Goal: Task Accomplishment & Management: Submit feedback/report problem

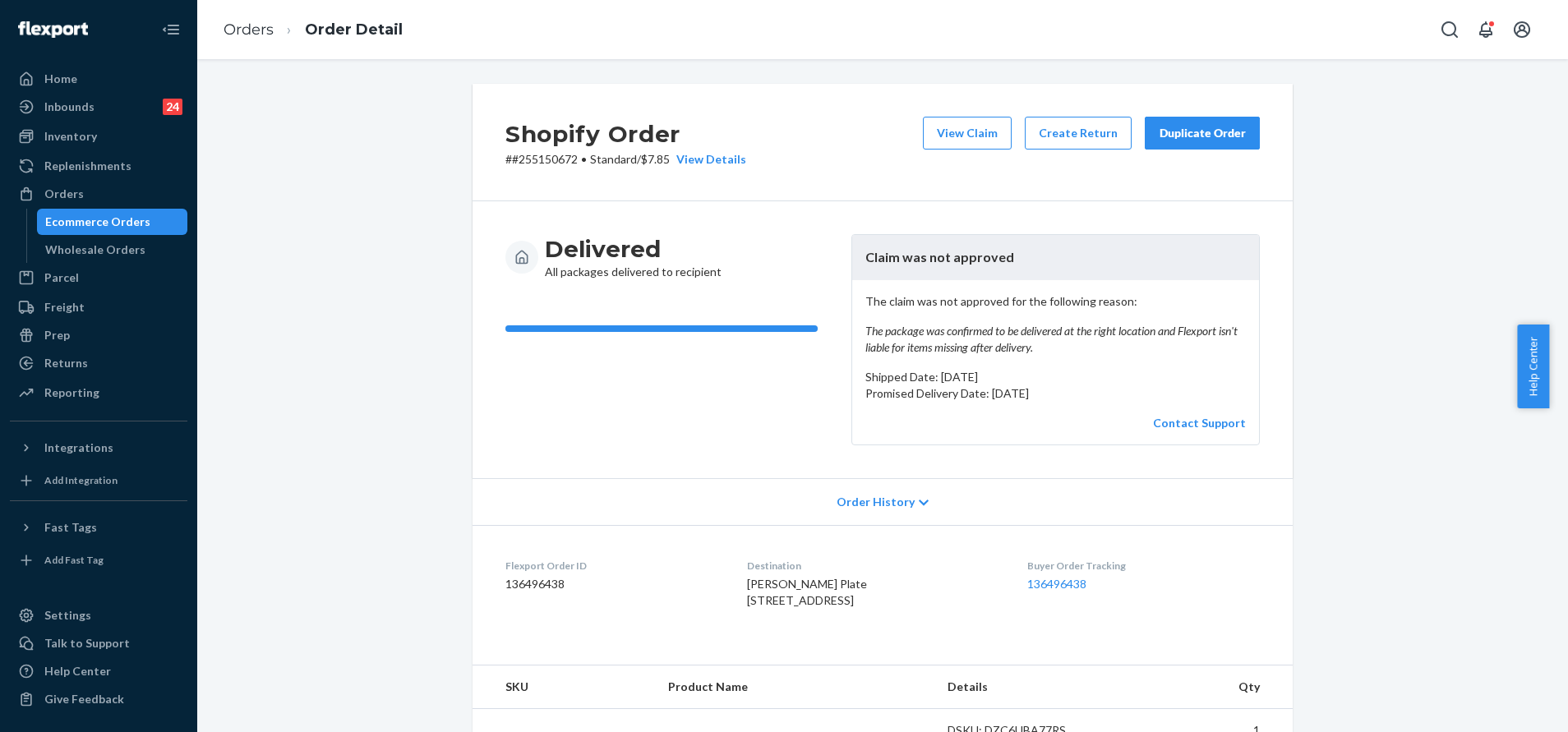
click at [1213, 137] on div "Duplicate Order" at bounding box center [1202, 132] width 87 height 16
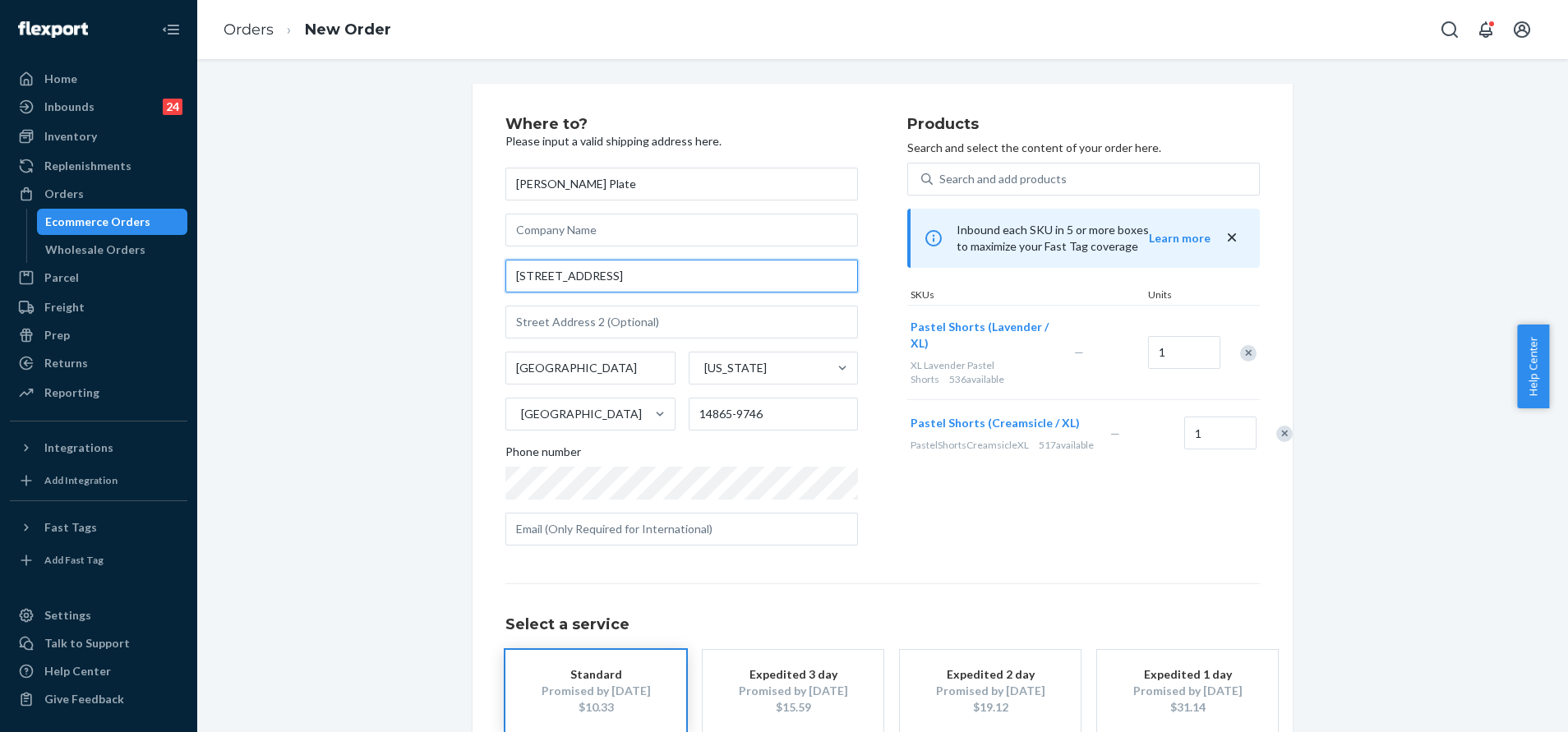
click at [630, 278] on input "[STREET_ADDRESS]" at bounding box center [681, 276] width 353 height 33
paste input "[GEOGRAPHIC_DATA], [US_STATE] 14865"
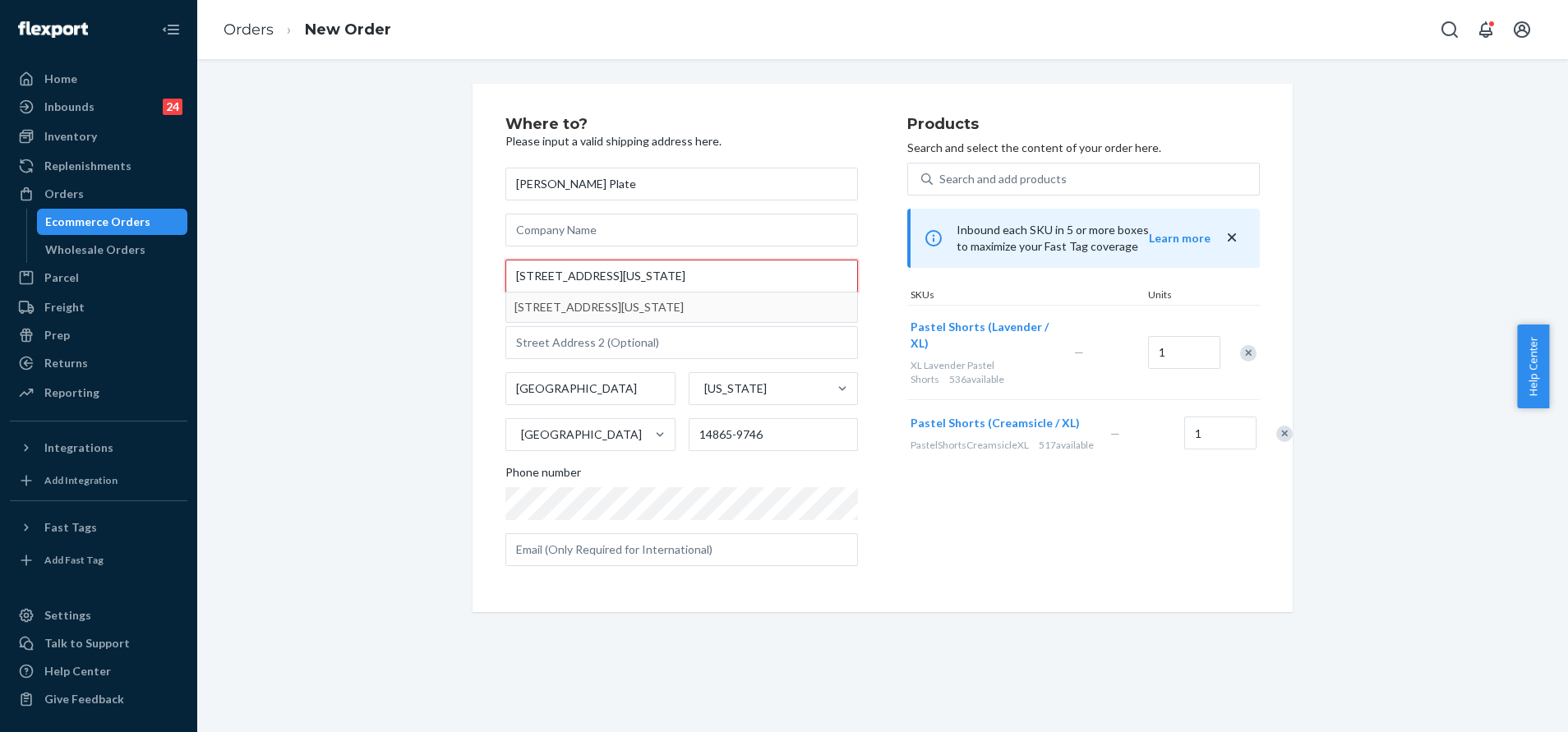
type input "[STREET_ADDRESS][US_STATE]"
type input "14865"
type input "[STREET_ADDRESS]"
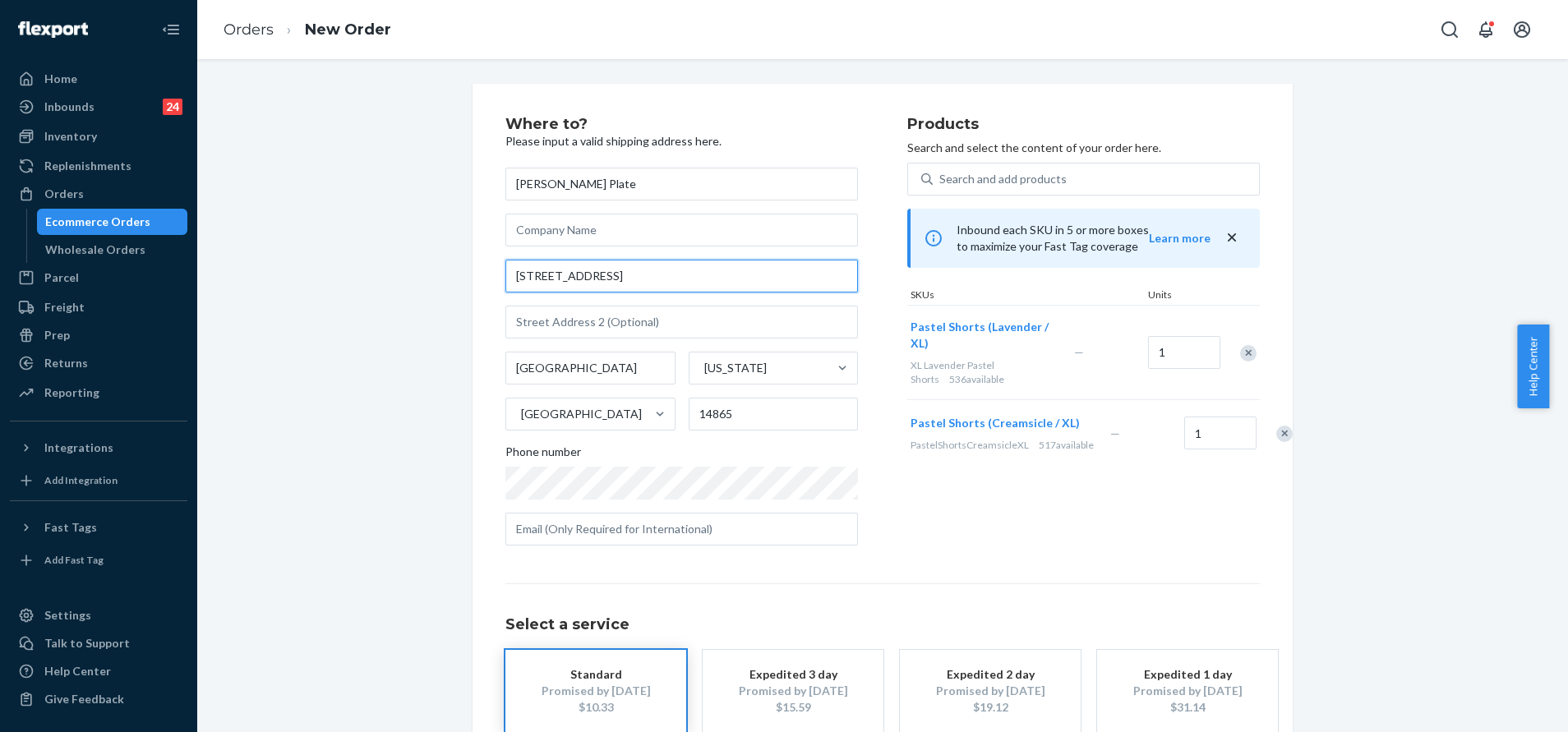
click at [708, 280] on input "[STREET_ADDRESS]" at bounding box center [681, 276] width 353 height 33
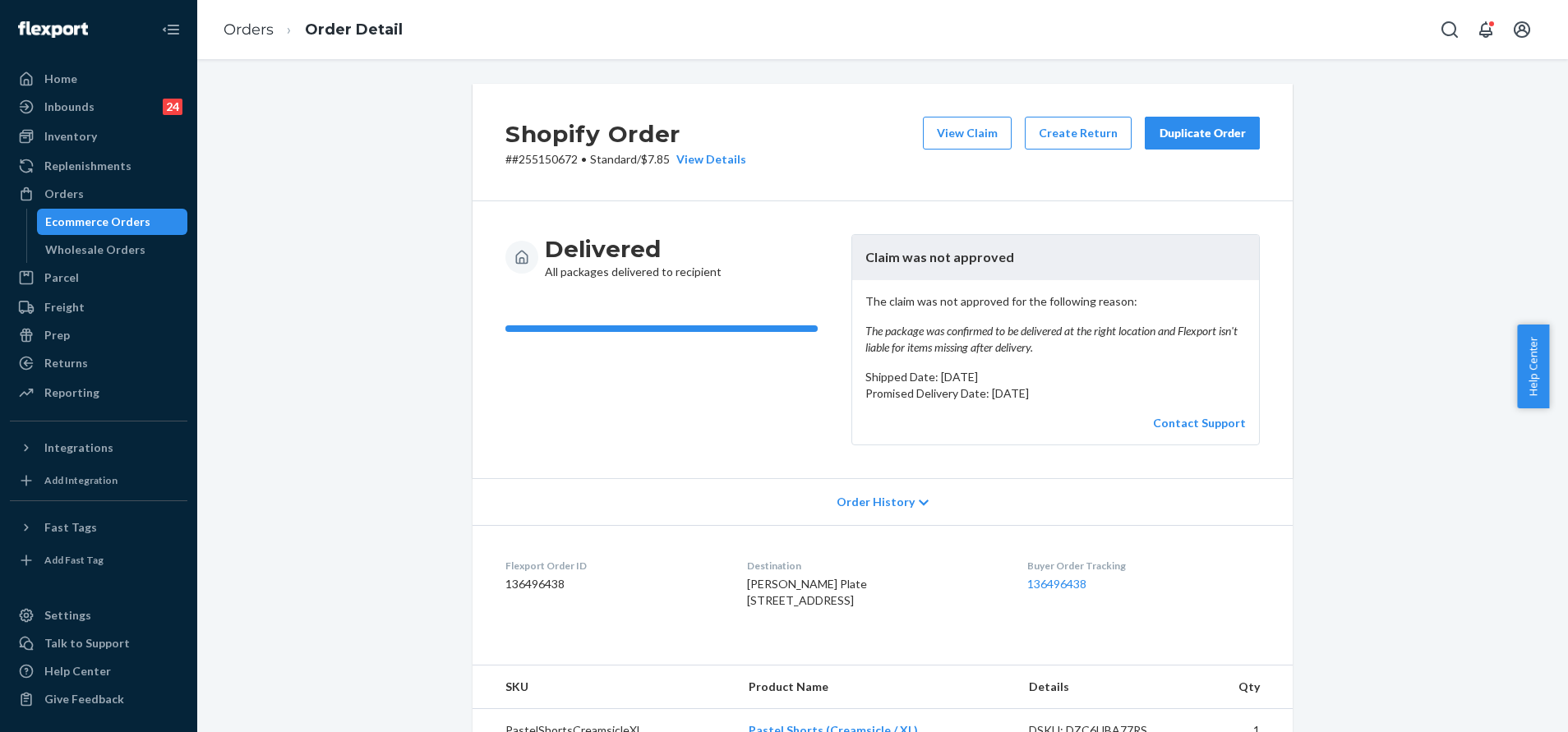
click at [1220, 125] on button "Duplicate Order" at bounding box center [1203, 133] width 115 height 33
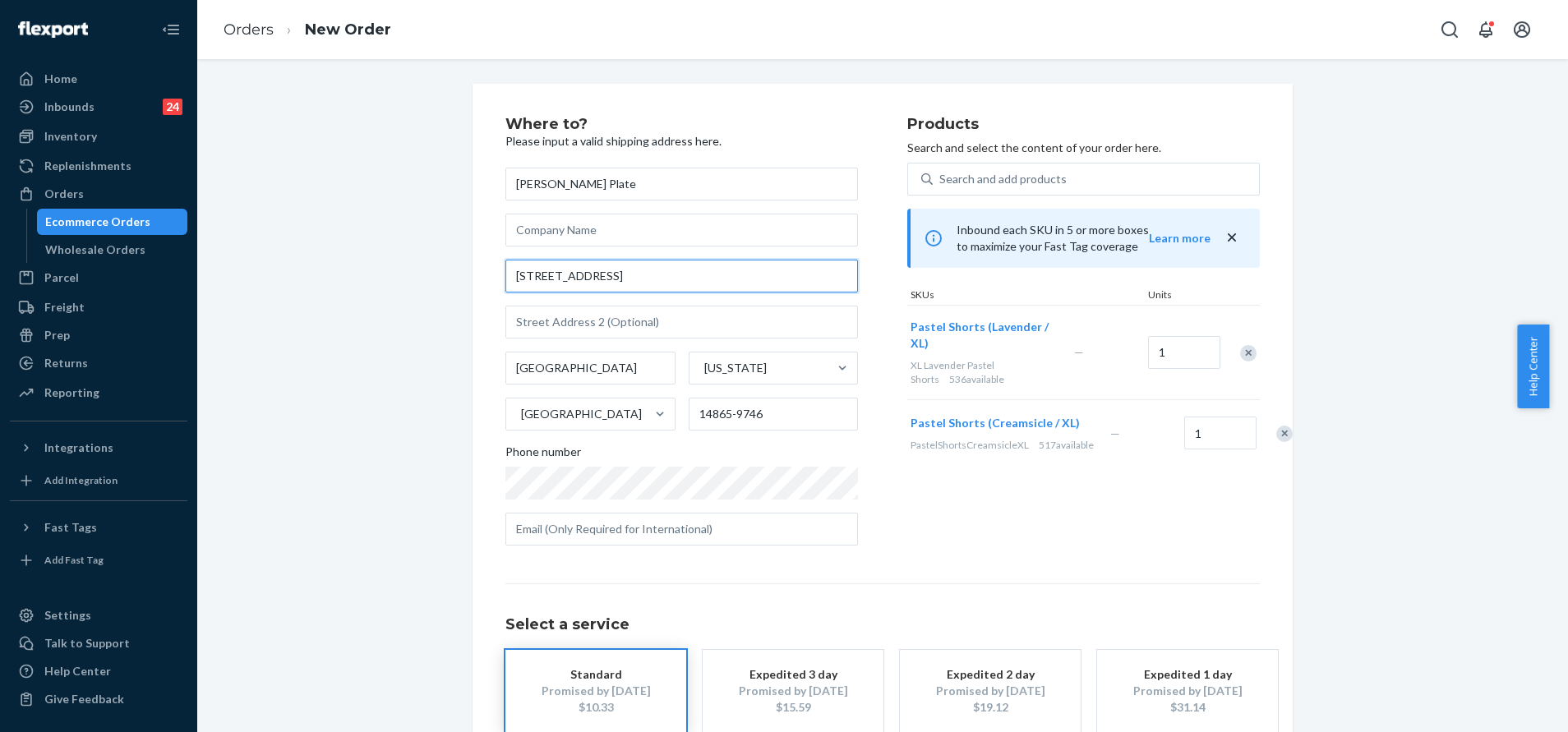
click at [644, 261] on input "[STREET_ADDRESS]" at bounding box center [681, 276] width 353 height 33
paste input "[GEOGRAPHIC_DATA], [US_STATE] 14865"
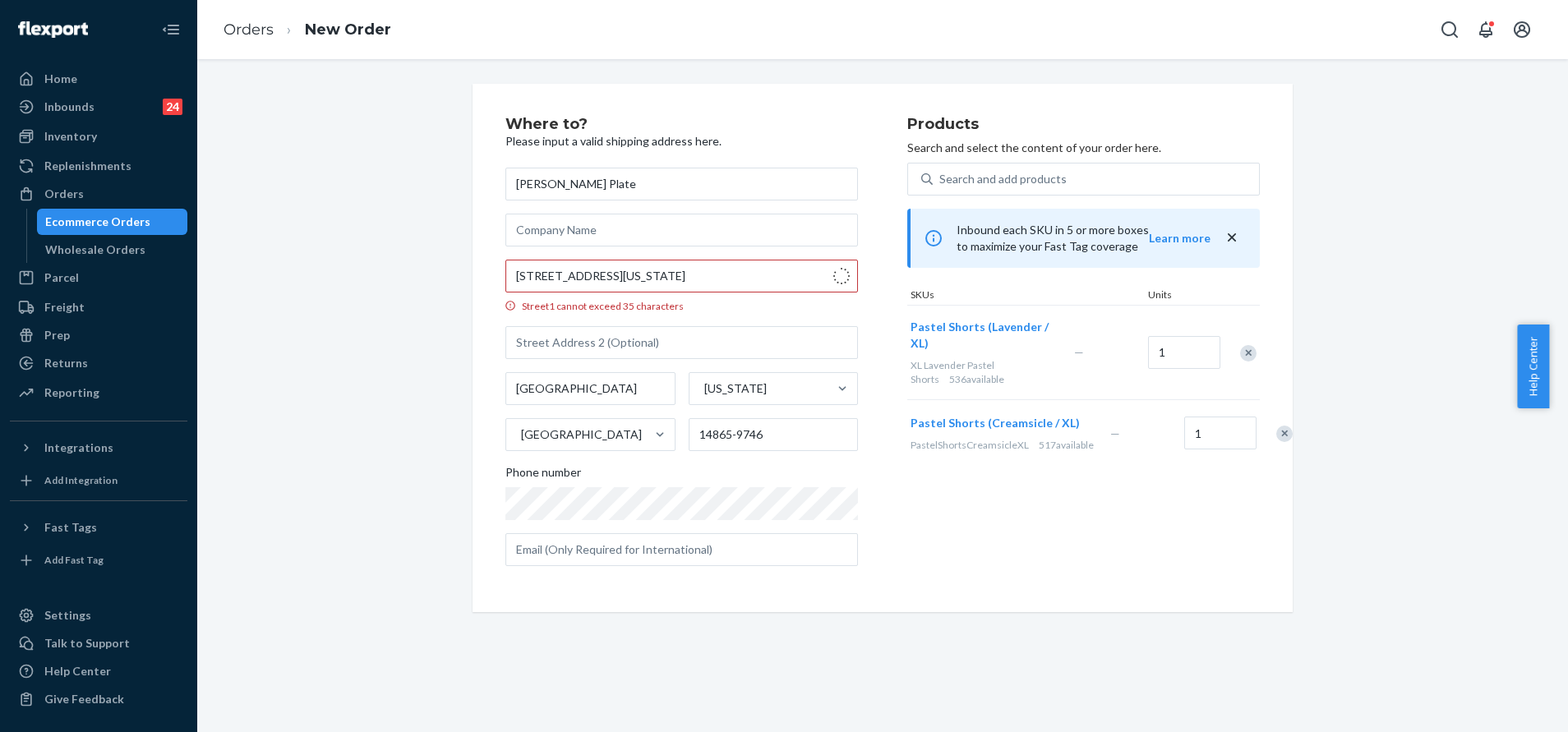
type input "[STREET_ADDRESS]"
type input "14865"
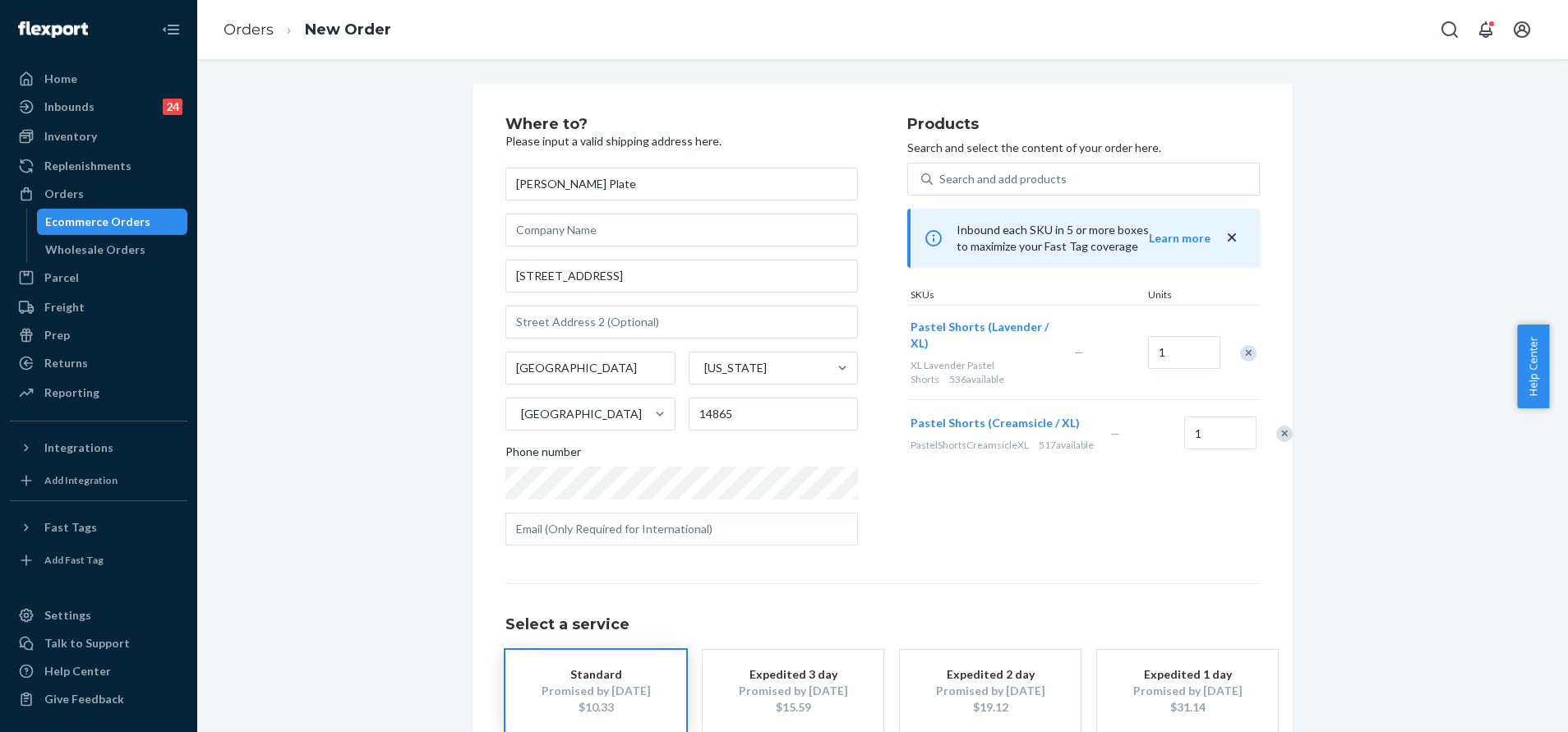
click at [957, 557] on div "Products Search and select the content of your order here. Search and add produ…" at bounding box center [1084, 337] width 353 height 442
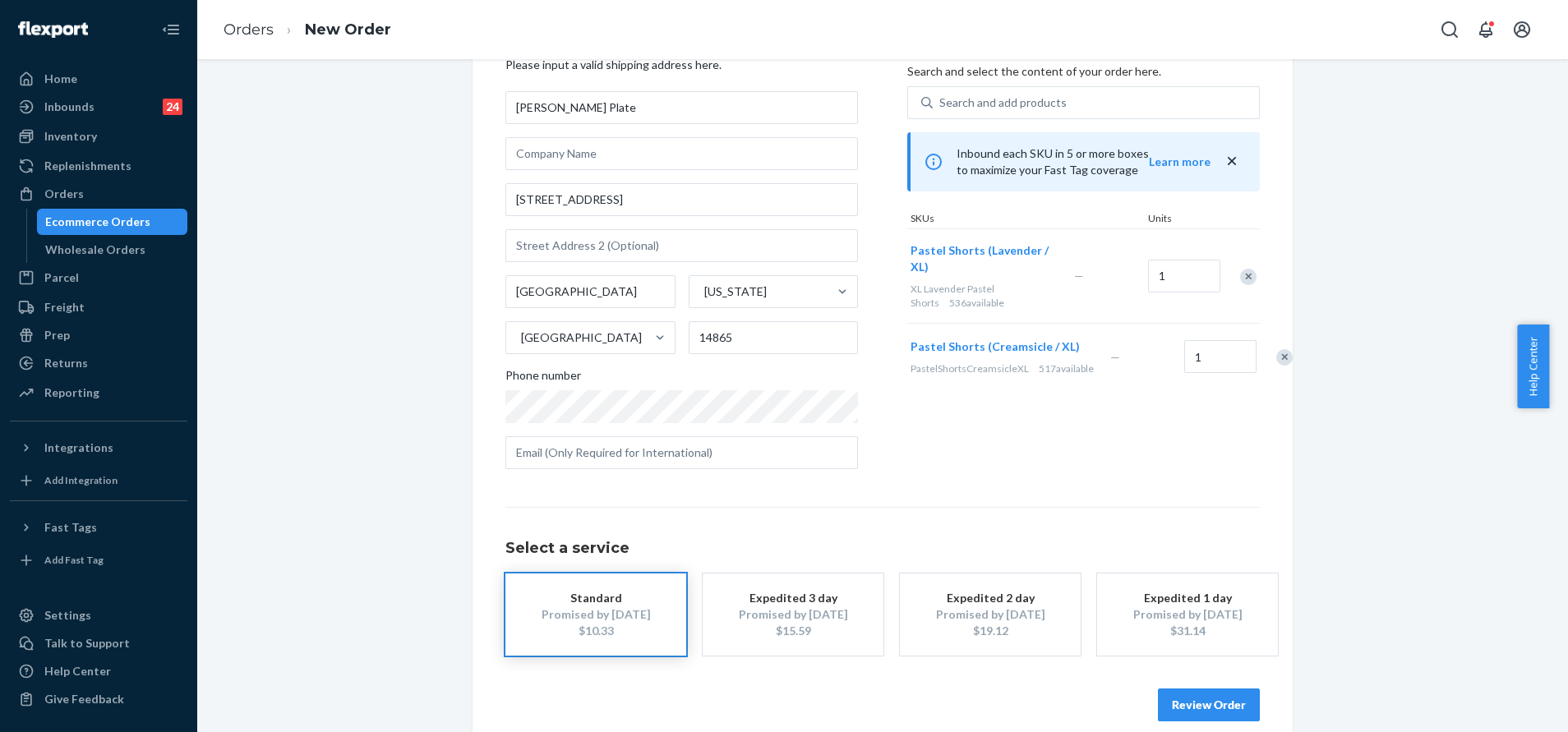
scroll to position [99, 0]
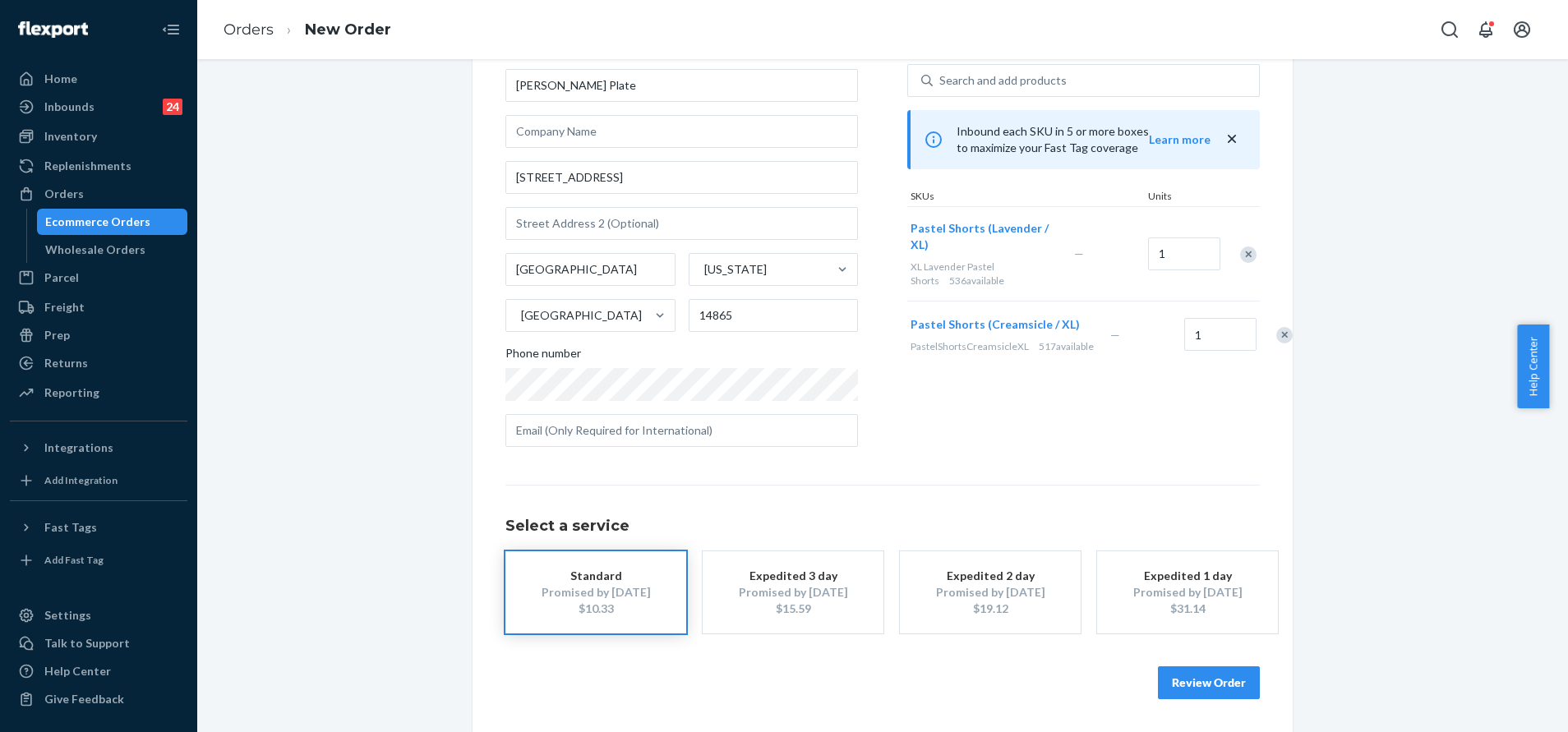
click at [1219, 678] on button "Review Order" at bounding box center [1209, 683] width 102 height 33
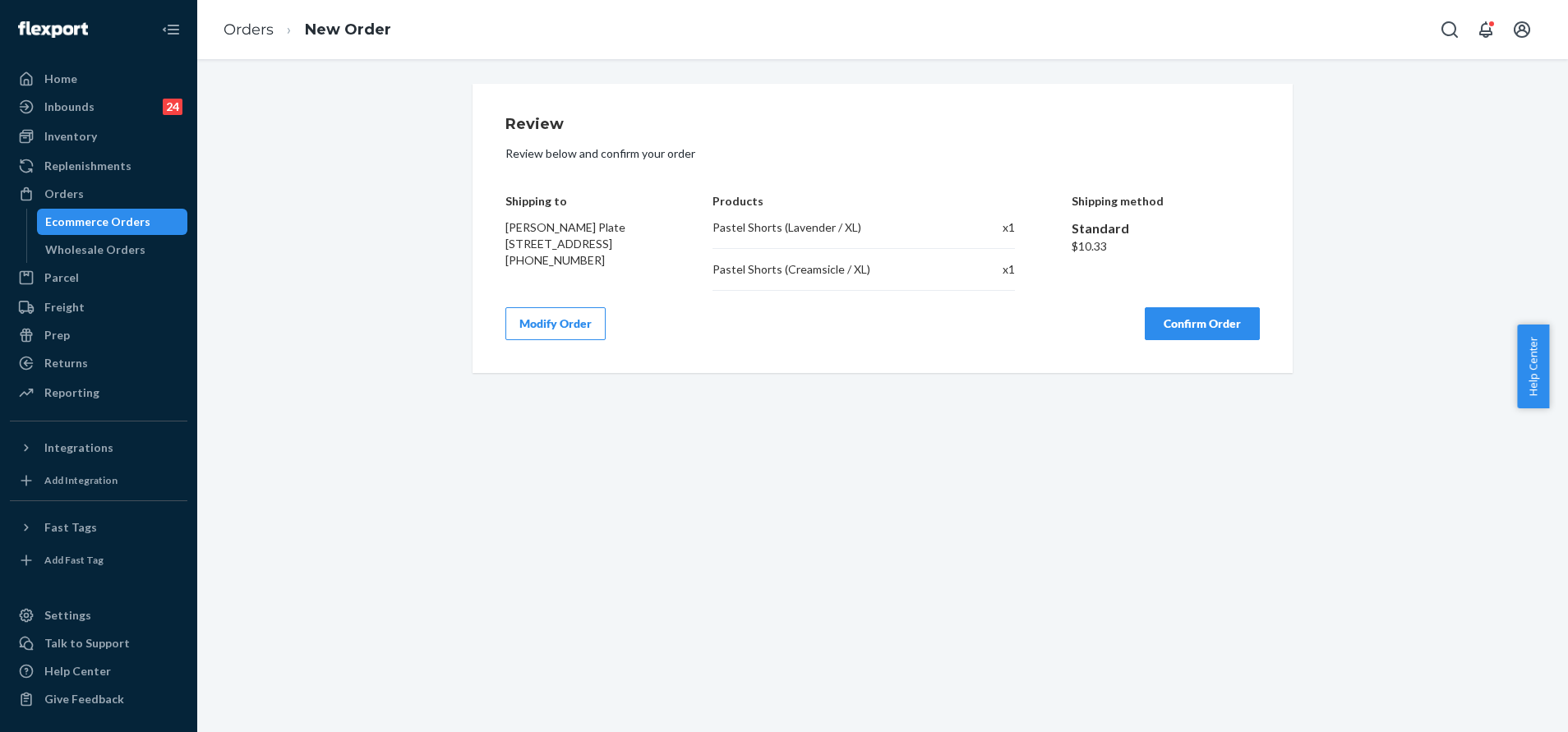
scroll to position [0, 0]
click at [1173, 327] on button "Confirm Order" at bounding box center [1203, 324] width 115 height 33
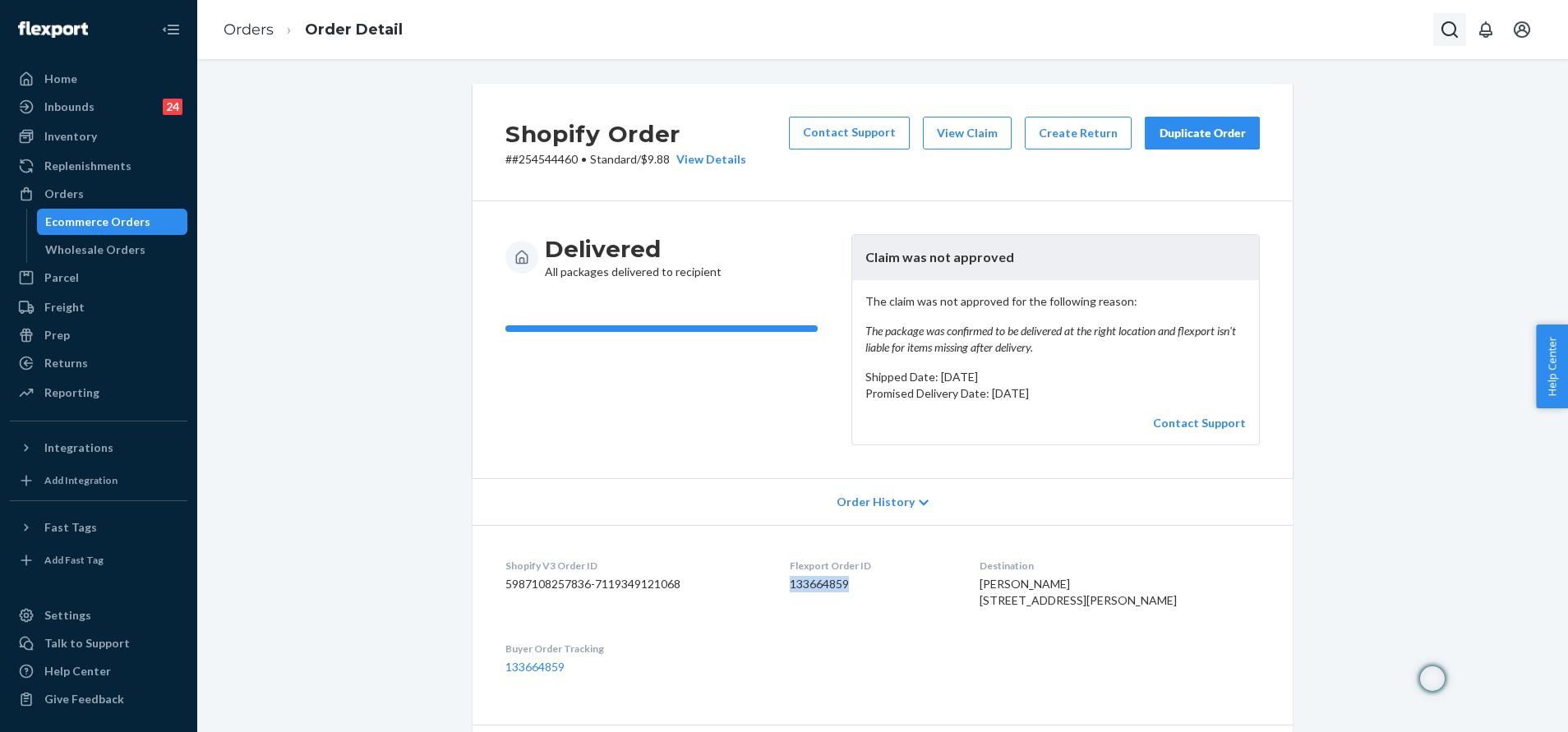
scroll to position [124, 0]
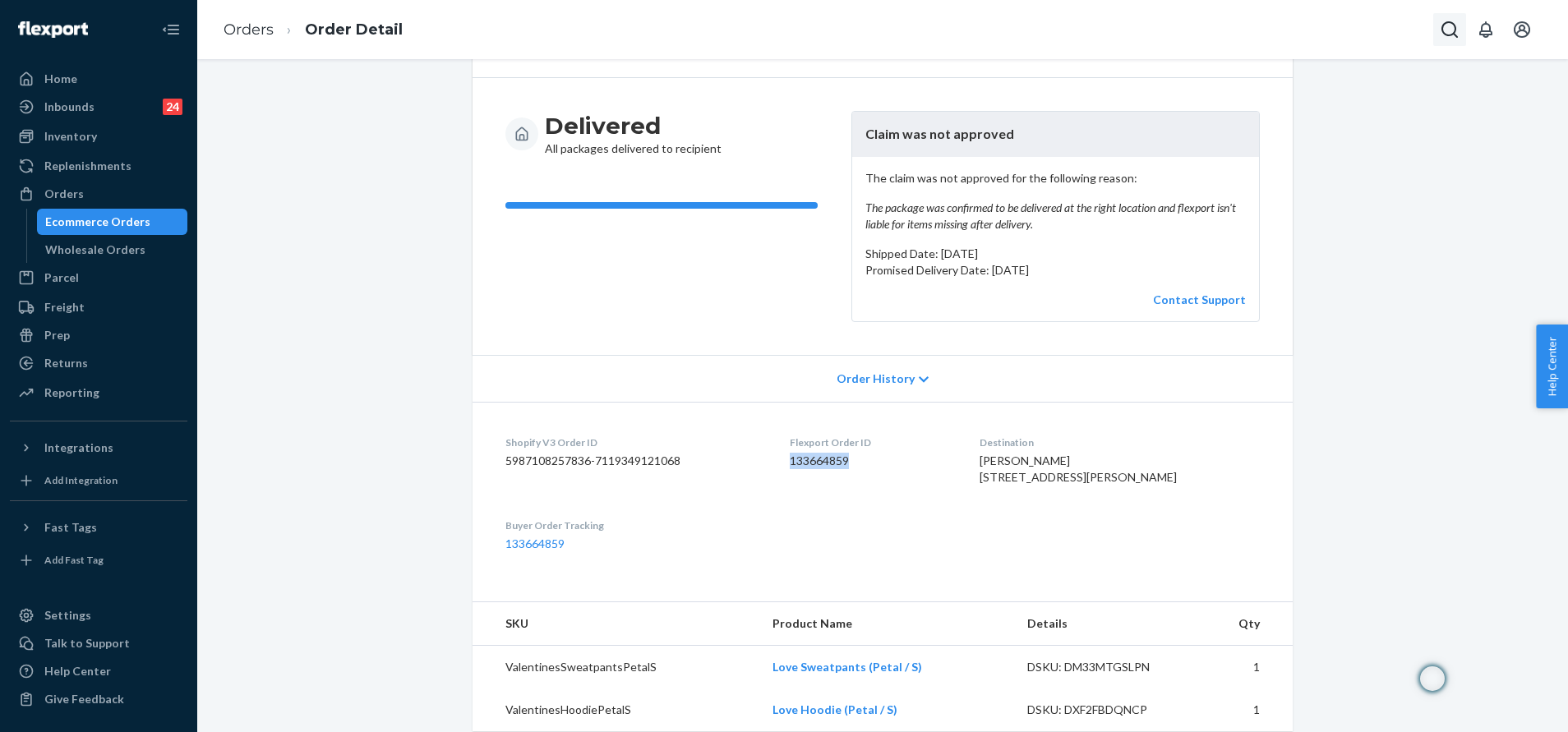
click at [1453, 42] on button "Open Search Box" at bounding box center [1450, 30] width 33 height 33
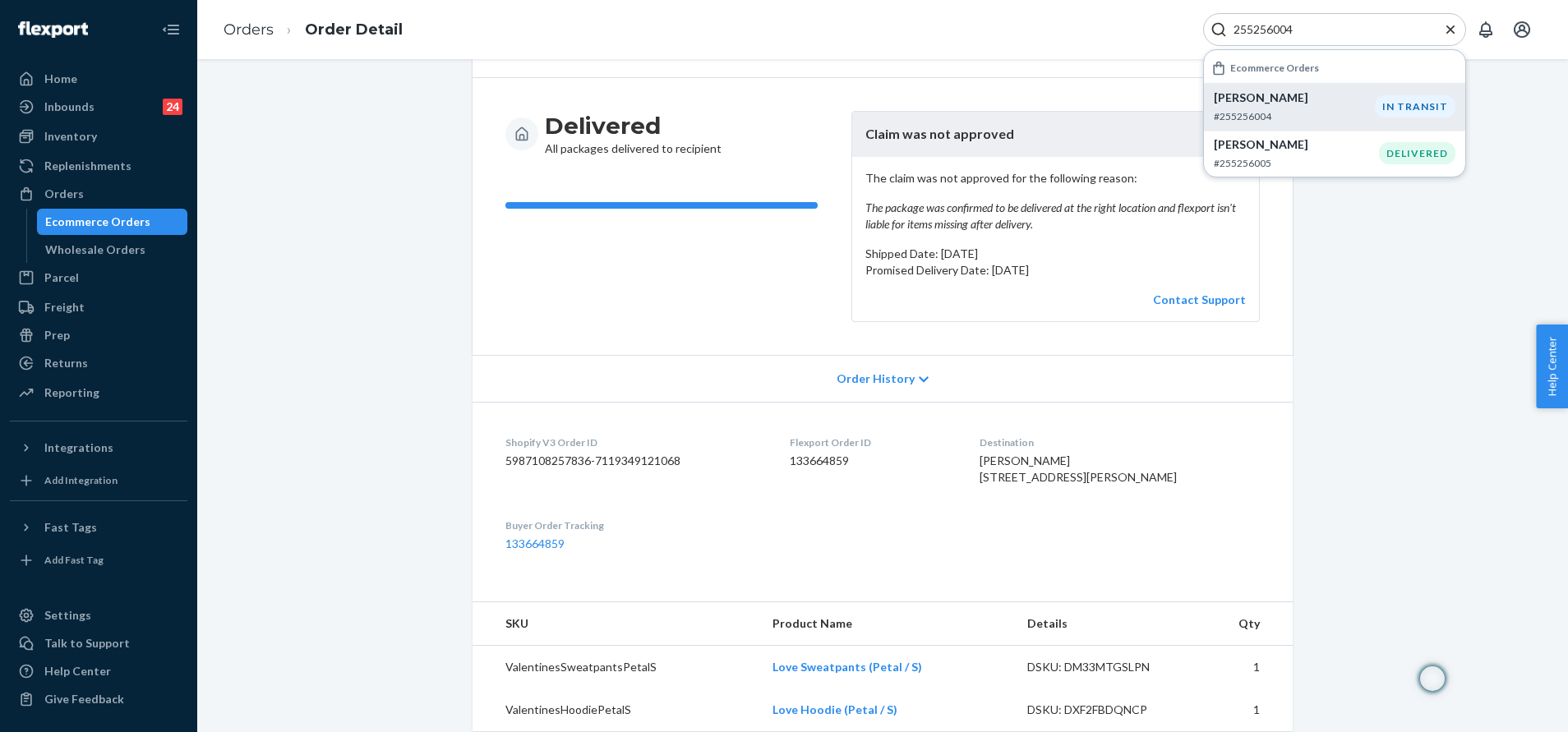
click at [1343, 113] on p "#255256004" at bounding box center [1295, 116] width 161 height 14
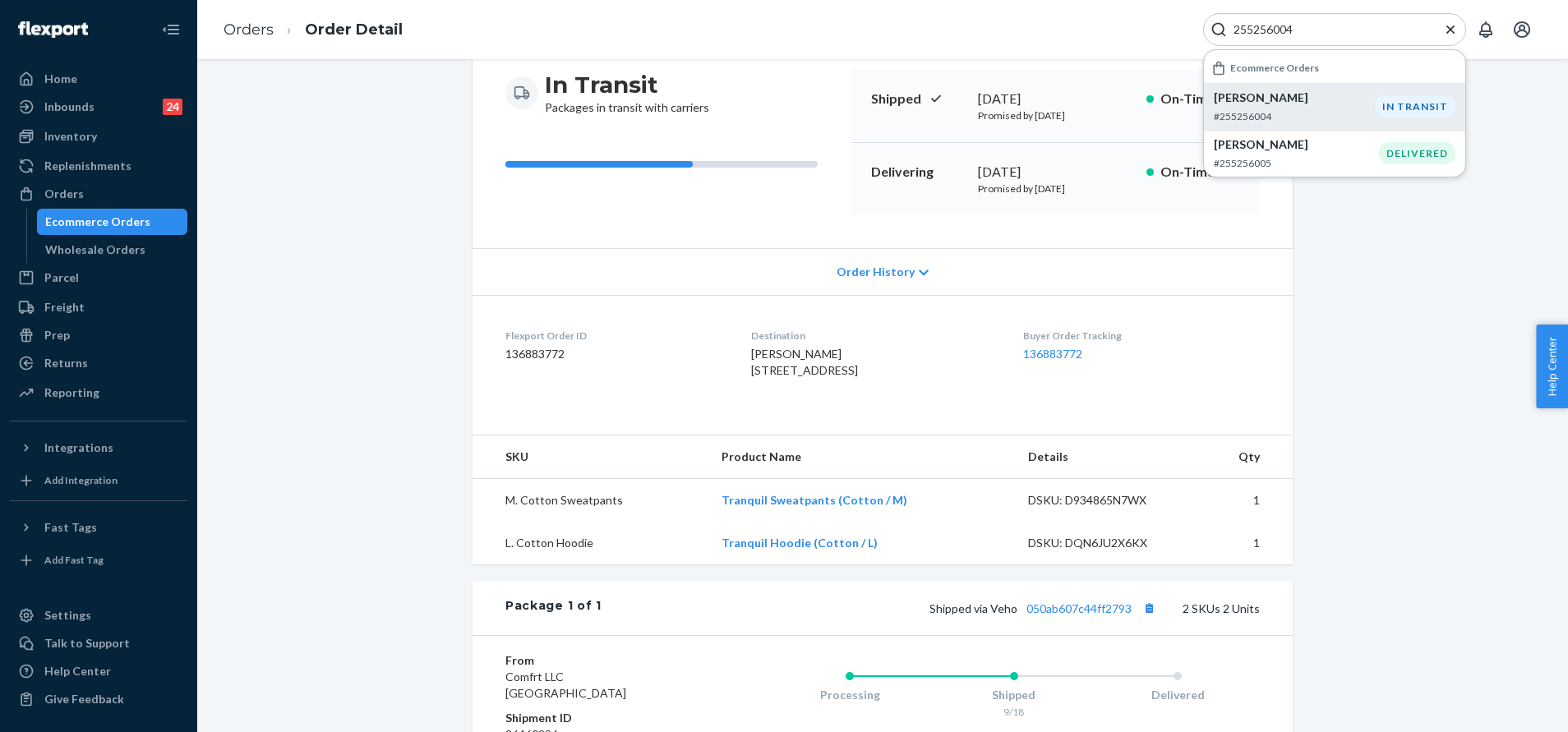
scroll to position [246, 0]
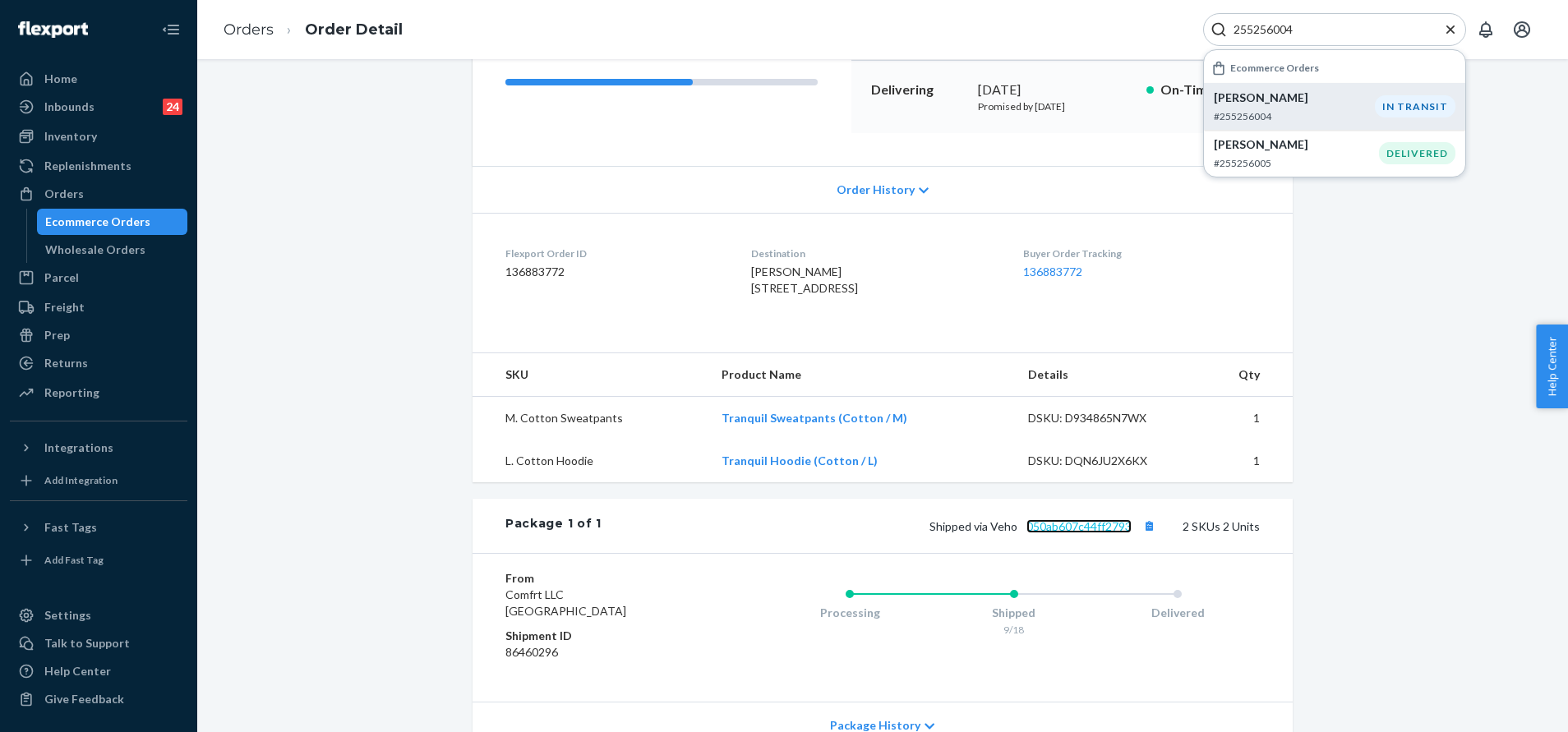
click at [1079, 534] on link "050ab607c44ff2793" at bounding box center [1079, 526] width 105 height 14
click at [1352, 26] on input "255256004" at bounding box center [1327, 29] width 202 height 16
paste input "6067"
click at [1347, 88] on li "Mary Carr #255260674 IN TRANSIT" at bounding box center [1334, 106] width 262 height 47
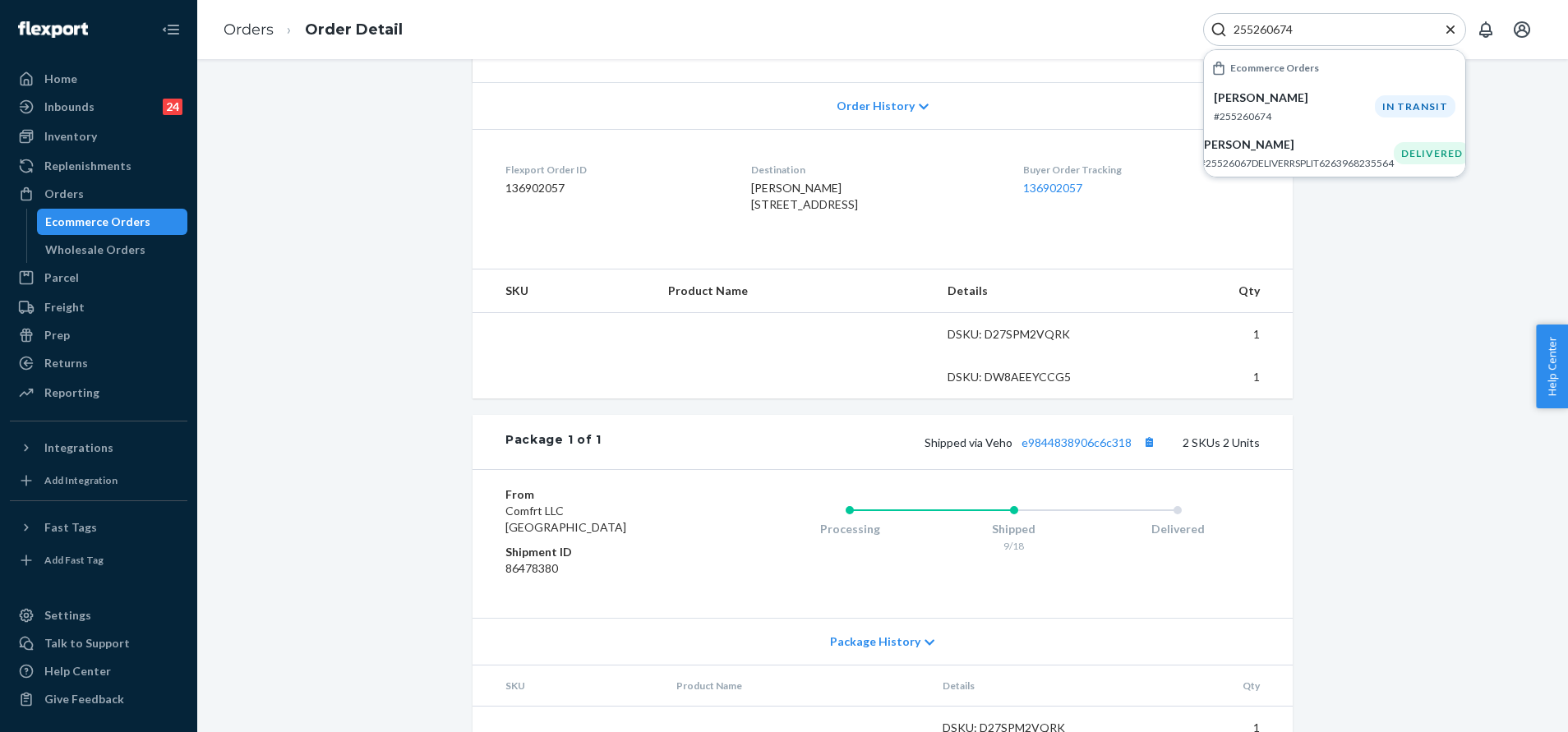
scroll to position [370, 0]
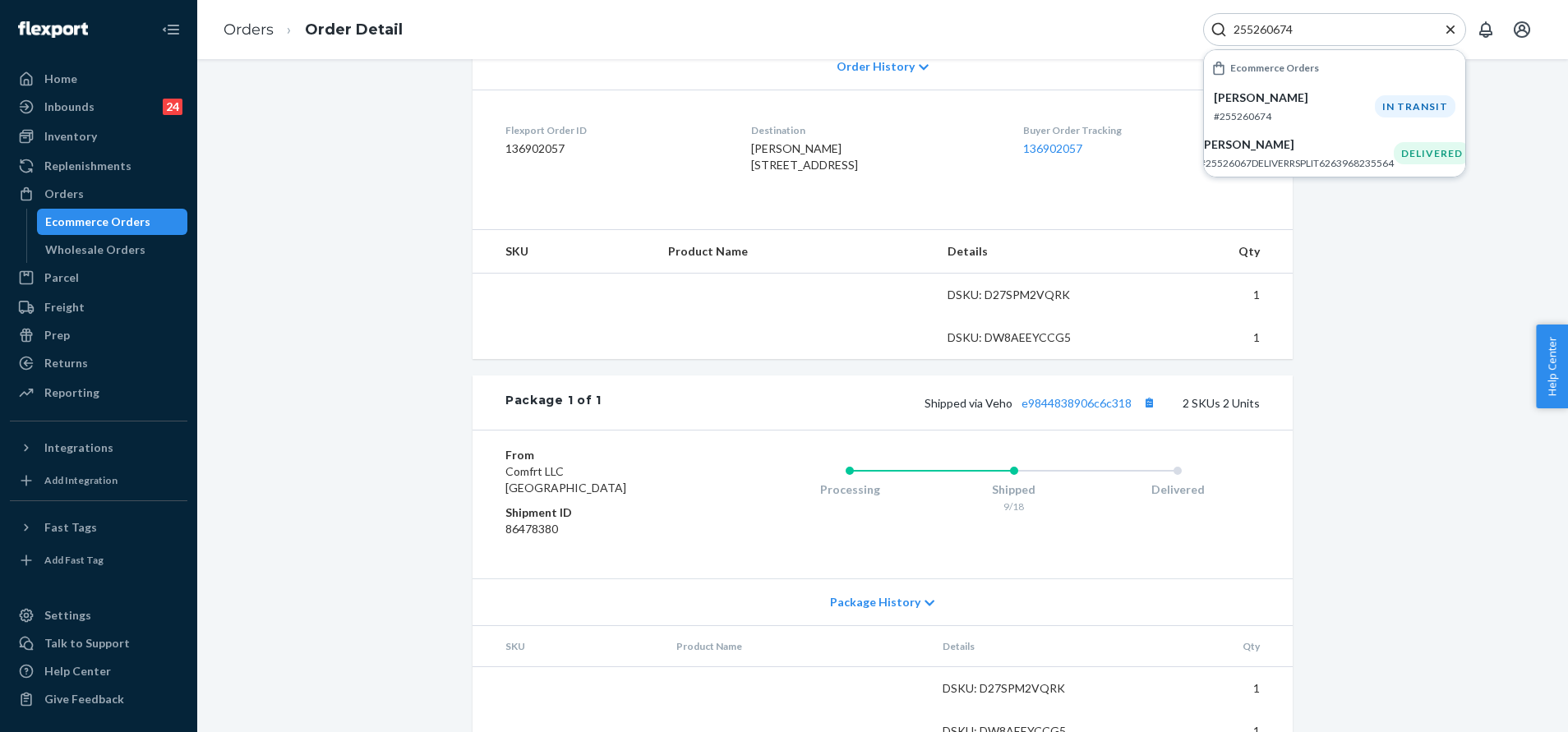
click at [1063, 413] on div "Shipped via Veho e9844838906c6c318 2 SKUs 2 Units" at bounding box center [931, 402] width 658 height 21
click at [1065, 410] on link "e9844838906c6c318" at bounding box center [1076, 402] width 110 height 14
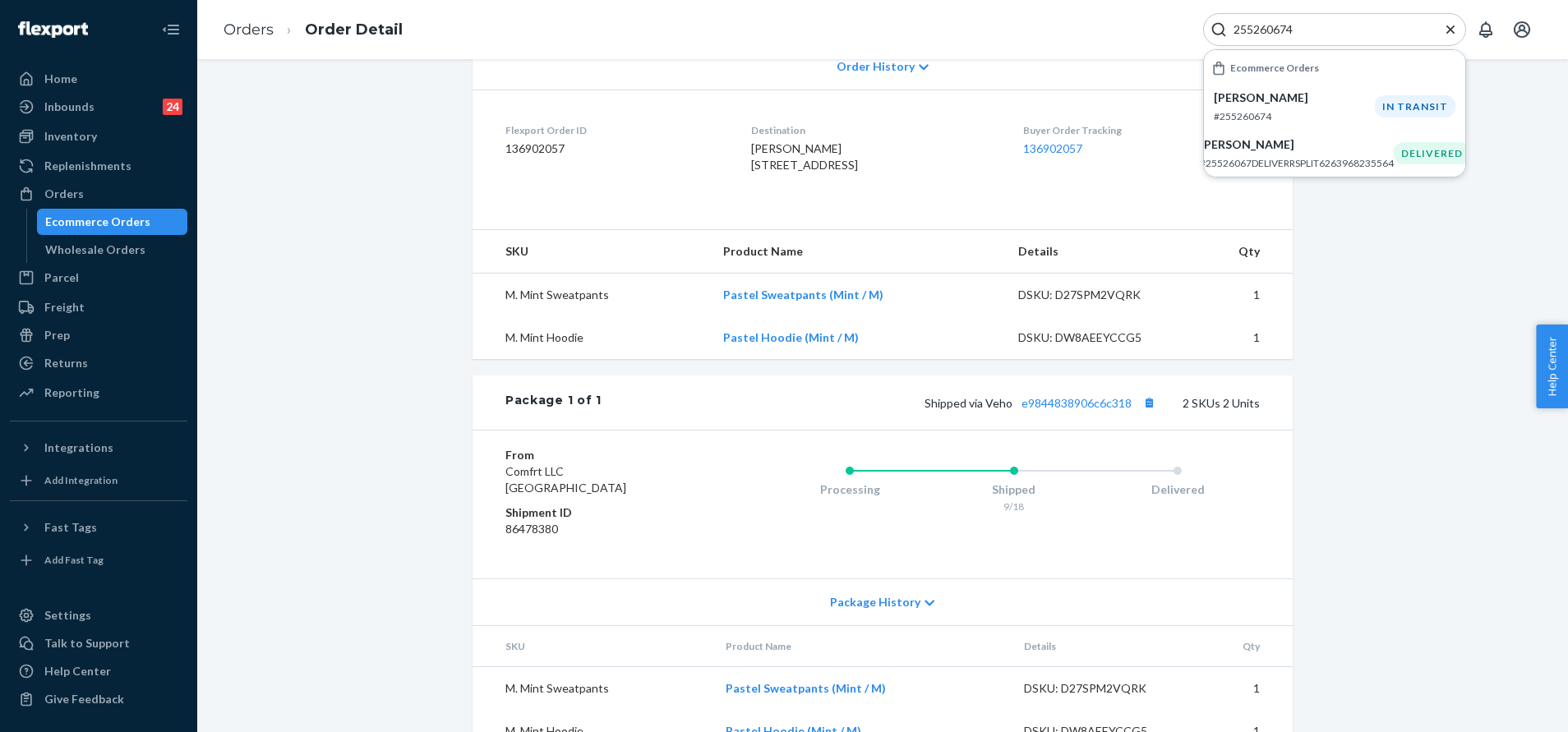
click at [1337, 26] on input "255260674" at bounding box center [1327, 29] width 202 height 16
paste input "55877"
click at [1337, 95] on p "Mary Carr" at bounding box center [1295, 97] width 161 height 16
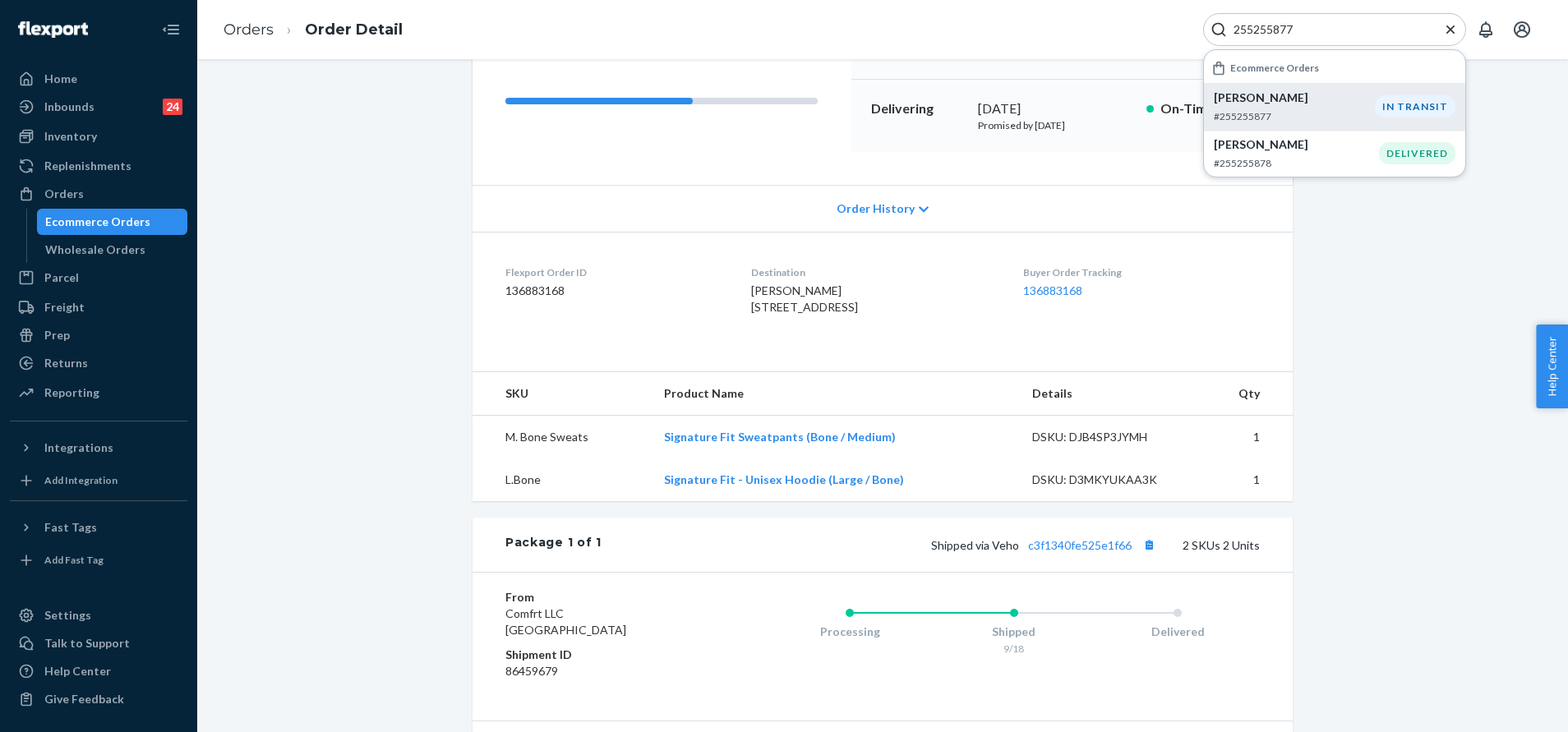
scroll to position [246, 0]
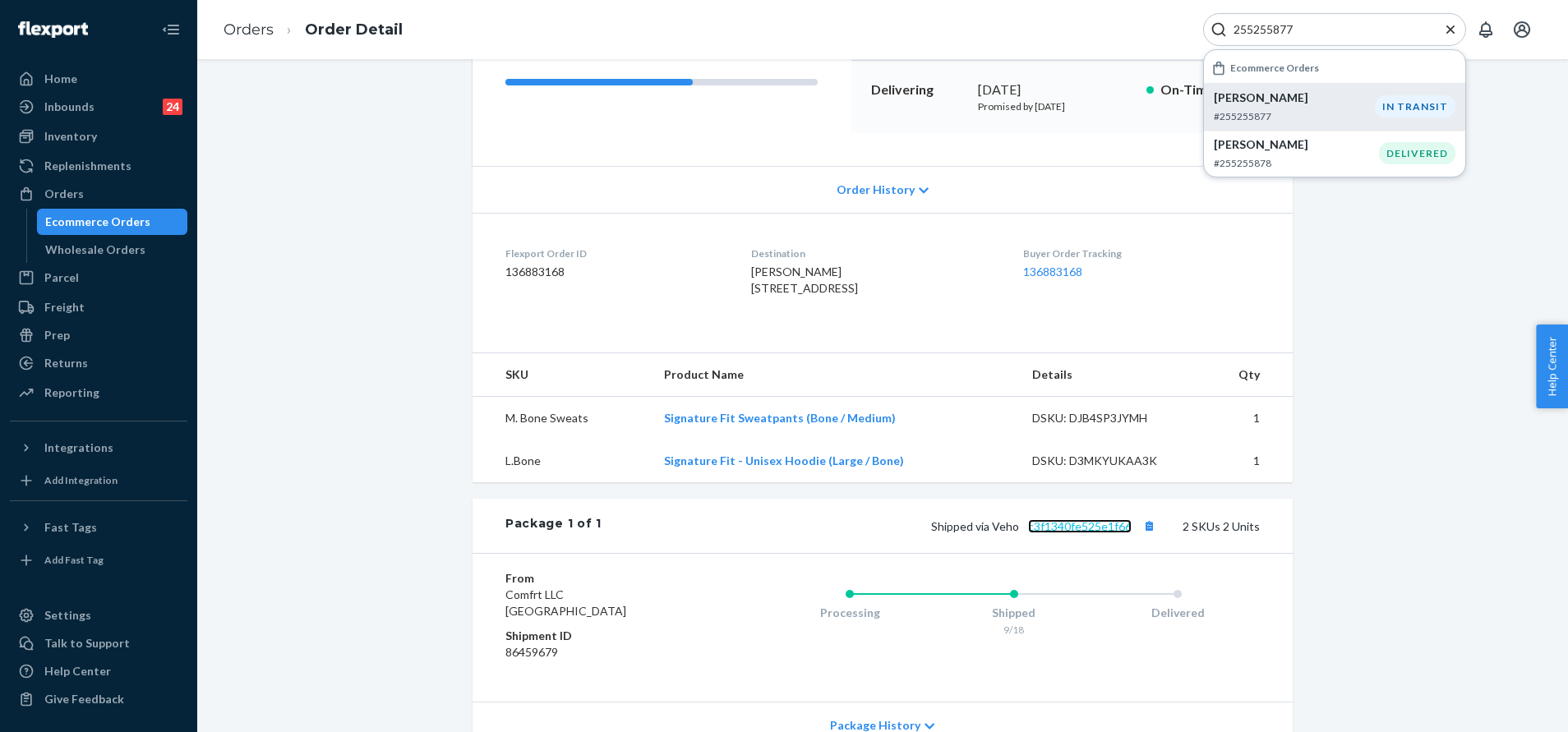
click at [1077, 534] on link "c3f1340fe525e1f66" at bounding box center [1080, 526] width 104 height 14
click at [1088, 534] on link "c3f1340fe525e1f66" at bounding box center [1080, 526] width 104 height 14
click at [1360, 15] on div "255255877" at bounding box center [1335, 30] width 263 height 33
click at [1357, 21] on input "255255877" at bounding box center [1327, 29] width 202 height 16
paste input "37"
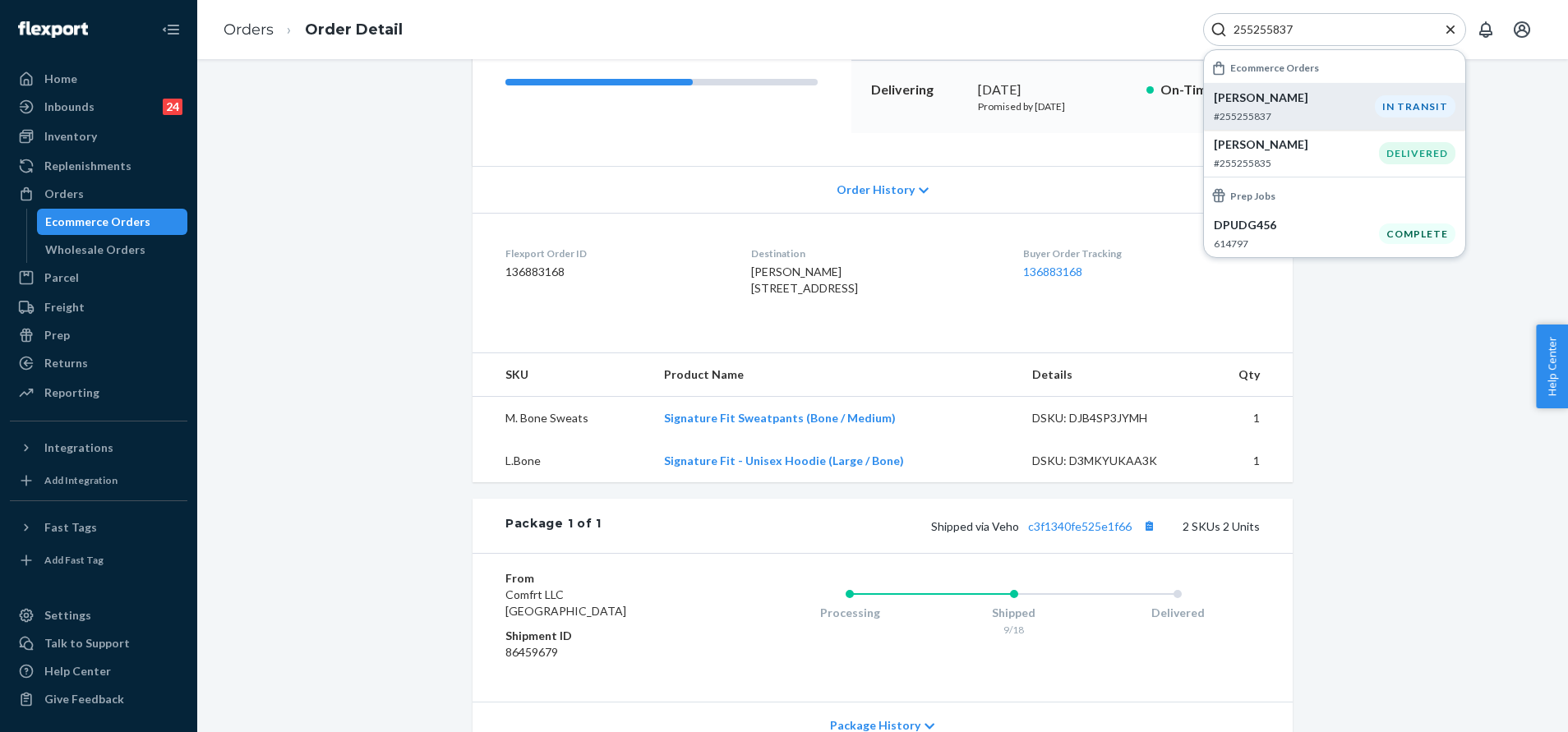
click at [1346, 95] on p "Mary Carr" at bounding box center [1295, 97] width 161 height 16
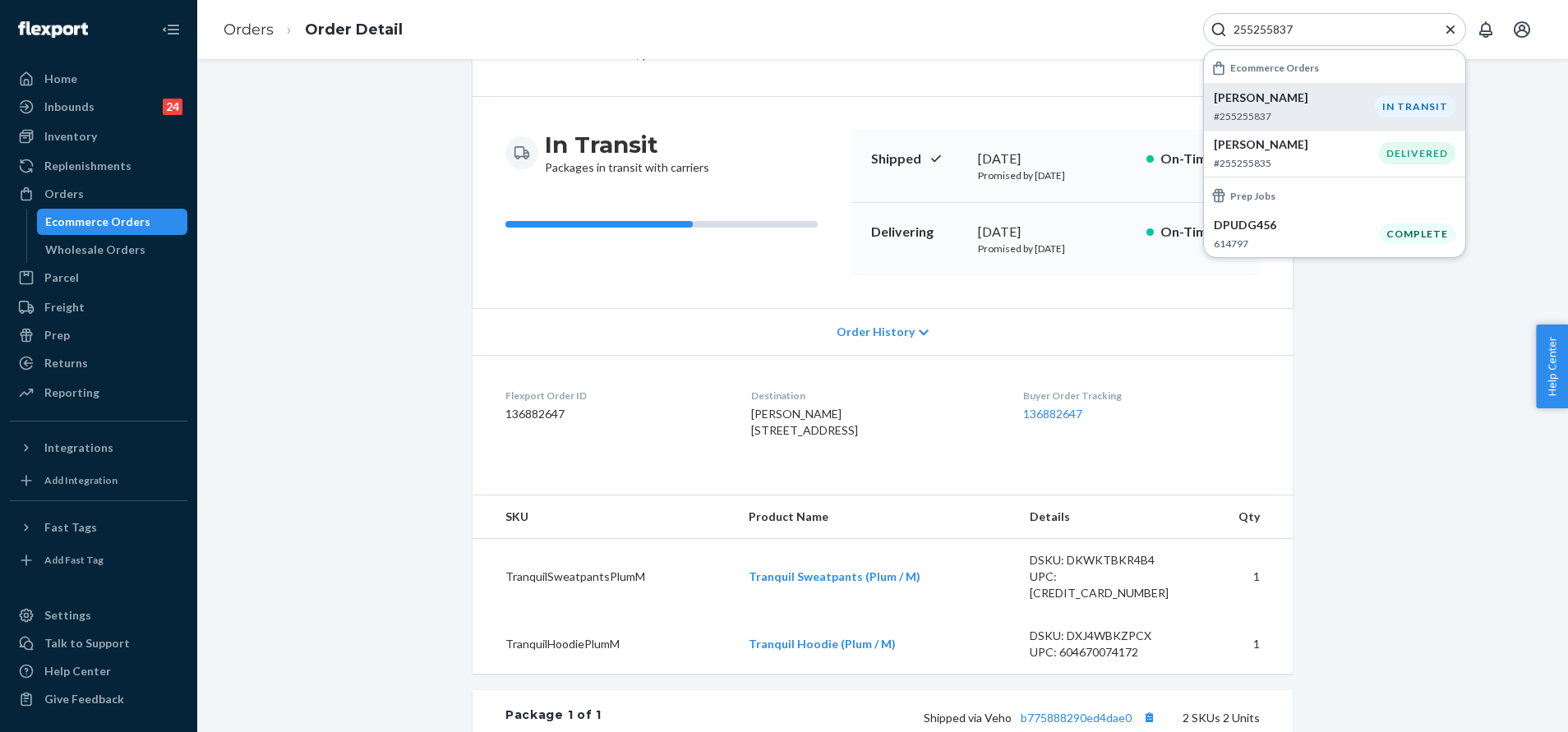
scroll to position [246, 0]
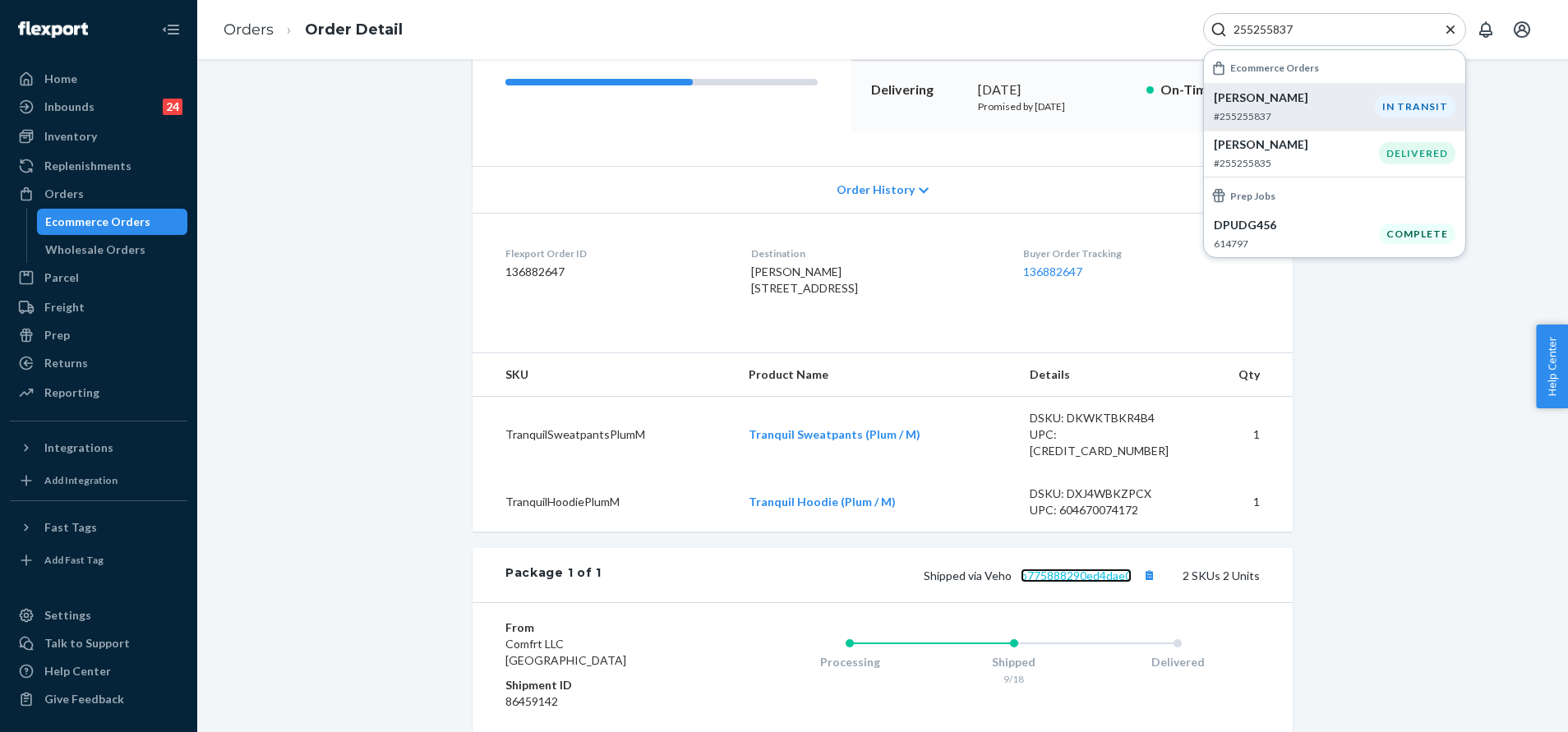
click at [1037, 583] on link "b775888290ed4dae0" at bounding box center [1076, 575] width 111 height 14
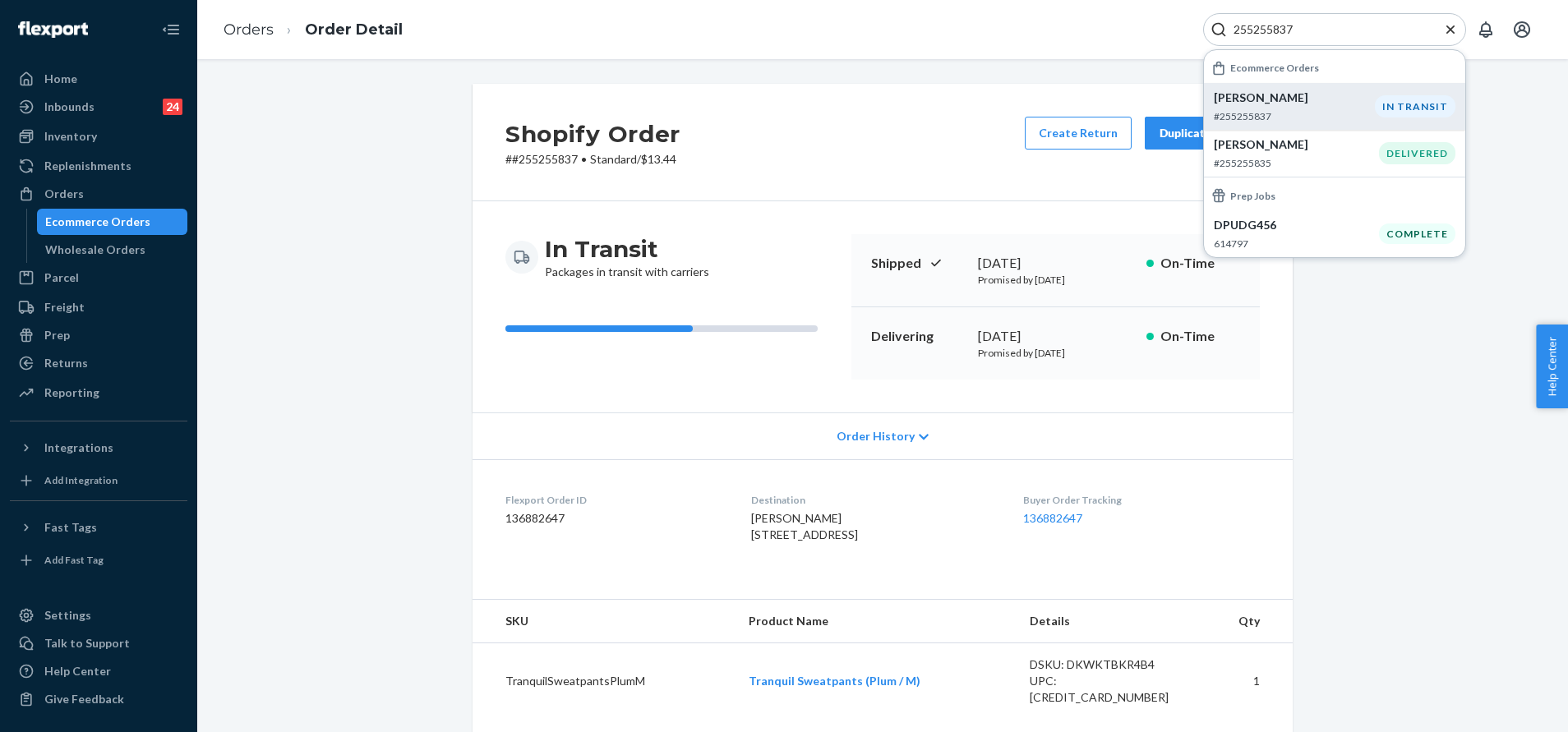
click at [550, 165] on p "# #255255837 • Standard / $13.44" at bounding box center [592, 159] width 175 height 16
click at [546, 161] on p "# #255255837 • Standard / $13.44" at bounding box center [592, 159] width 175 height 16
copy p "255255837"
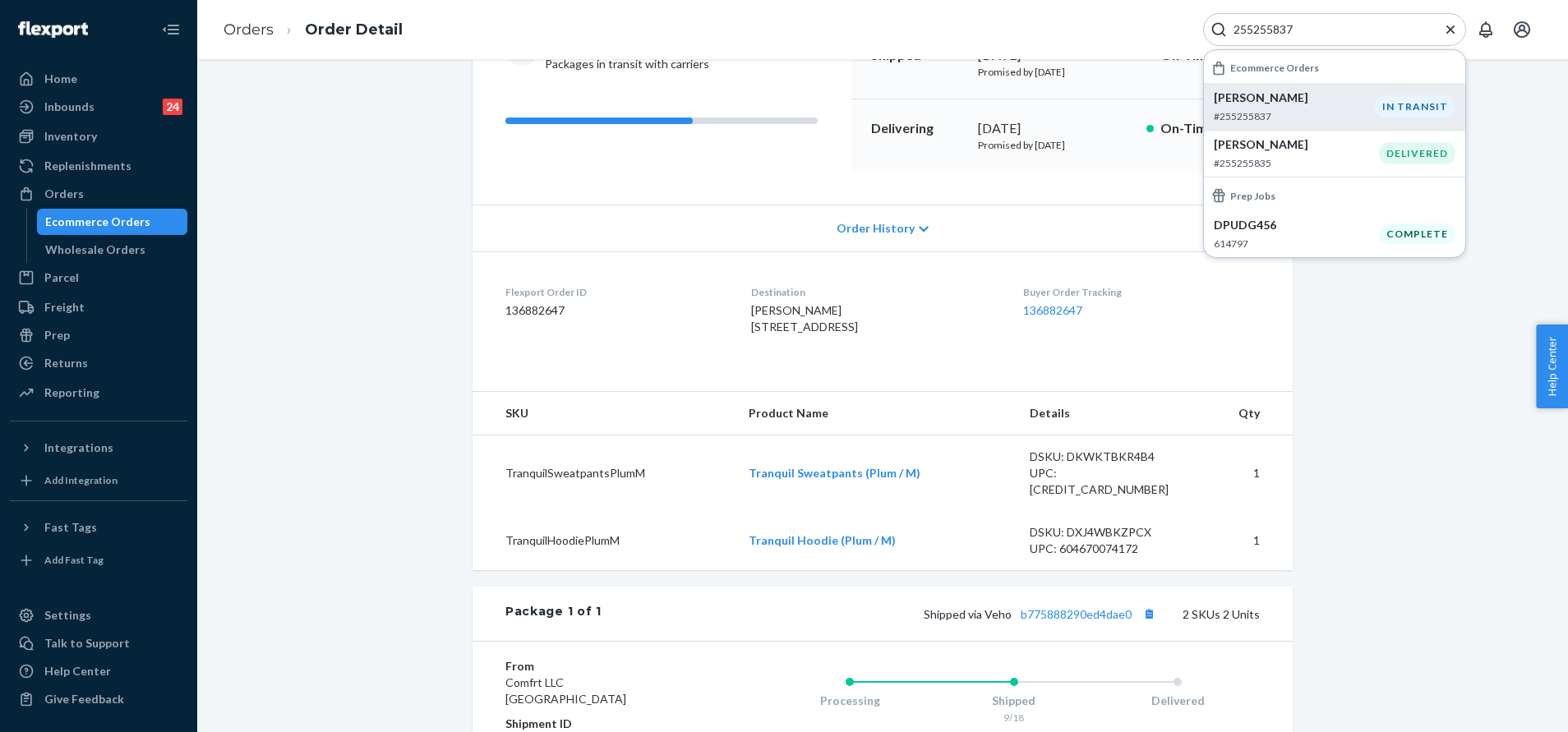
scroll to position [246, 0]
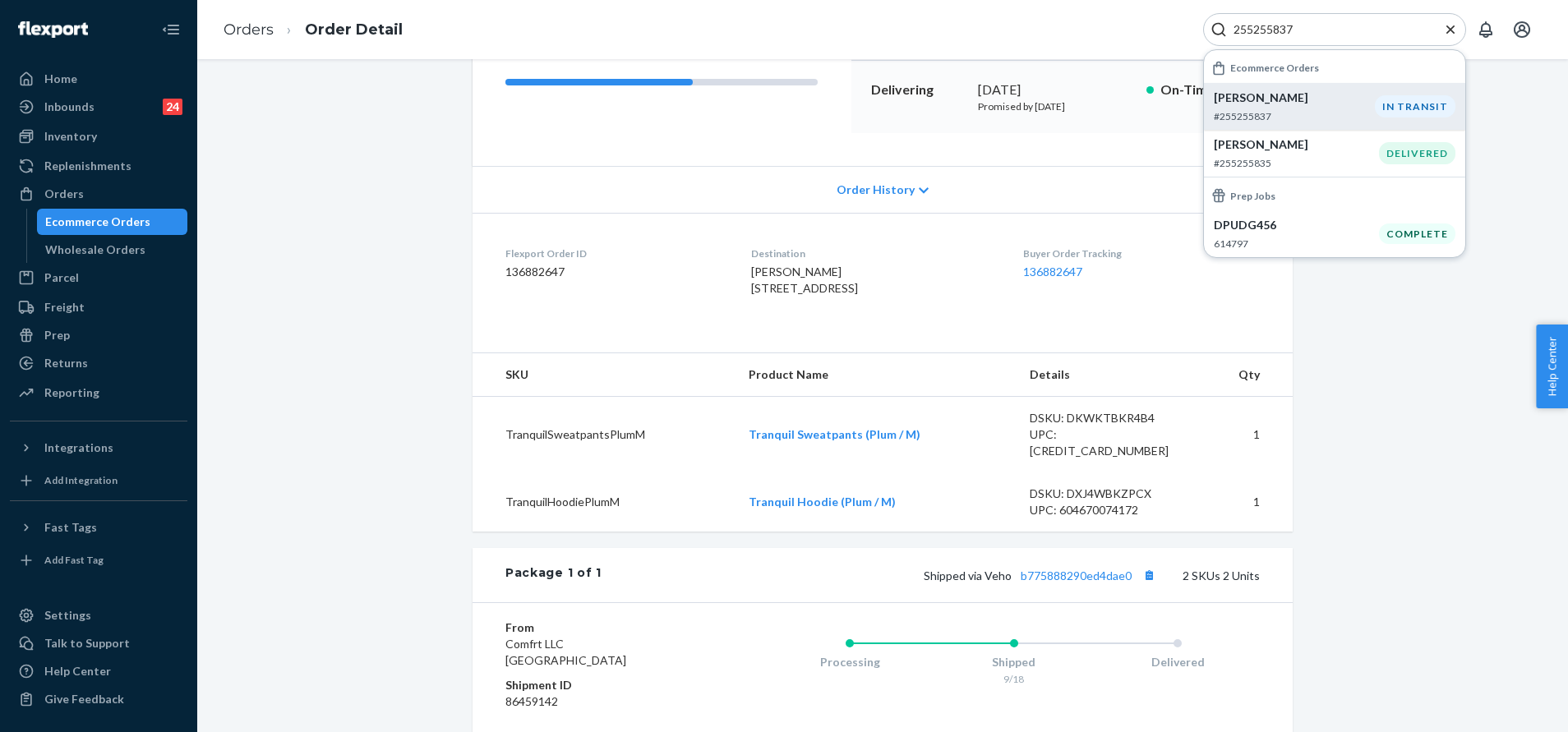
click at [1319, 34] on input "255255837" at bounding box center [1327, 29] width 202 height 16
paste input "60617"
click at [1309, 95] on p "Mary Carr" at bounding box center [1295, 97] width 161 height 16
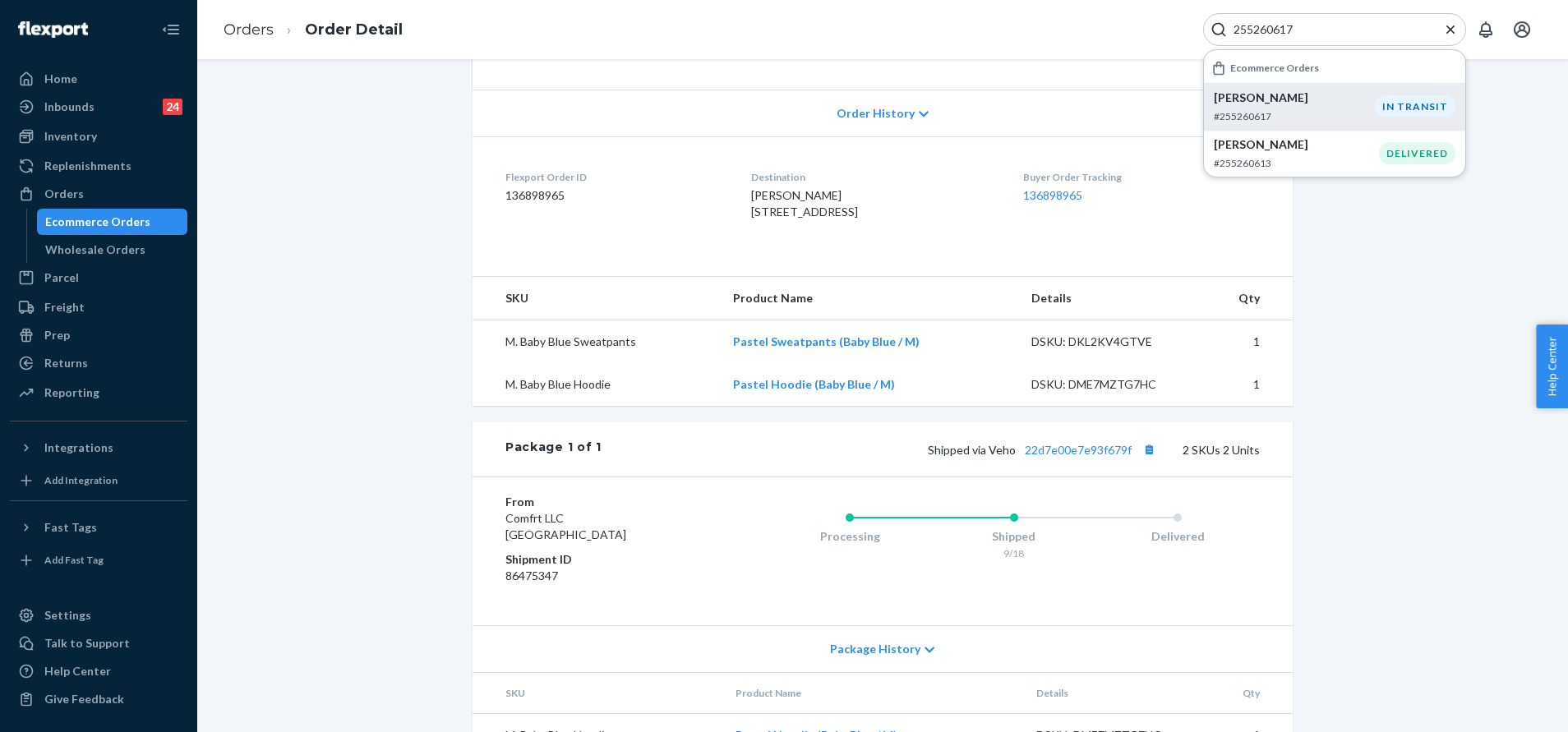
scroll to position [370, 0]
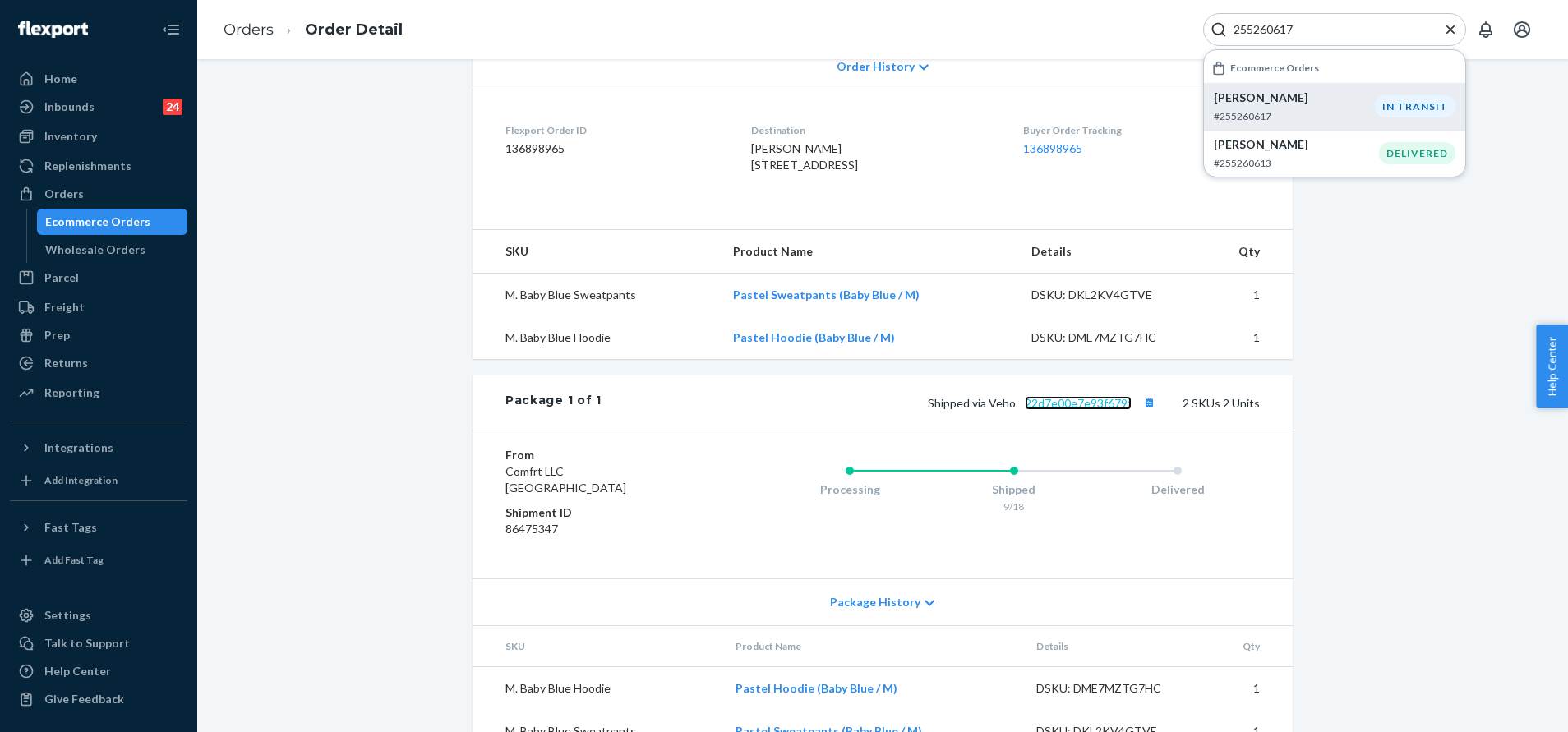
click at [1081, 410] on link "22d7e00e7e93f679f" at bounding box center [1077, 402] width 106 height 14
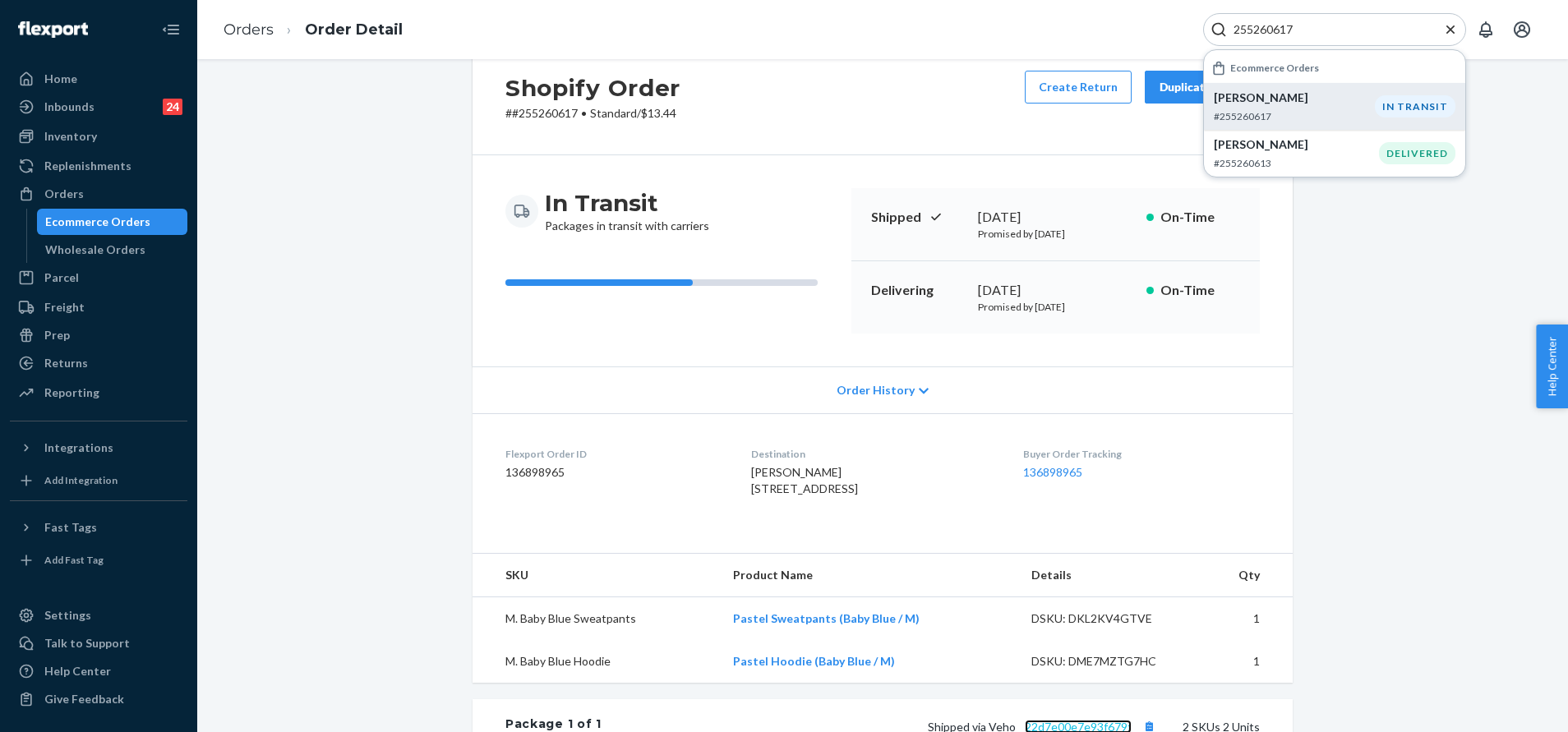
scroll to position [0, 0]
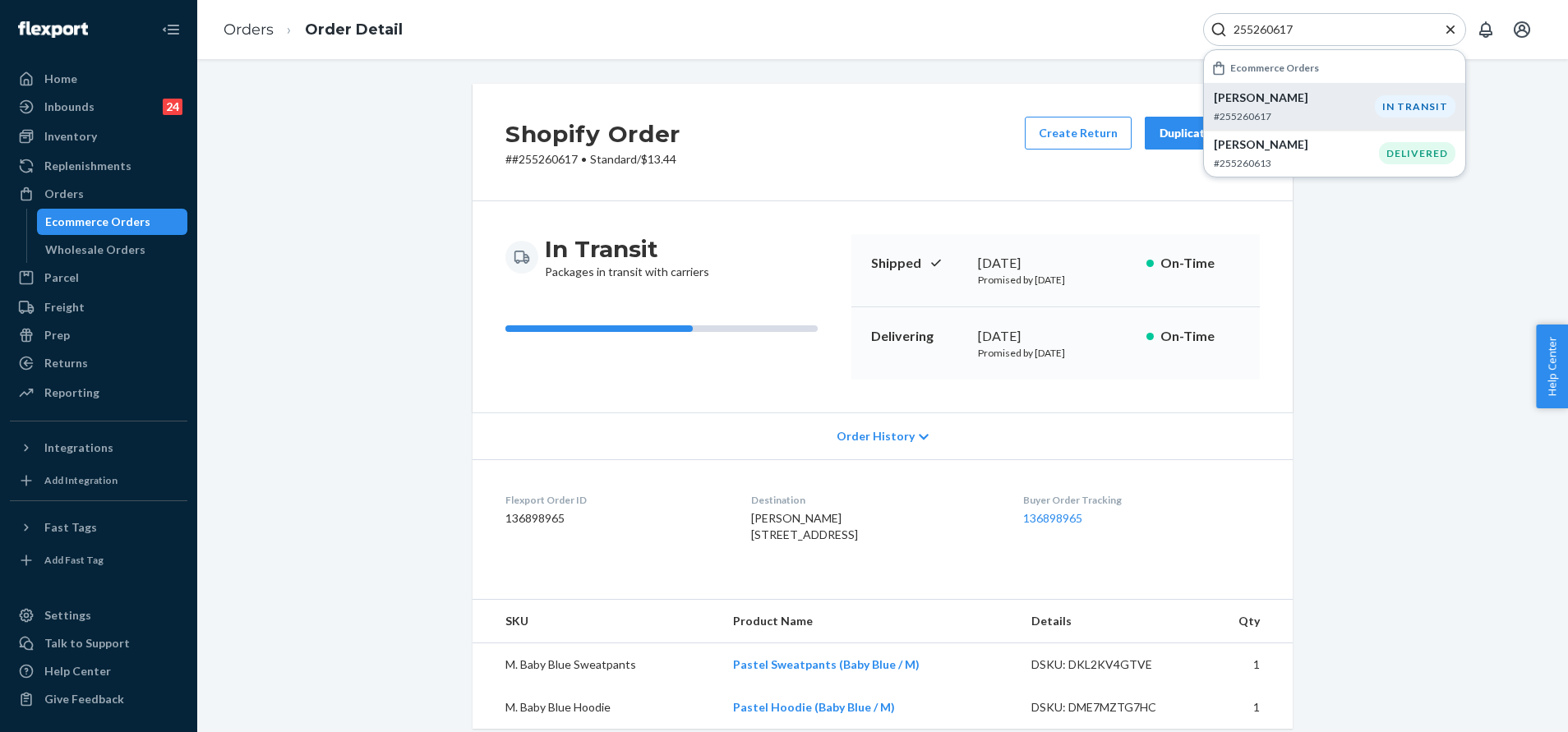
click at [1312, 32] on input "255260617" at bounding box center [1327, 29] width 202 height 16
paste input "109883"
click at [1309, 112] on p "#255109883DELIVERRSPLIT7197215555628" at bounding box center [1297, 116] width 199 height 14
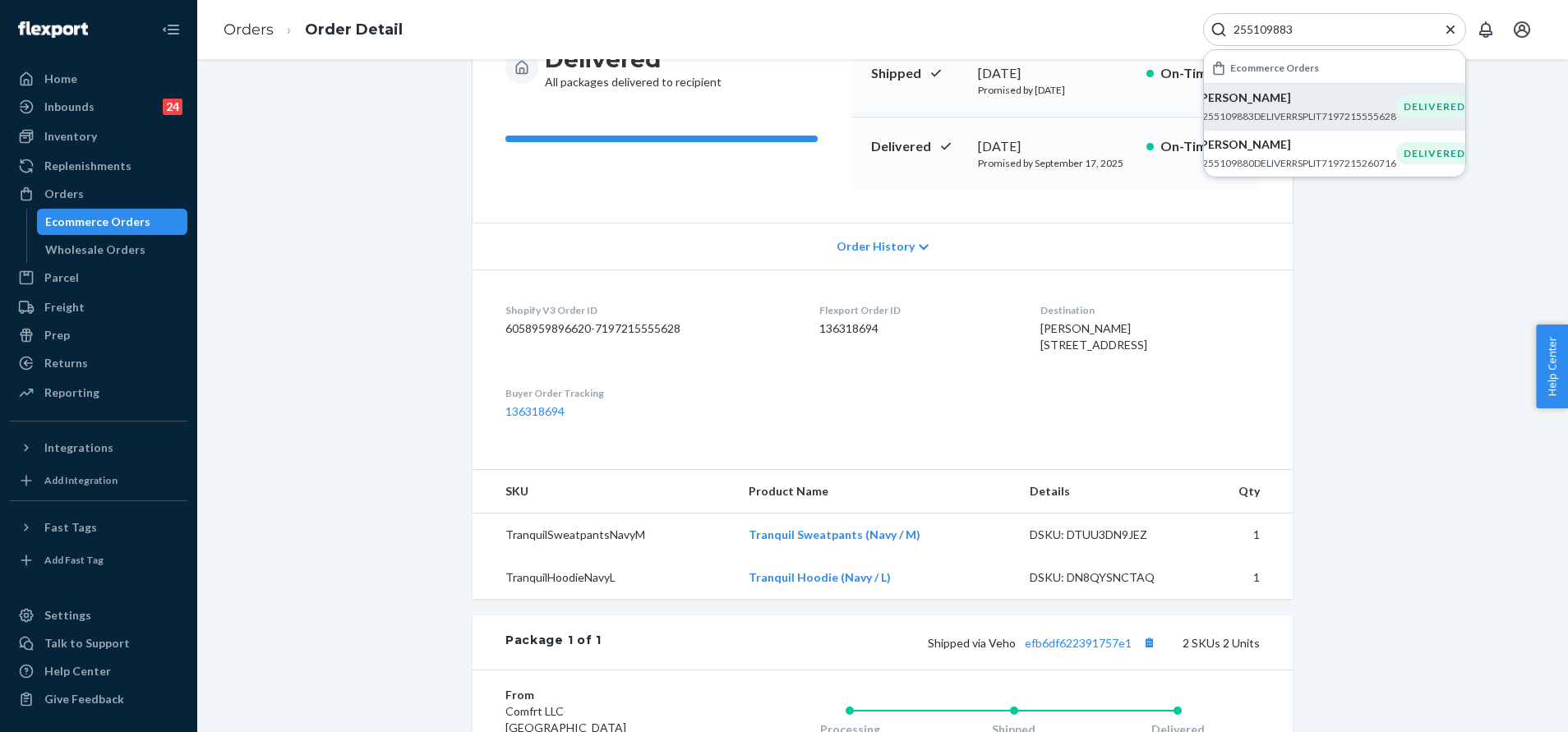
scroll to position [246, 0]
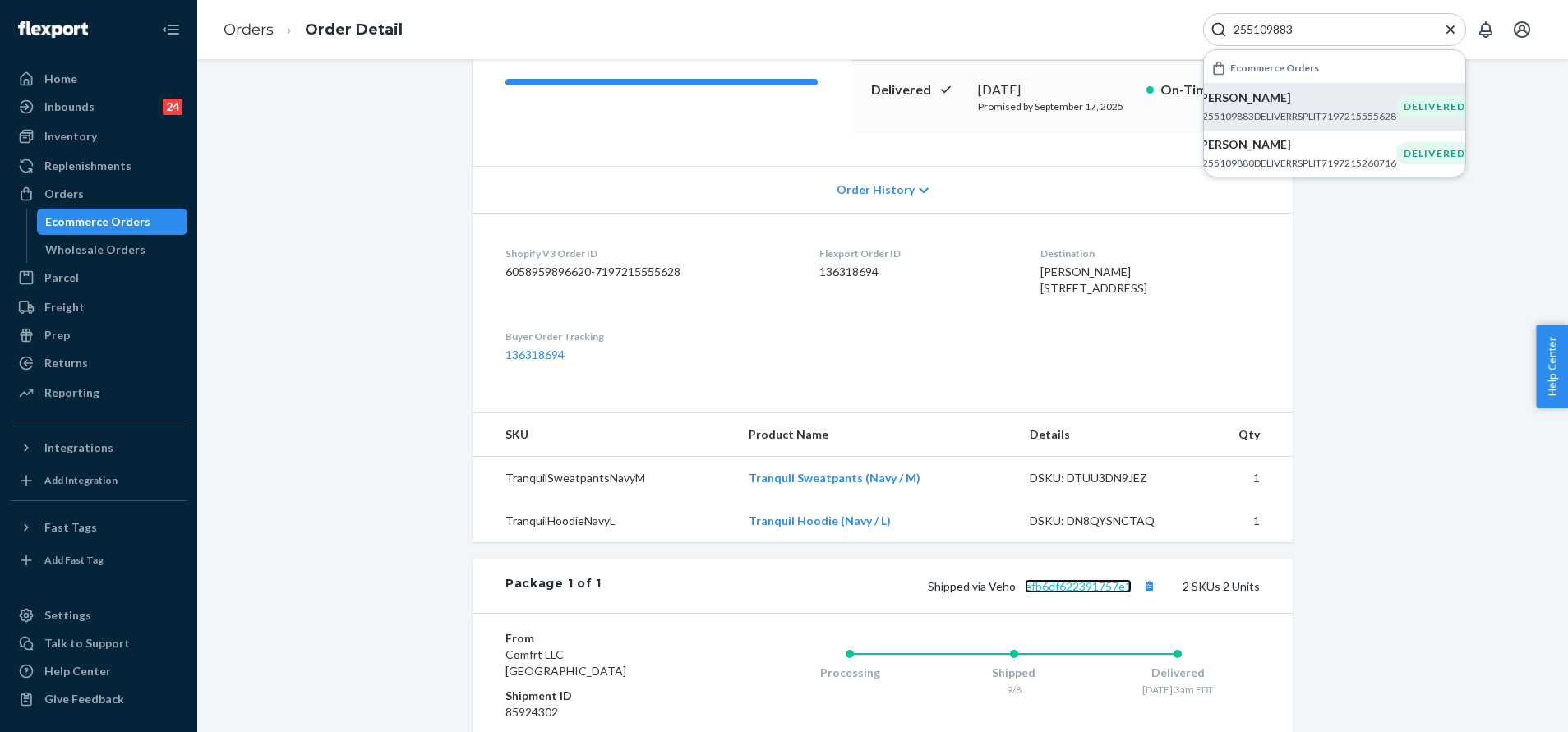
click at [1063, 593] on link "efb6df622391757e1" at bounding box center [1077, 586] width 106 height 14
click at [1310, 26] on input "255109883" at bounding box center [1327, 29] width 202 height 16
paste input "06426"
type input "255064263"
click at [1293, 105] on p "Amy Hollis" at bounding box center [1297, 97] width 199 height 16
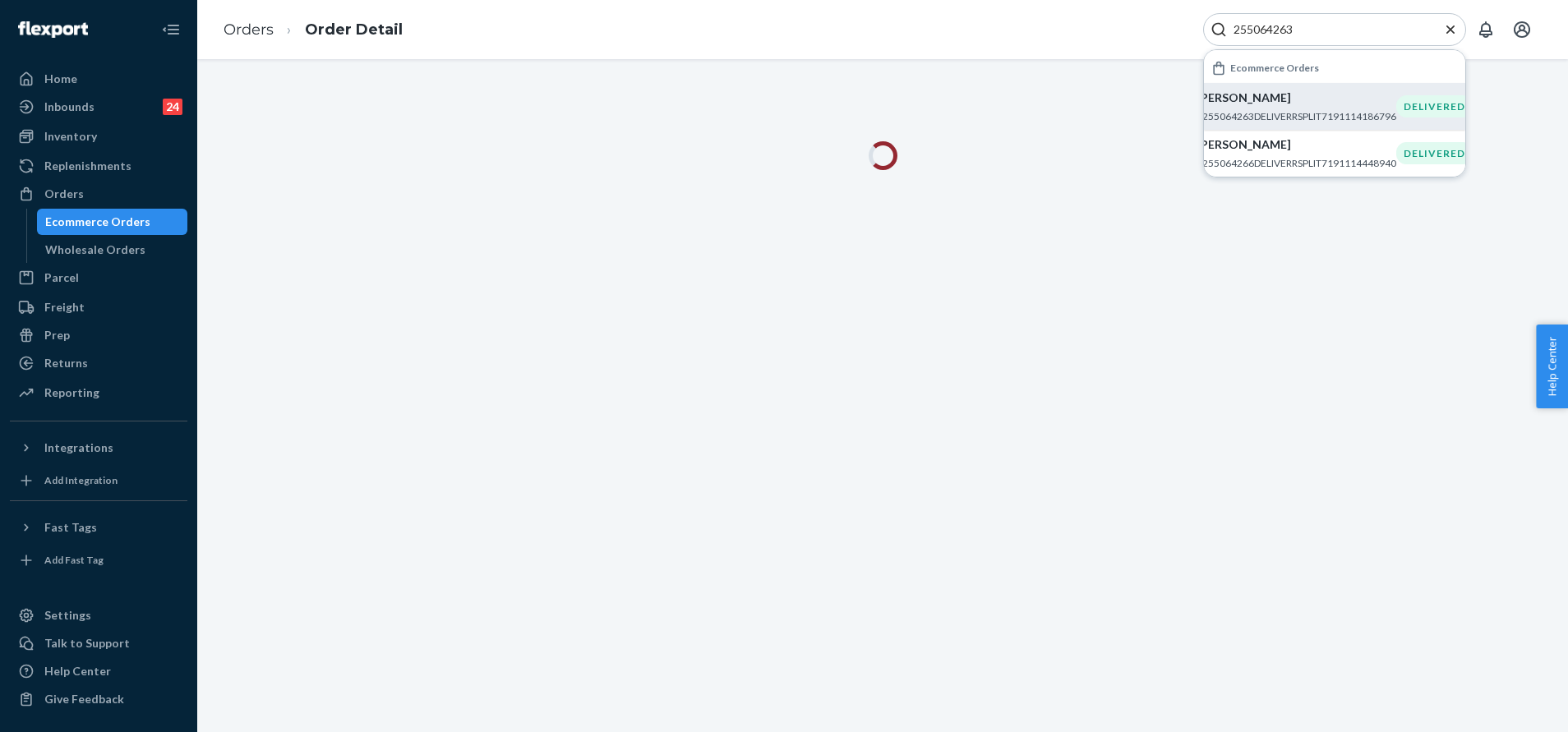
click at [1030, 290] on div at bounding box center [883, 396] width 1372 height 673
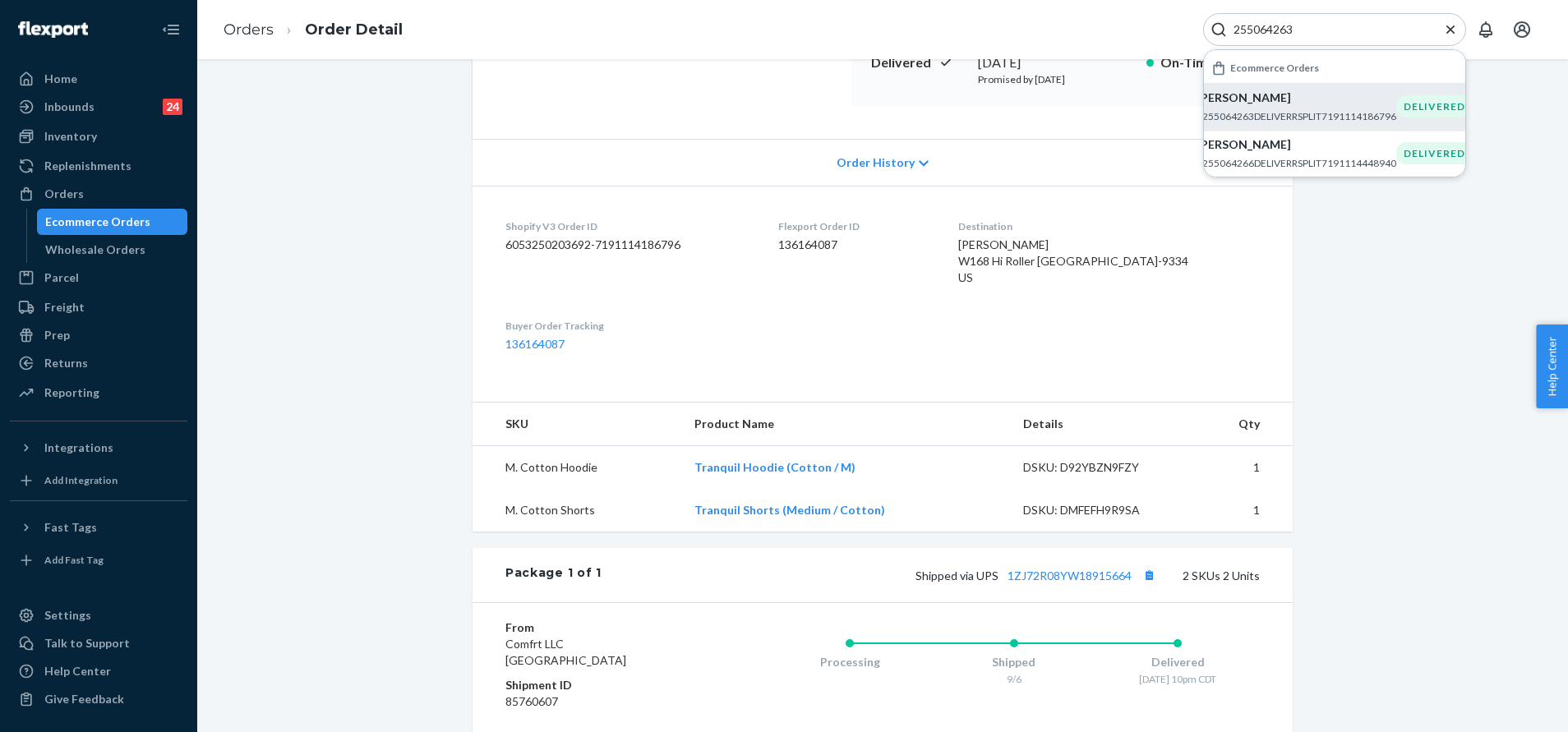
scroll to position [10, 0]
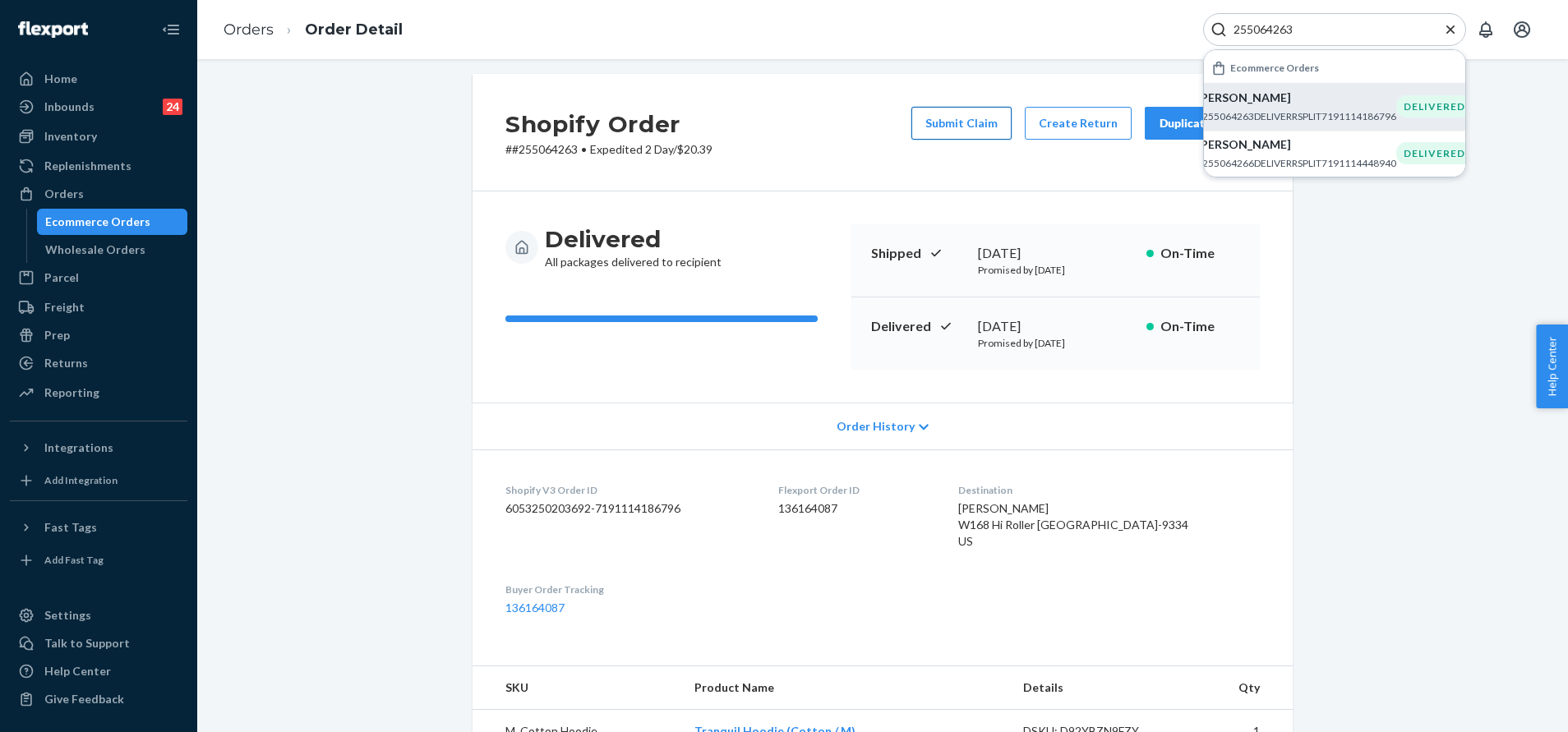
click at [981, 133] on button "Submit Claim" at bounding box center [961, 123] width 101 height 33
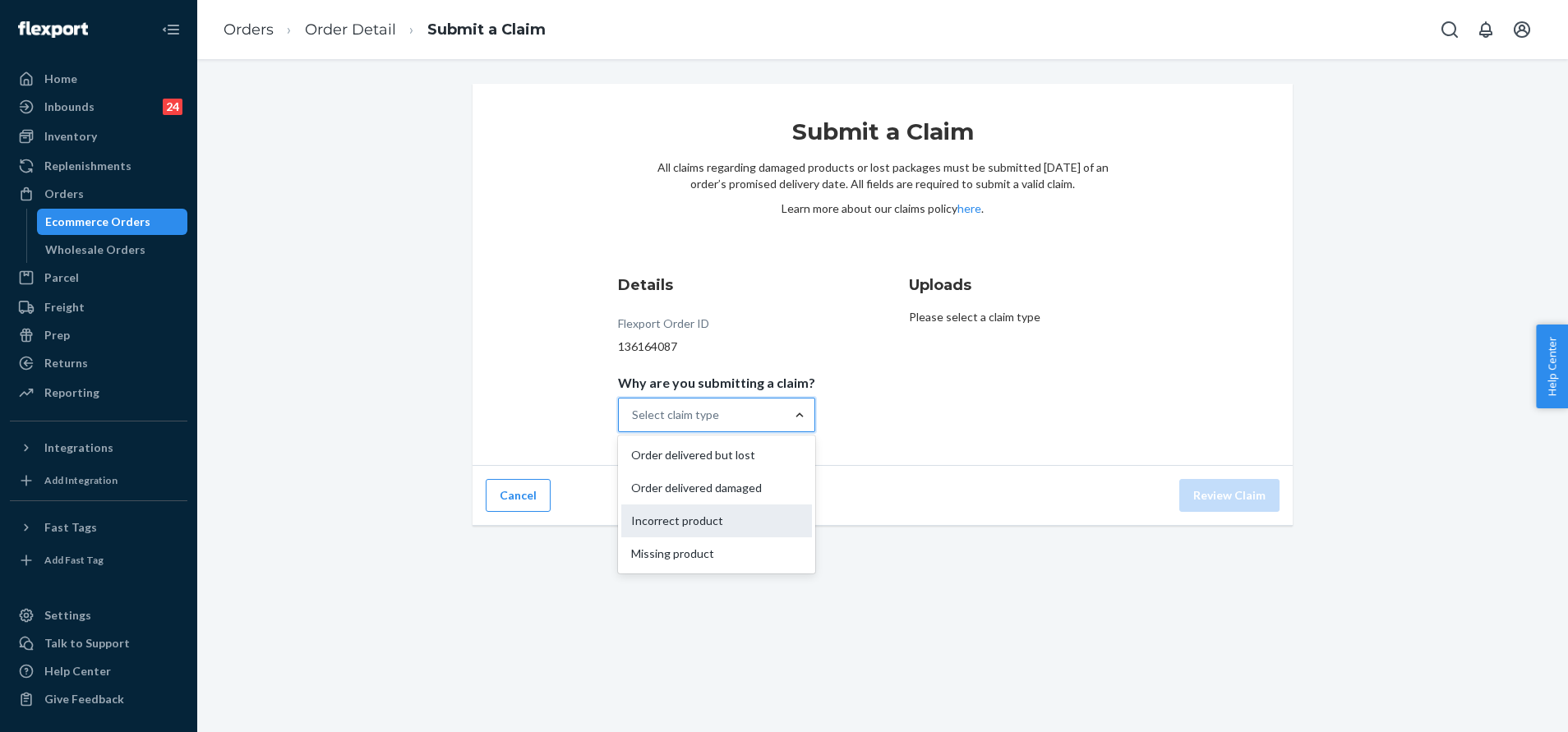
click at [740, 515] on div "Incorrect product" at bounding box center [716, 521] width 191 height 33
click at [634, 423] on input "Why are you submitting a claim? option Incorrect product focused, 3 of 4. 4 res…" at bounding box center [634, 415] width 2 height 16
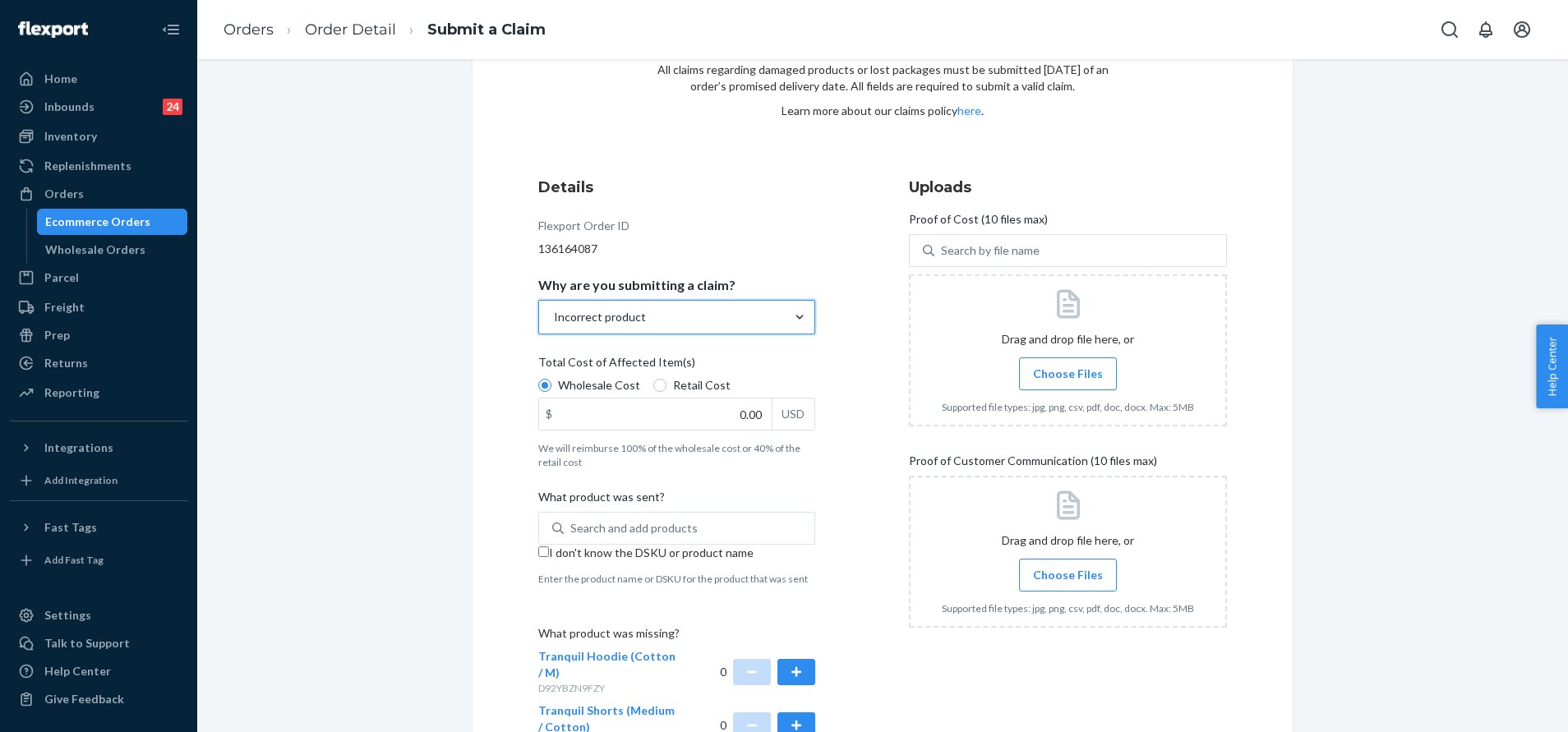
scroll to position [229, 0]
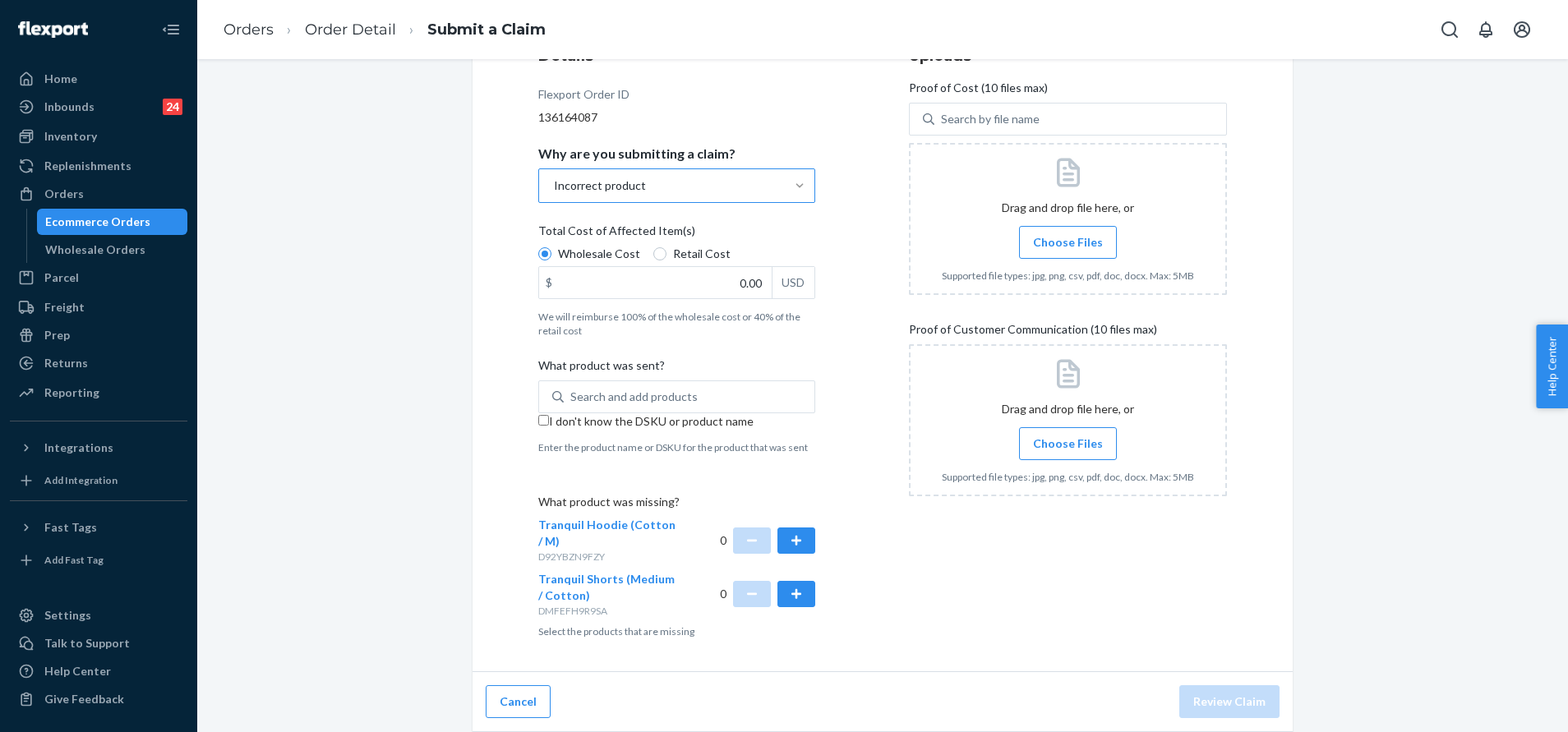
click at [542, 423] on input "I don't know the DSKU or product name" at bounding box center [543, 420] width 11 height 11
click at [794, 544] on button "button" at bounding box center [796, 540] width 37 height 26
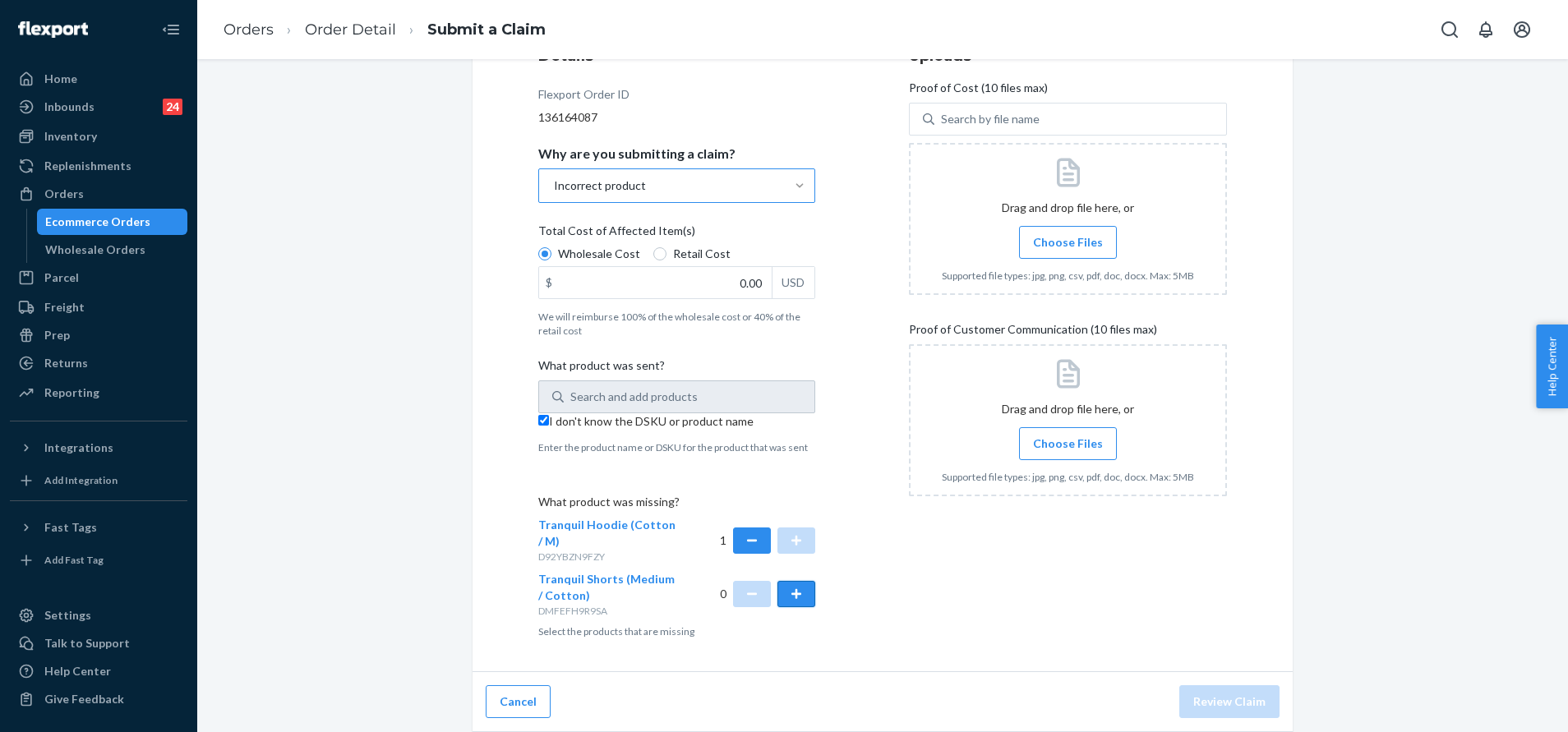
click at [793, 590] on button "button" at bounding box center [796, 593] width 37 height 26
click at [1049, 219] on div at bounding box center [1069, 218] width 318 height 152
click at [603, 416] on span "I don't know the DSKU or product name" at bounding box center [652, 421] width 205 height 14
click at [549, 416] on input "I don't know the DSKU or product name" at bounding box center [543, 420] width 11 height 11
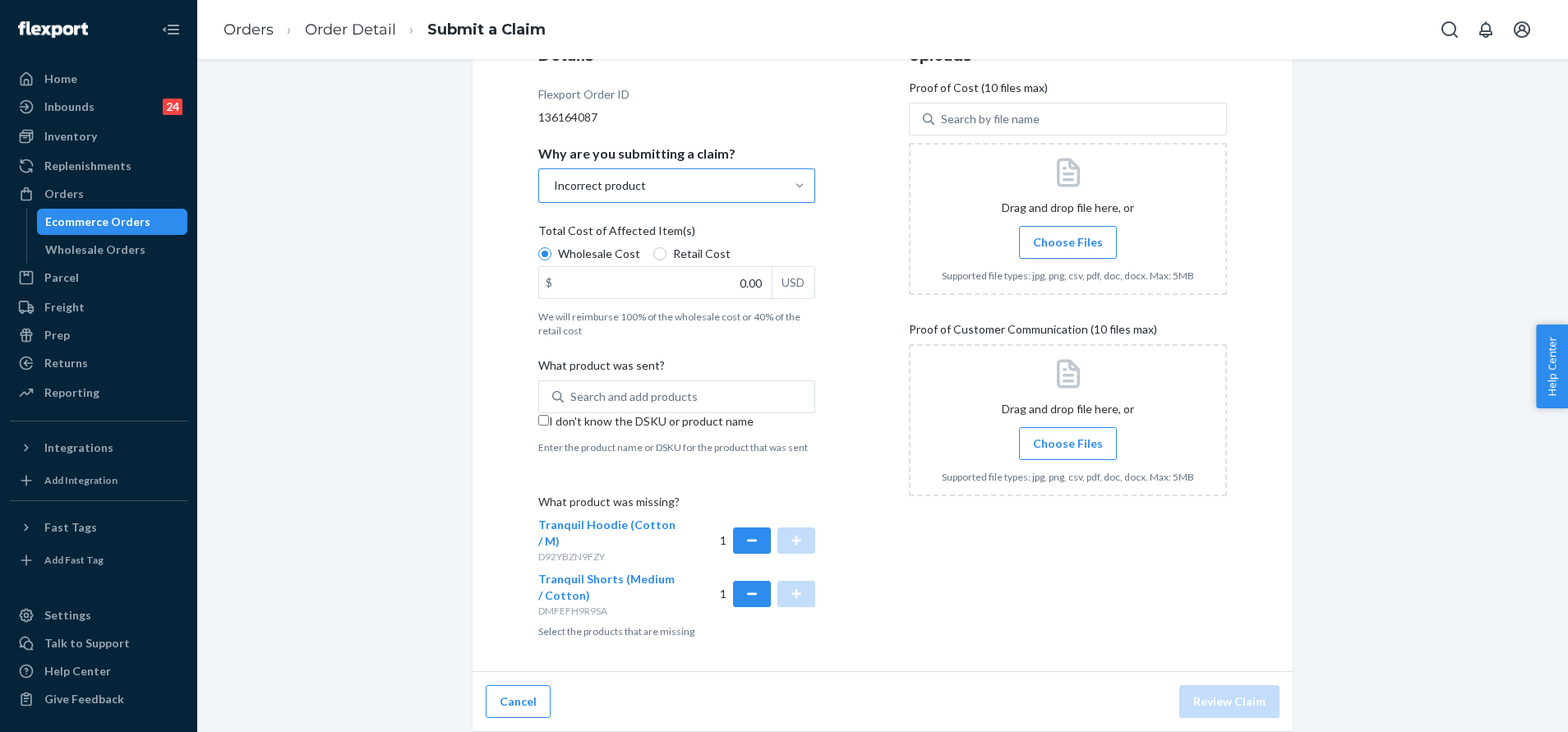
click at [630, 414] on span "I don't know the DSKU or product name" at bounding box center [652, 421] width 205 height 14
click at [549, 415] on input "I don't know the DSKU or product name" at bounding box center [543, 420] width 11 height 11
checkbox input "true"
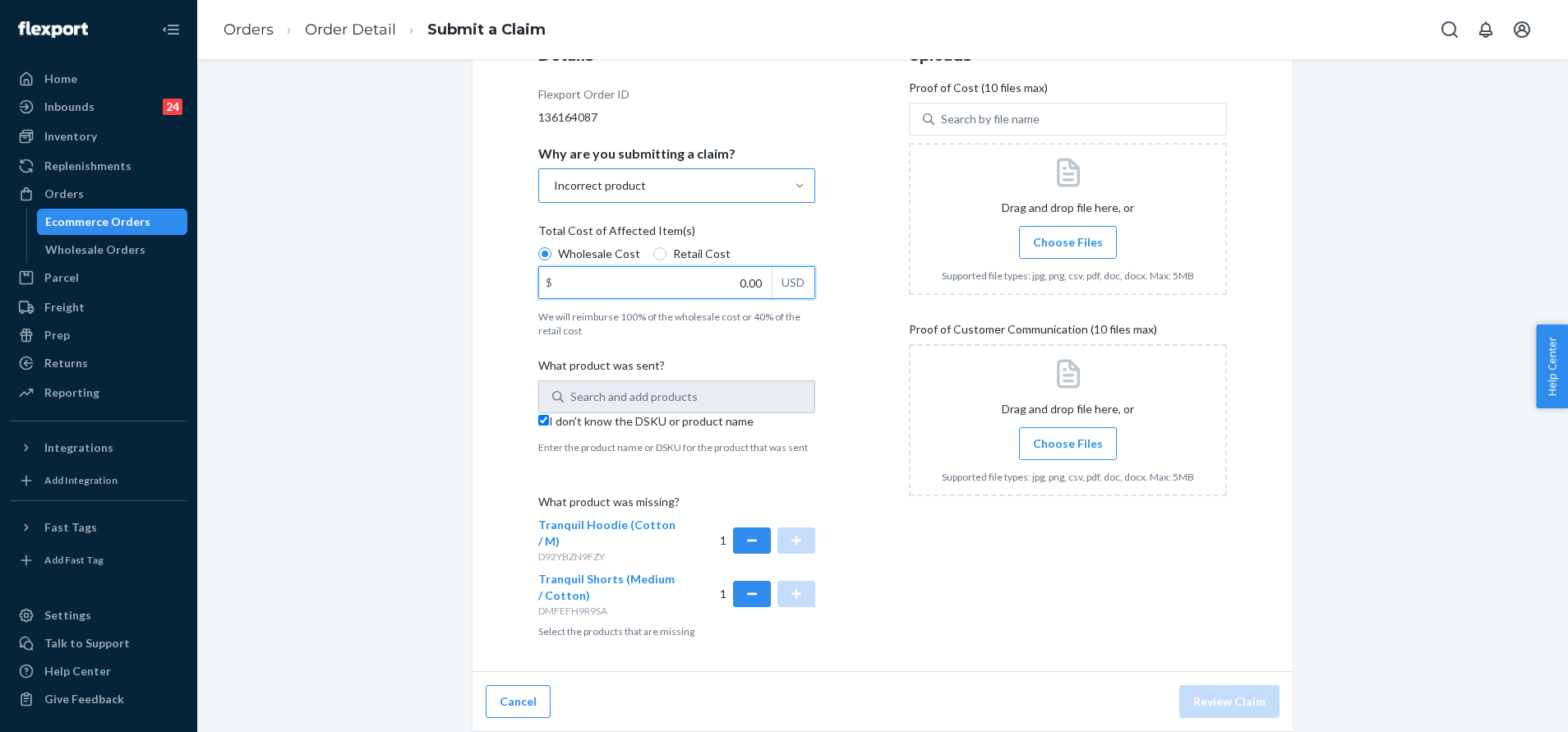
click at [736, 295] on input "0.00" at bounding box center [656, 283] width 233 height 32
type input "79.00"
click at [1071, 240] on span "Choose Files" at bounding box center [1068, 241] width 70 height 16
click at [1069, 240] on input "Choose Files" at bounding box center [1068, 242] width 1 height 18
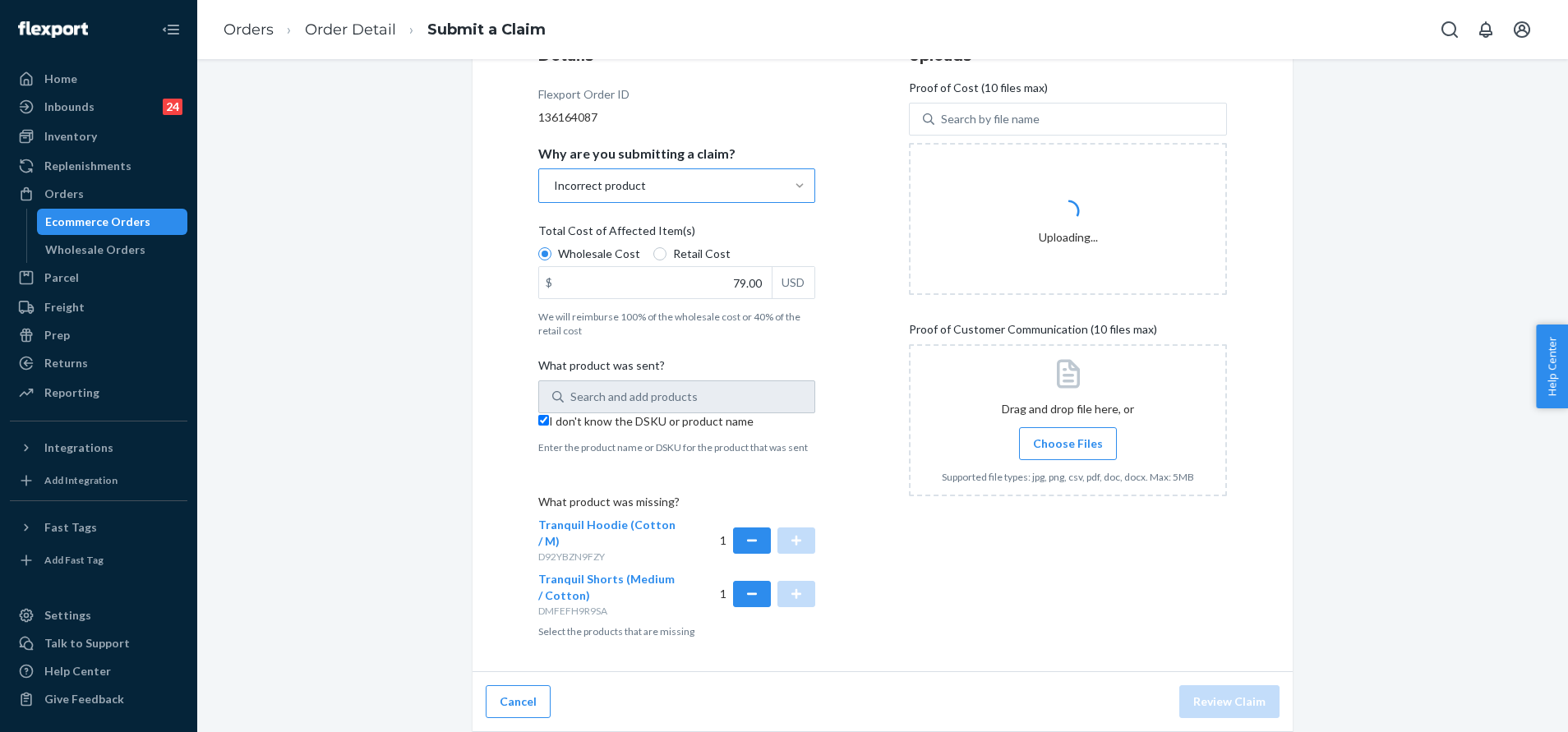
click at [541, 425] on input "I don't know the DSKU or product name" at bounding box center [543, 420] width 11 height 11
checkbox input "false"
click at [573, 397] on div "Search and add products" at bounding box center [634, 397] width 127 height 16
click at [572, 397] on input "0 results available. Use Up and Down to choose options, press Enter to select t…" at bounding box center [571, 397] width 2 height 16
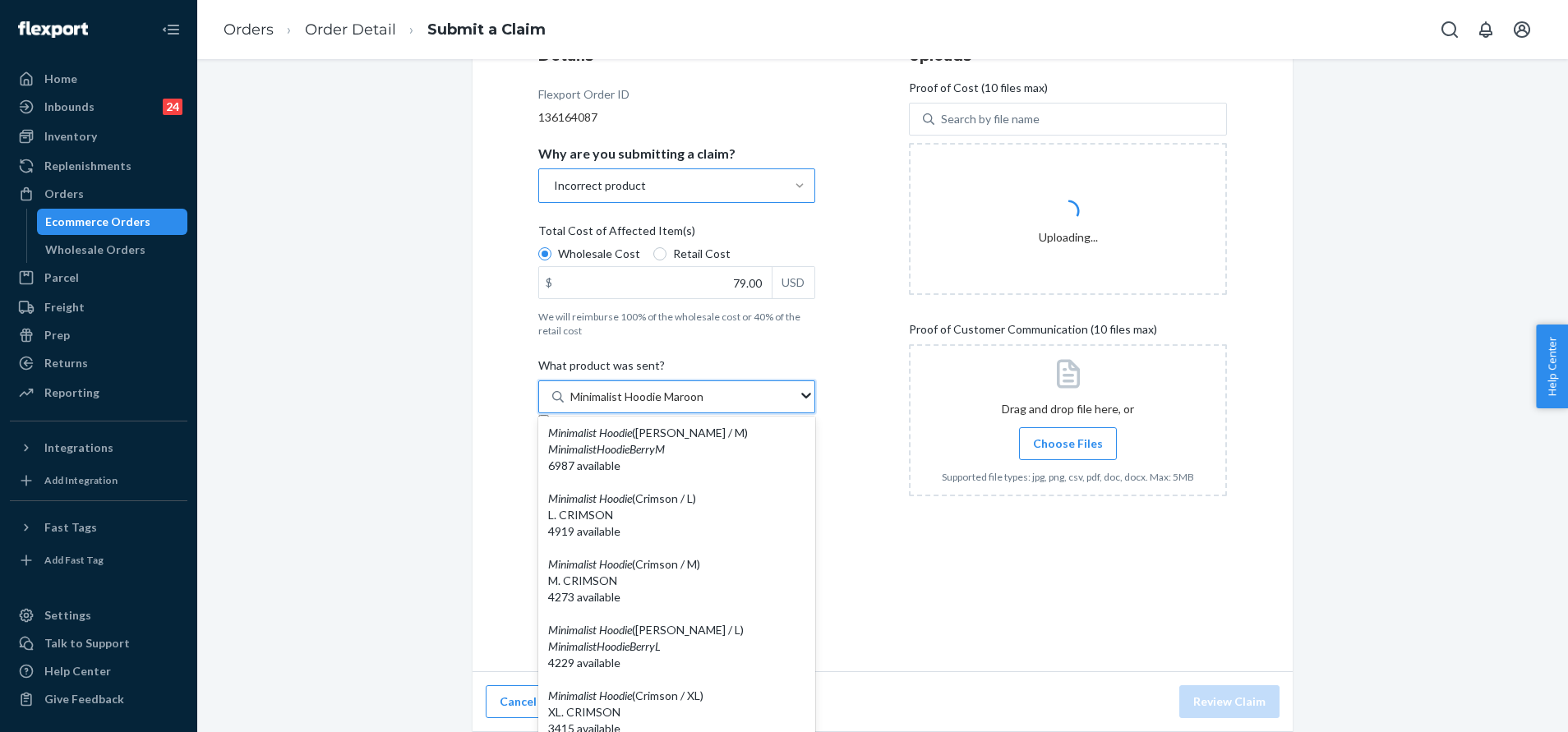
type input "Minimalist Hoodie Maroon M"
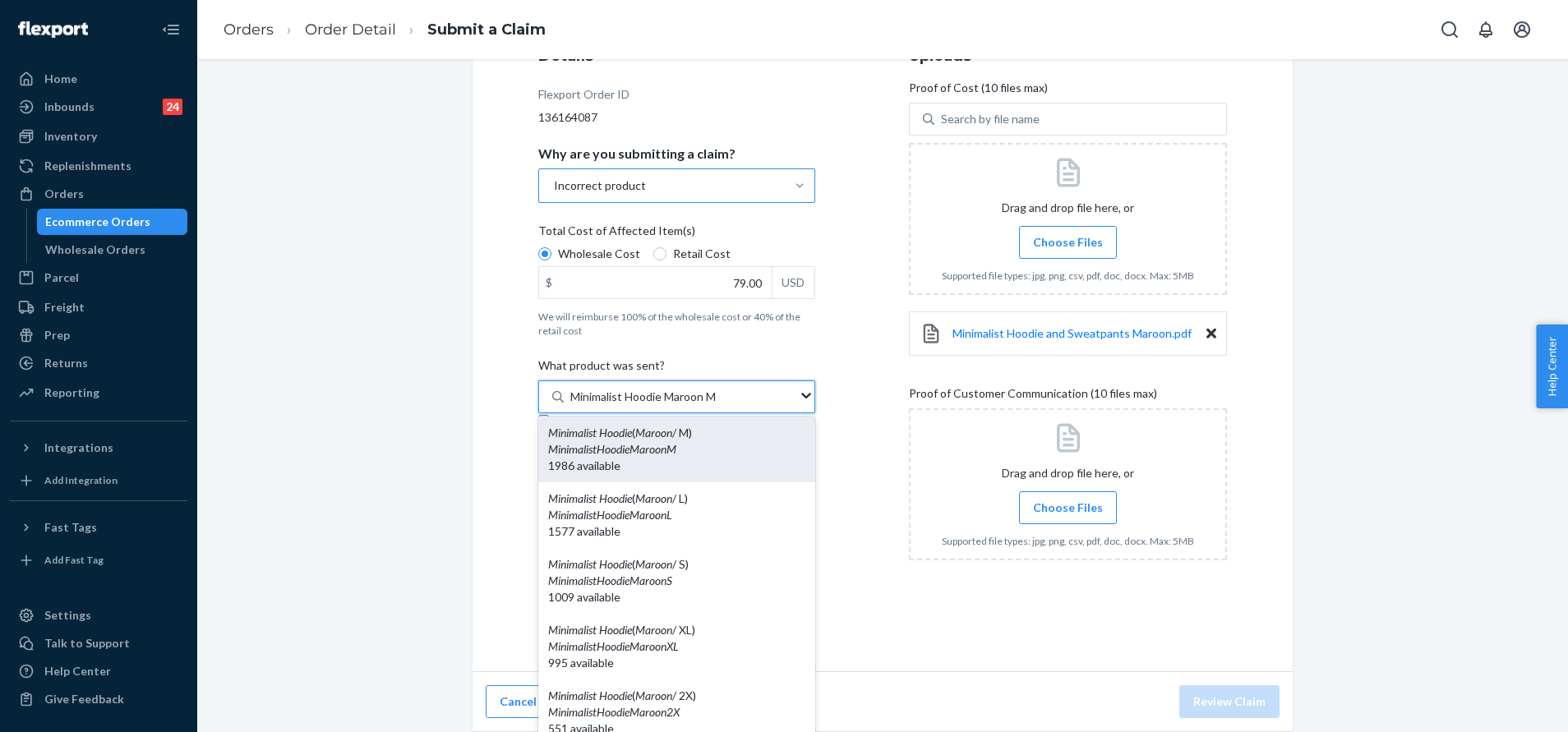
click at [680, 458] on div "MinimalistHoodieMaroonM" at bounding box center [677, 449] width 257 height 16
click at [680, 405] on input "Minimalist Hoodie Maroon M" at bounding box center [645, 397] width 150 height 16
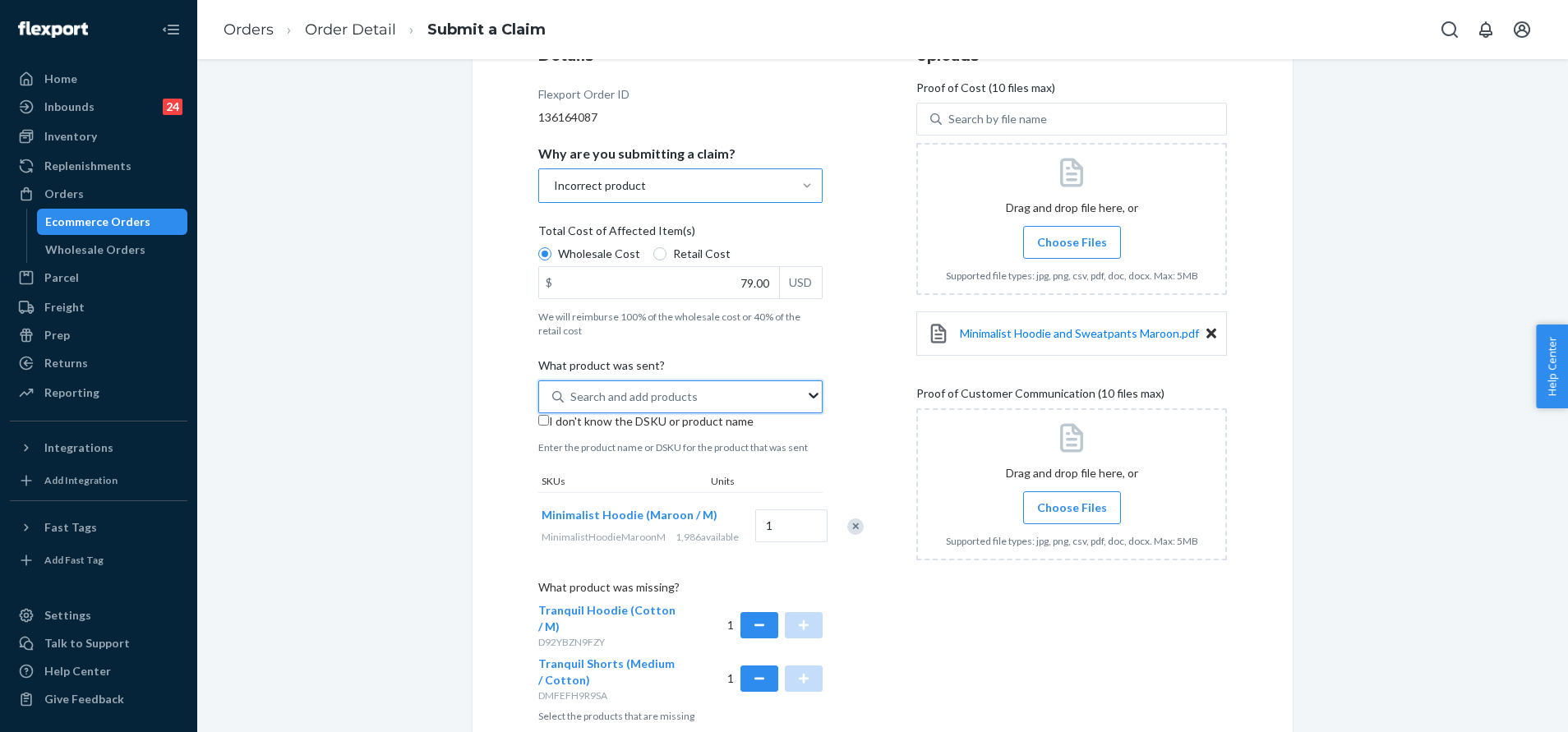
click at [698, 387] on div "Search and add products" at bounding box center [684, 397] width 242 height 30
click at [572, 389] on input "0 results available. Select is focused ,type to refine list, press Down to open…" at bounding box center [571, 397] width 2 height 16
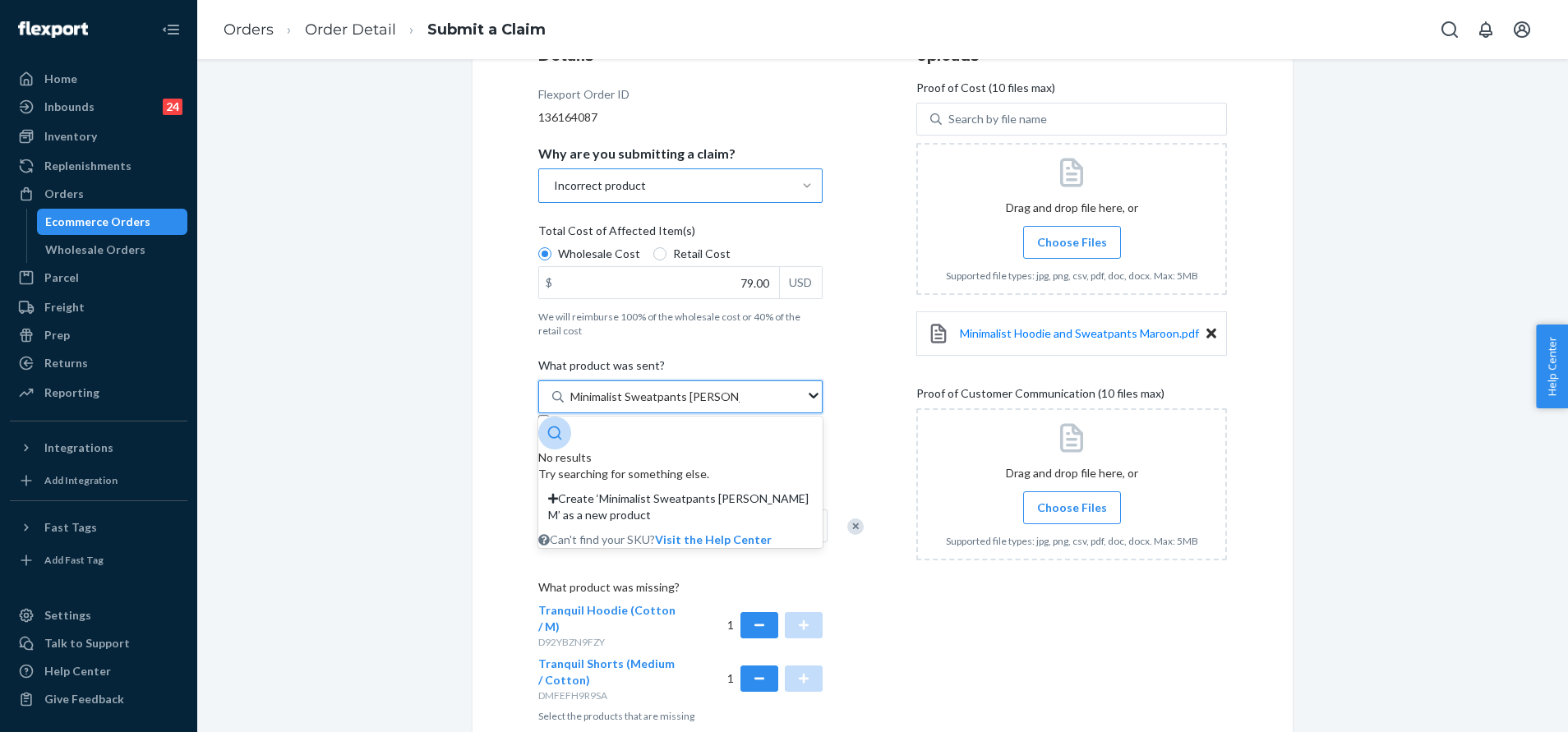
click at [702, 397] on input "Minimalist Sweatpants Marron M" at bounding box center [655, 397] width 170 height 16
type input "Minimalist Sweatpants Maroon M"
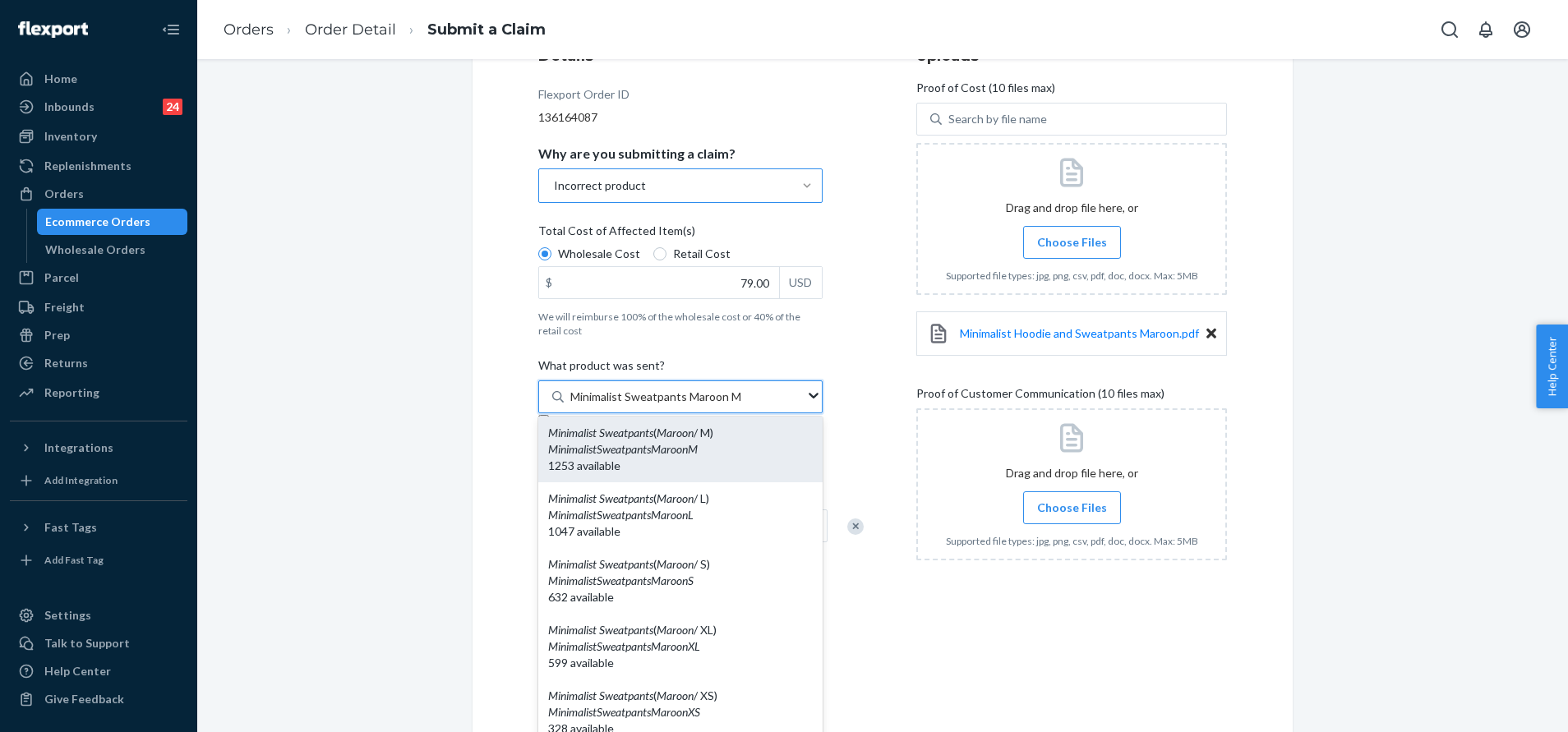
click at [731, 458] on div "1253 available" at bounding box center [680, 466] width 265 height 16
click at [731, 405] on input "Minimalist Sweatpants Maroon M" at bounding box center [656, 397] width 172 height 16
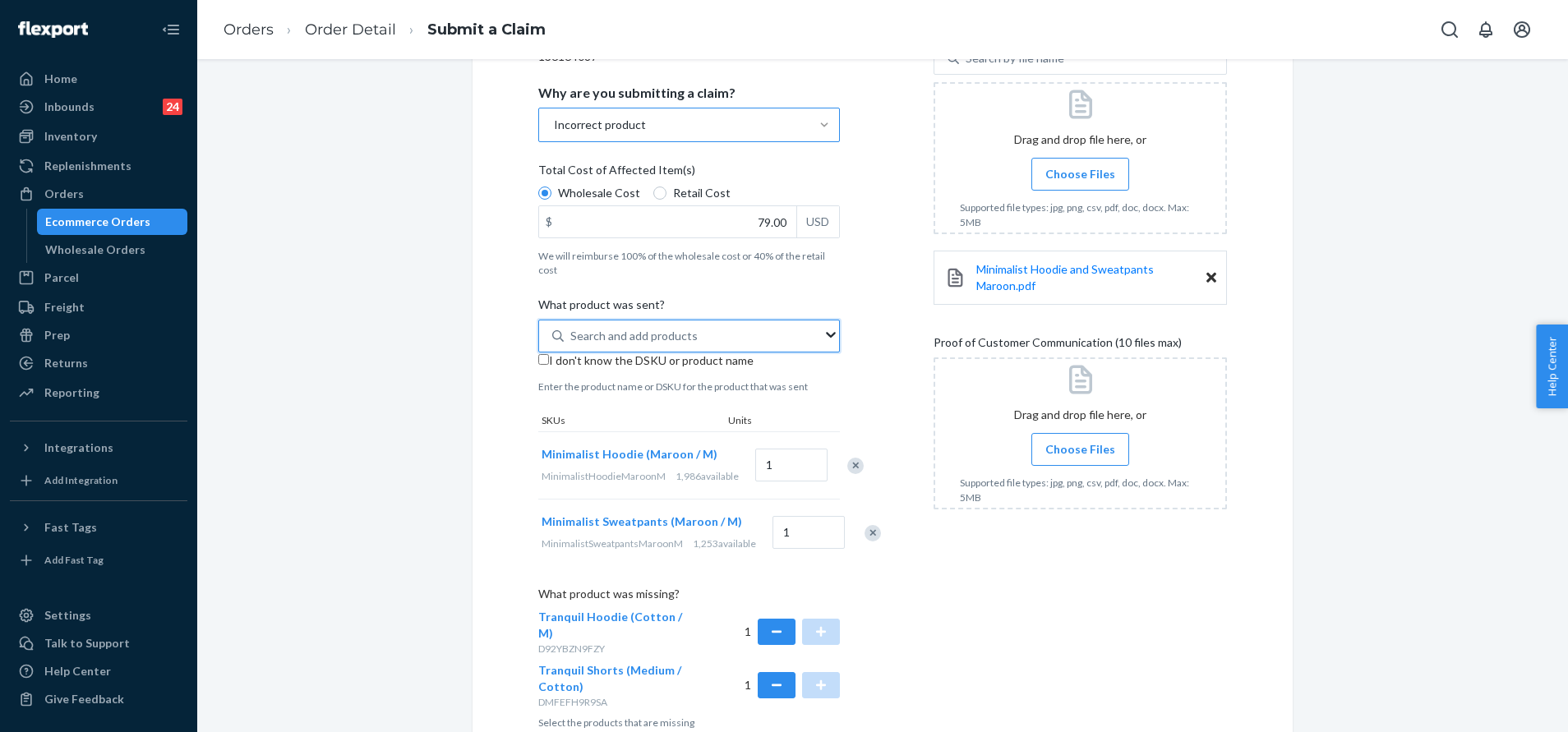
scroll to position [370, 0]
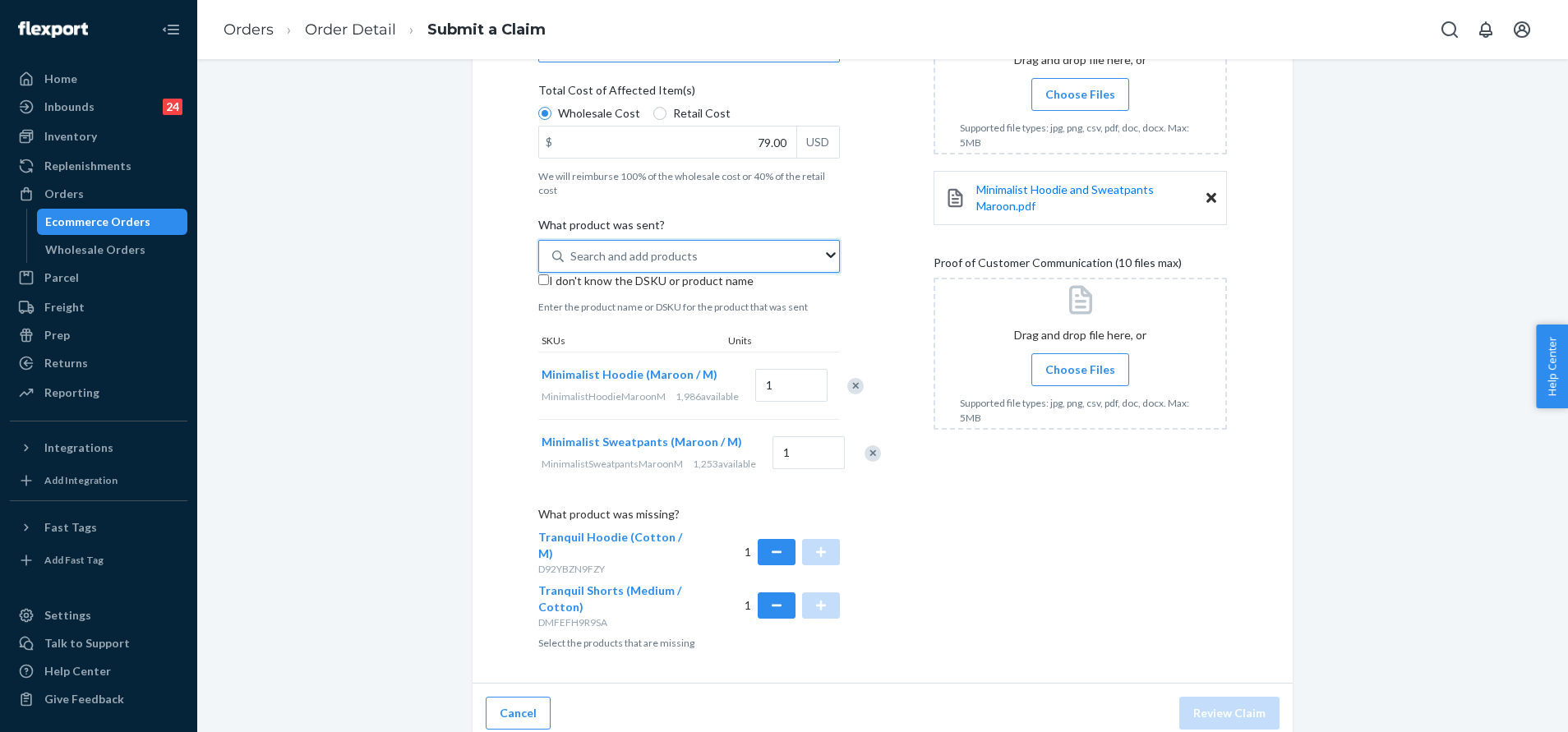
click at [1077, 366] on span "Choose Files" at bounding box center [1080, 369] width 70 height 16
click at [1080, 366] on input "Choose Files" at bounding box center [1080, 369] width 1 height 18
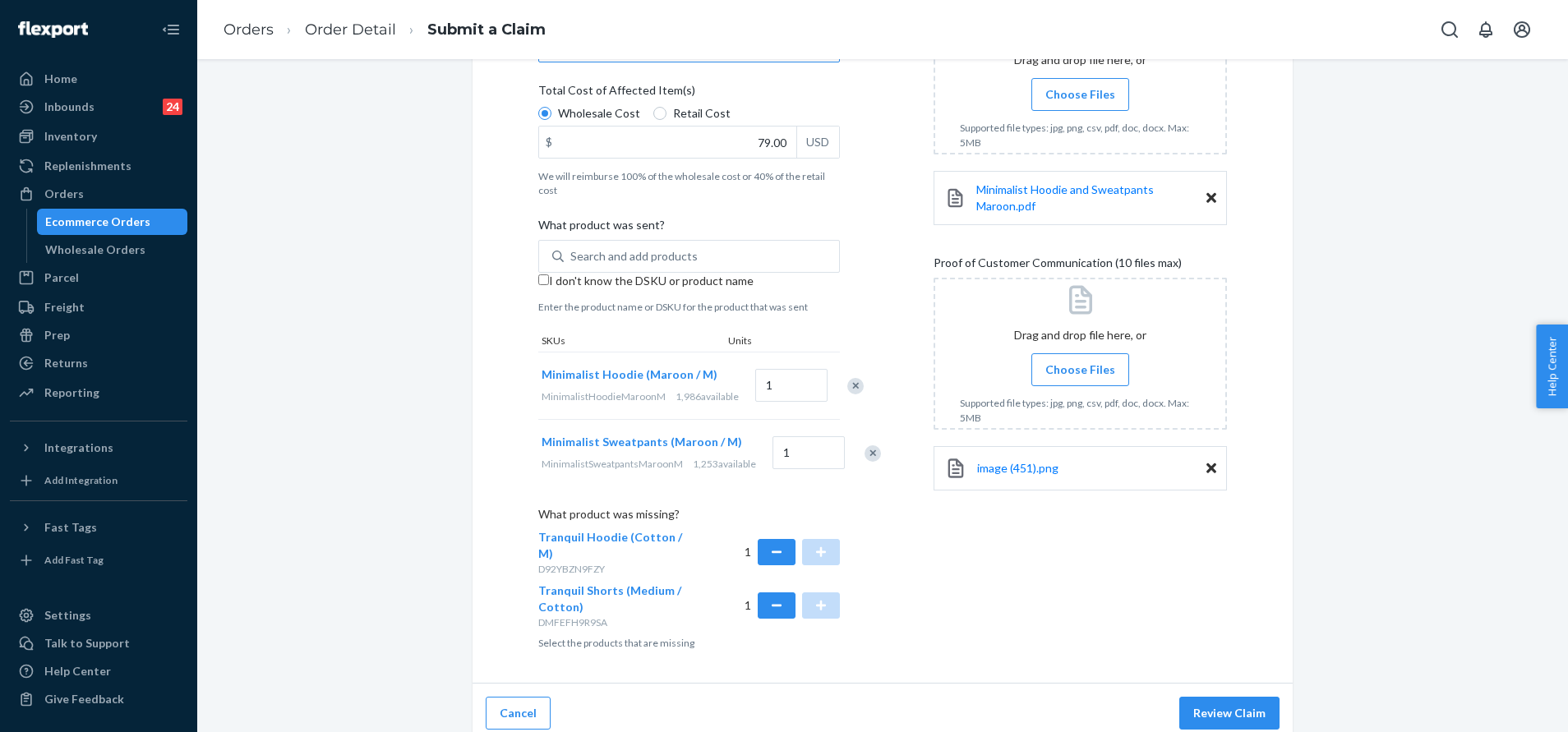
click at [1053, 357] on label "Choose Files" at bounding box center [1080, 370] width 98 height 33
click at [1080, 360] on input "Choose Files" at bounding box center [1080, 369] width 1 height 18
click at [1089, 353] on div at bounding box center [1080, 354] width 293 height 152
click at [1067, 343] on div at bounding box center [1080, 354] width 293 height 152
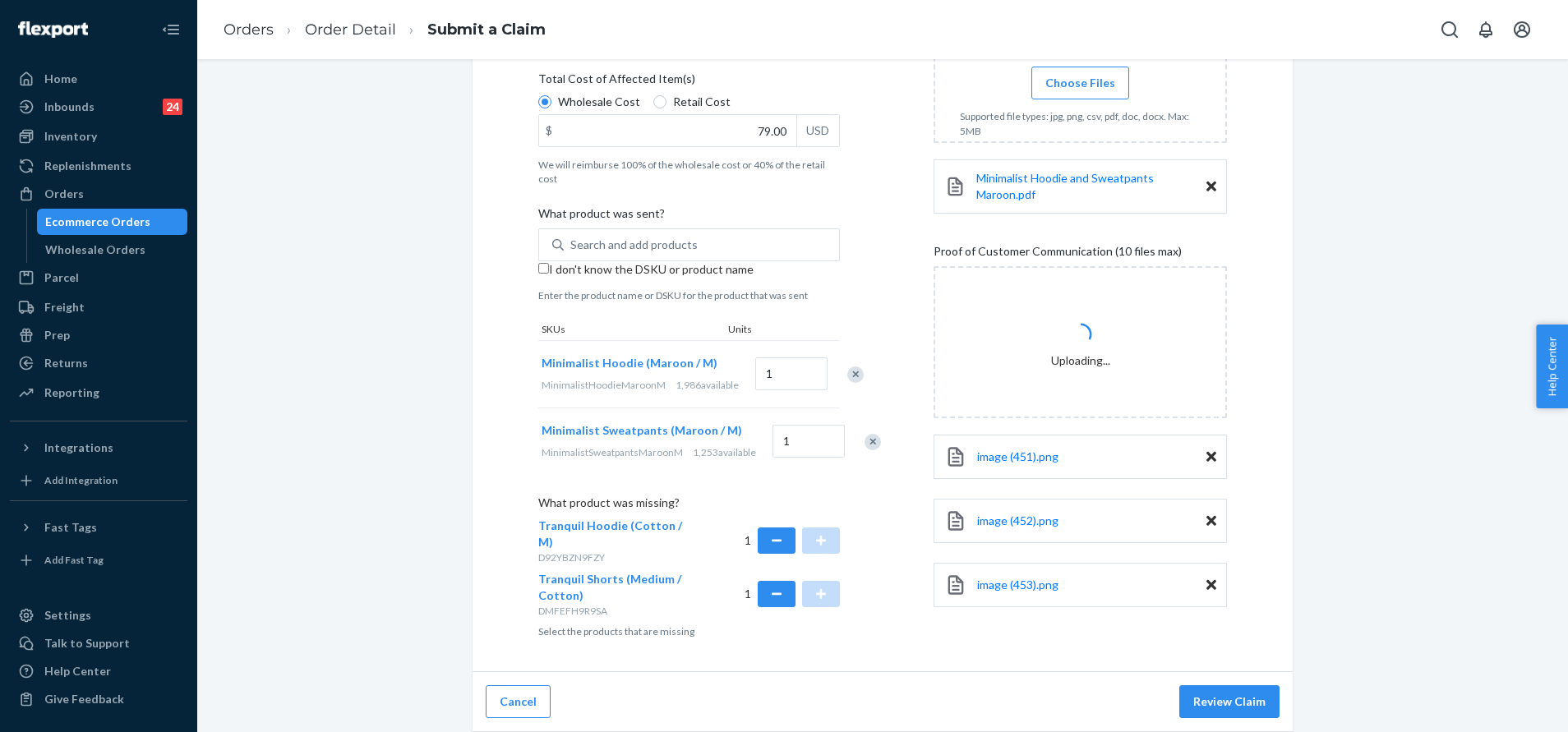
scroll to position [420, 0]
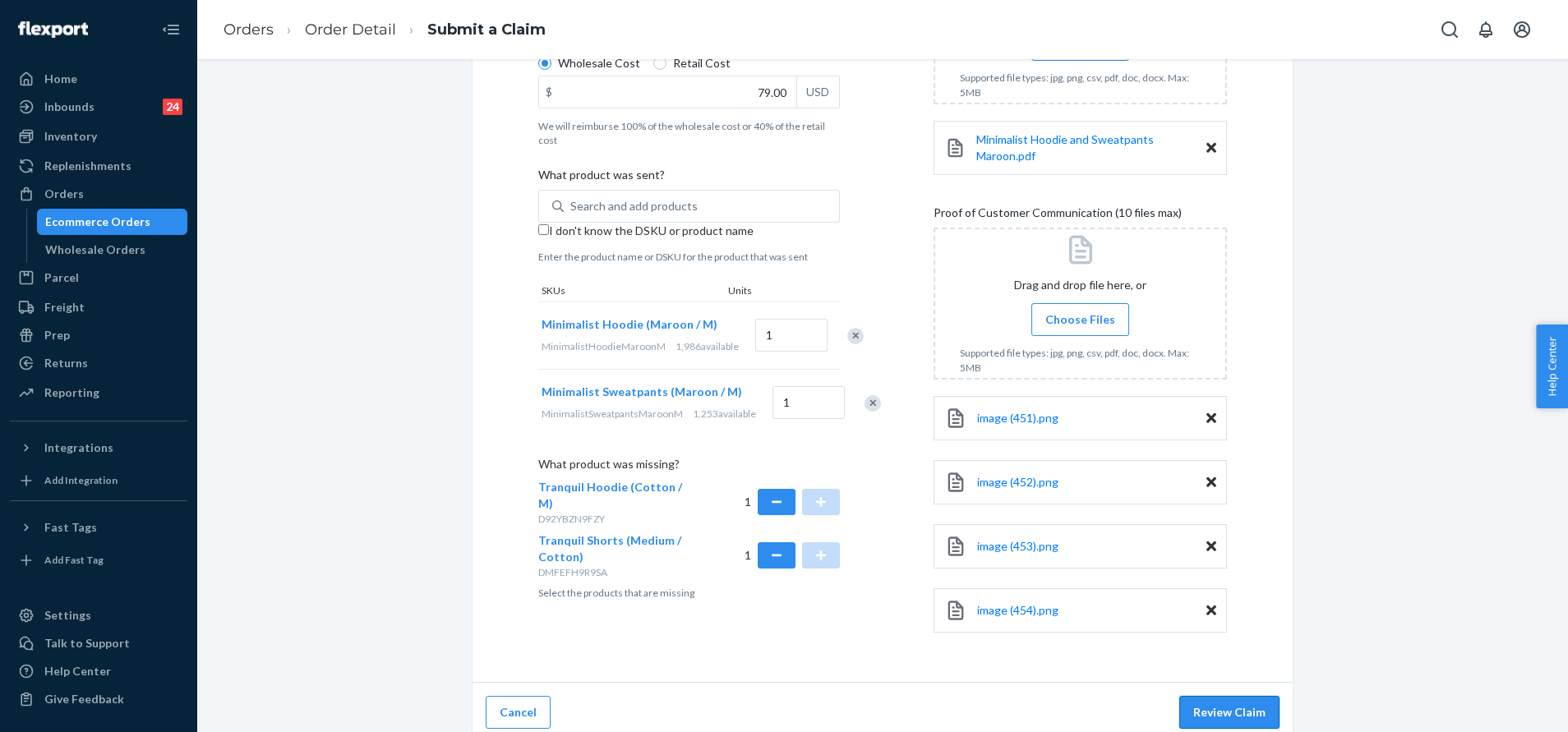
click at [1229, 703] on button "Review Claim" at bounding box center [1230, 712] width 101 height 33
click at [1238, 704] on button "Review Claim" at bounding box center [1230, 712] width 101 height 33
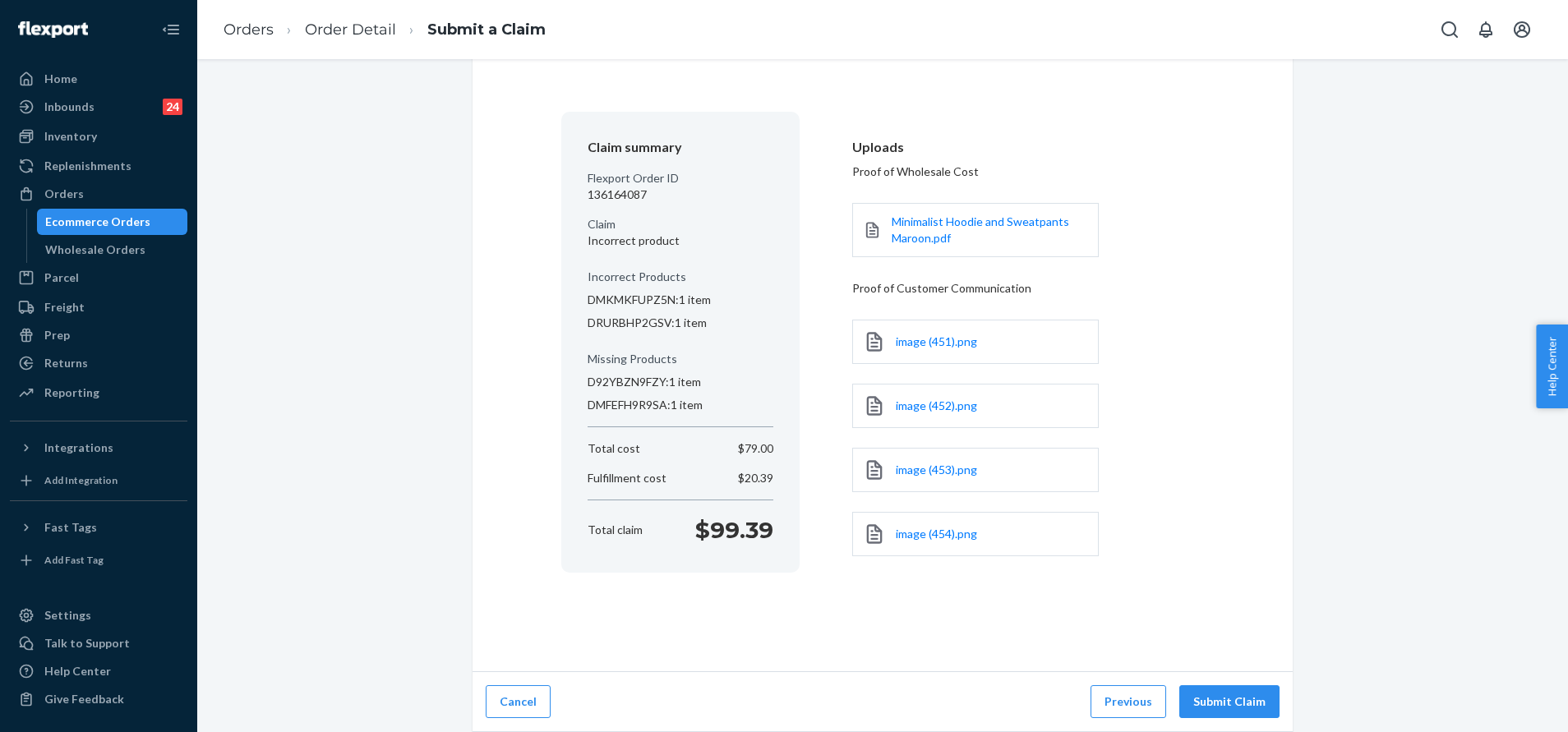
scroll to position [77, 0]
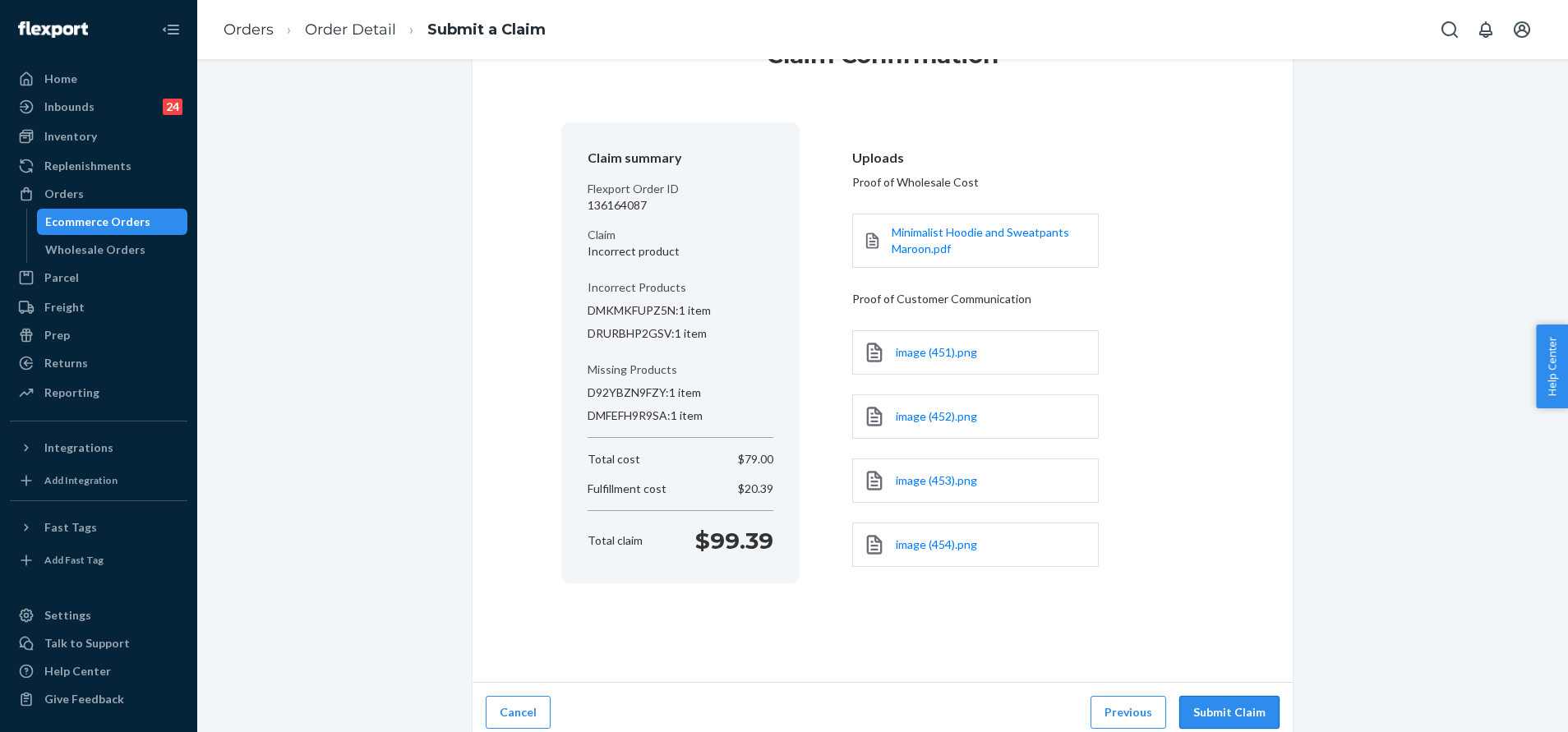
click at [1238, 707] on button "Submit Claim" at bounding box center [1230, 712] width 101 height 33
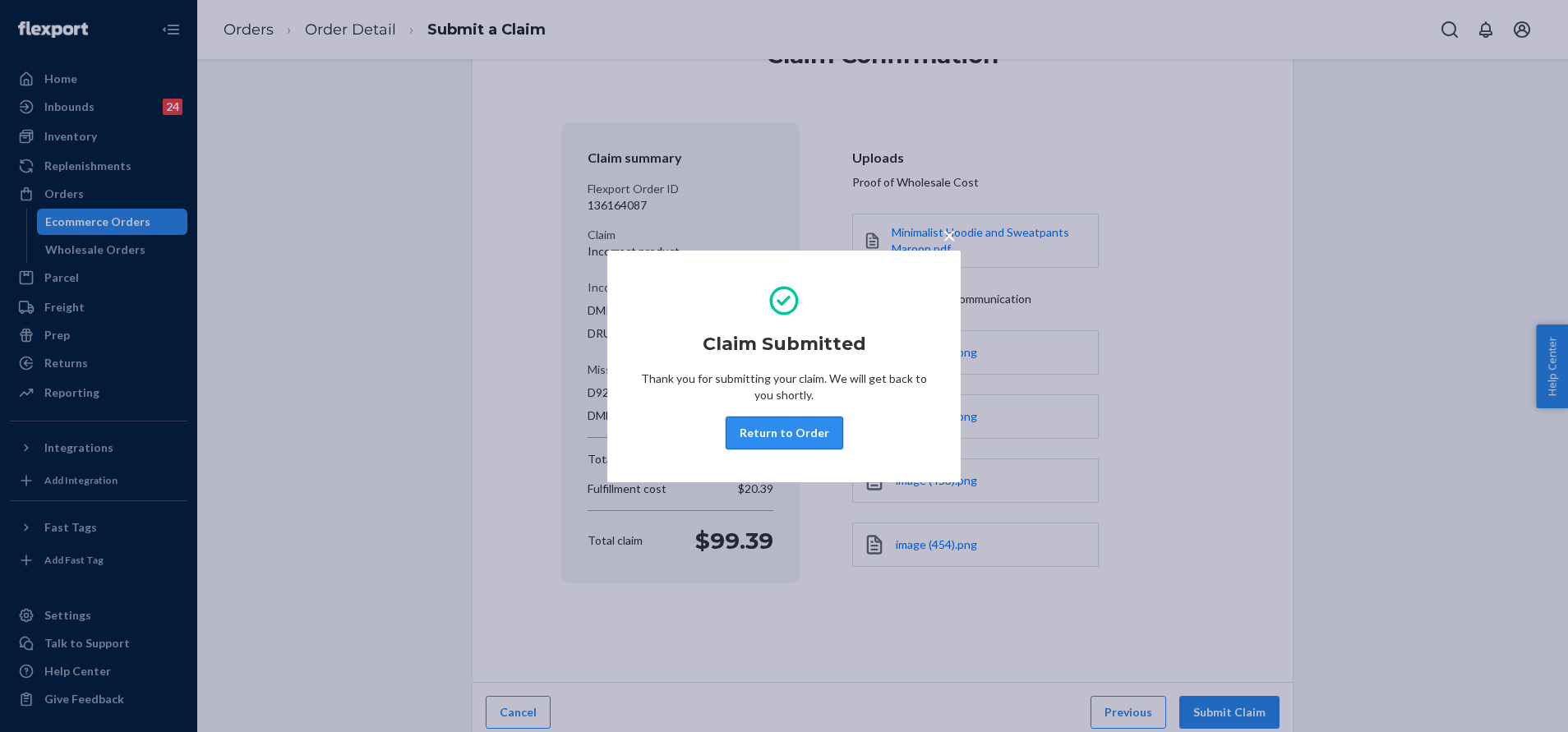
click at [814, 424] on button "Return to Order" at bounding box center [784, 433] width 118 height 33
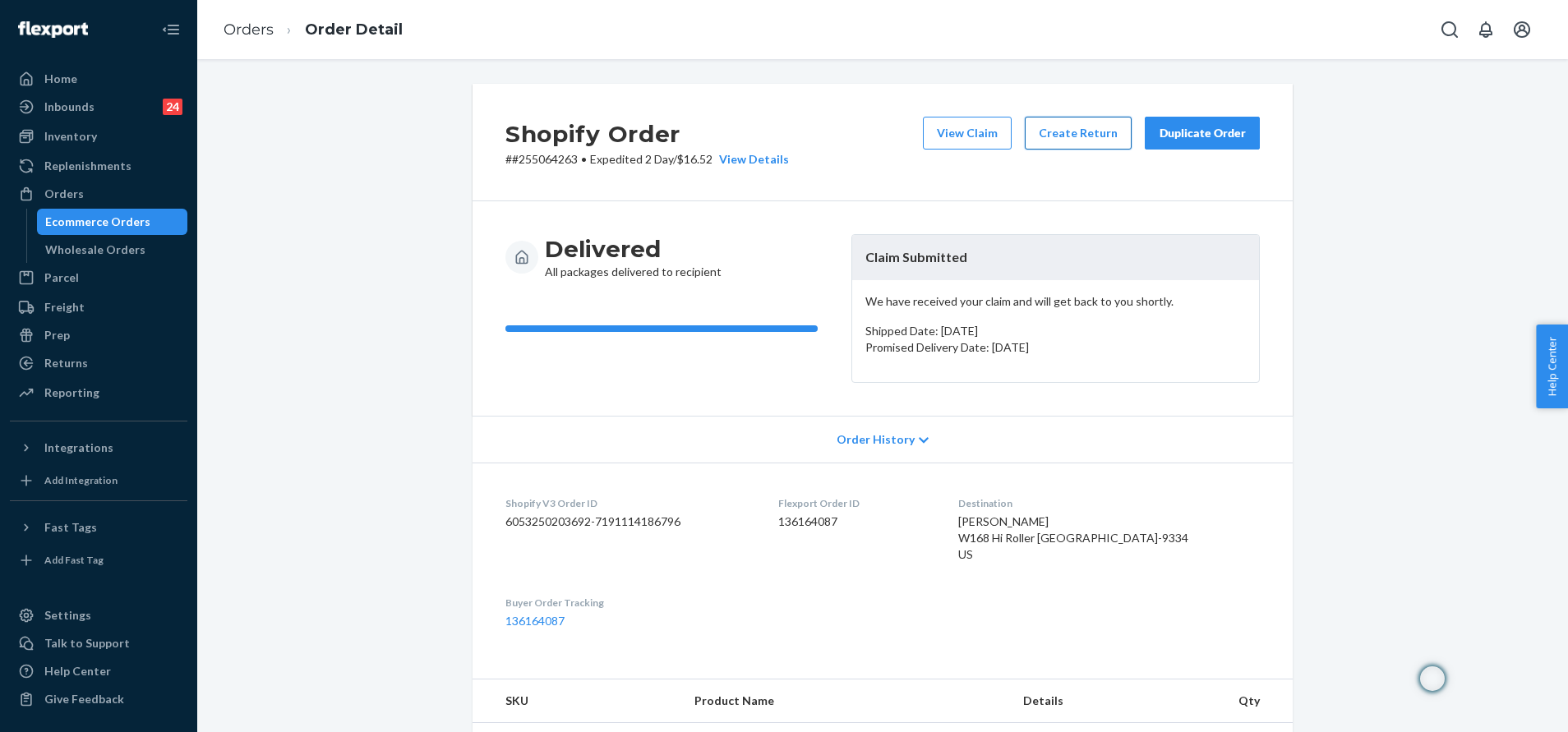
click at [1085, 139] on button "Create Return" at bounding box center [1077, 133] width 106 height 33
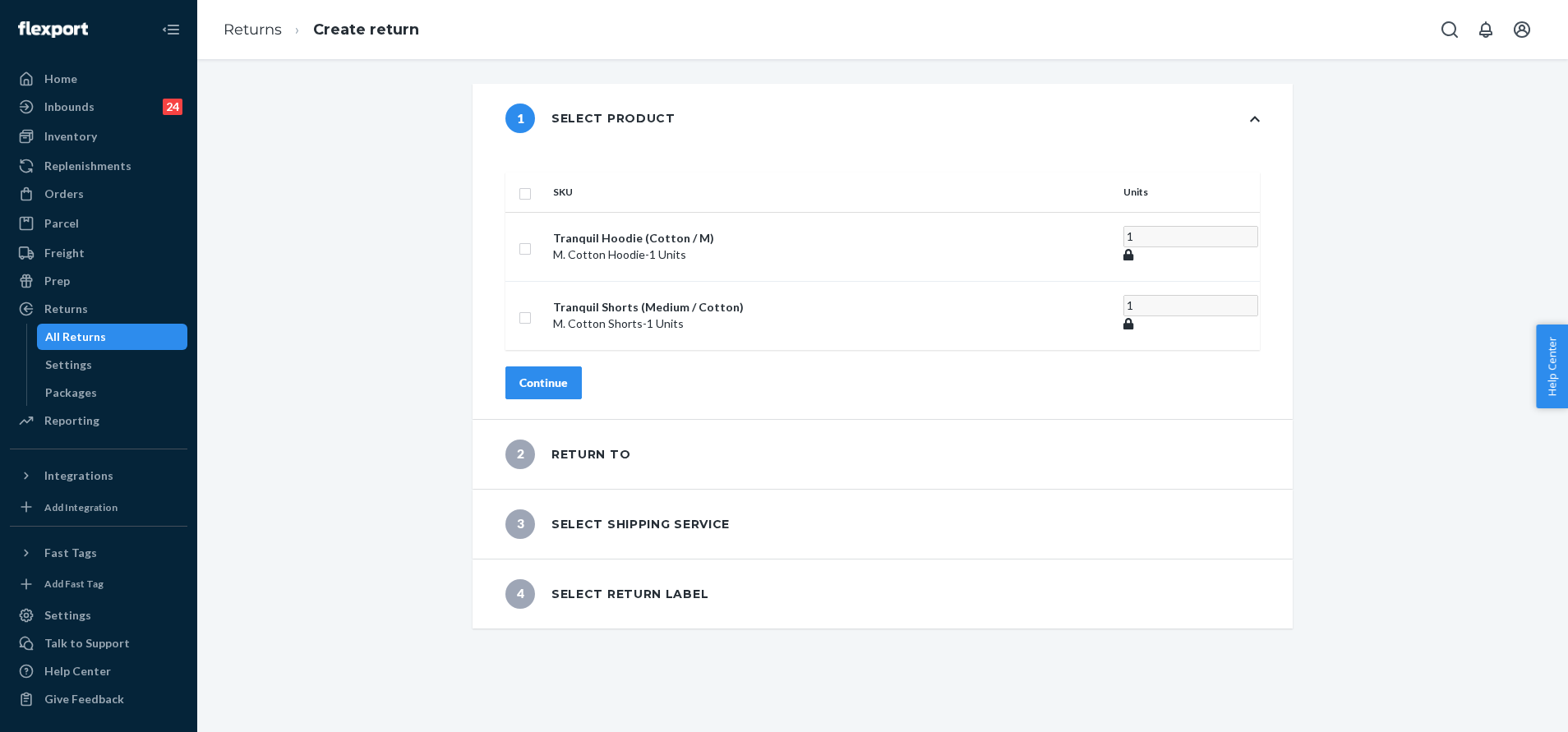
click at [532, 183] on input "checkbox" at bounding box center [525, 192] width 13 height 17
checkbox input "true"
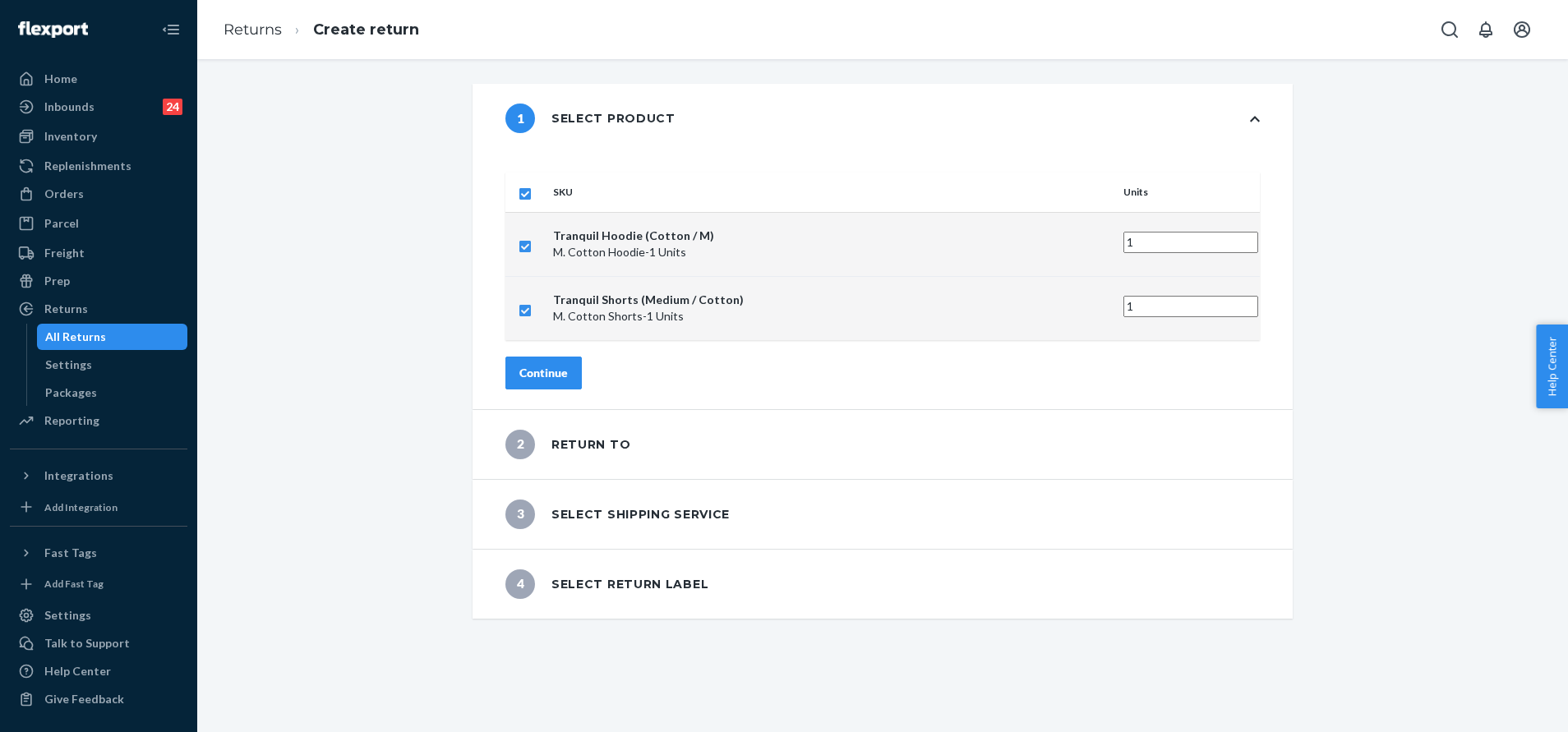
click at [582, 364] on button "Continue" at bounding box center [543, 373] width 77 height 33
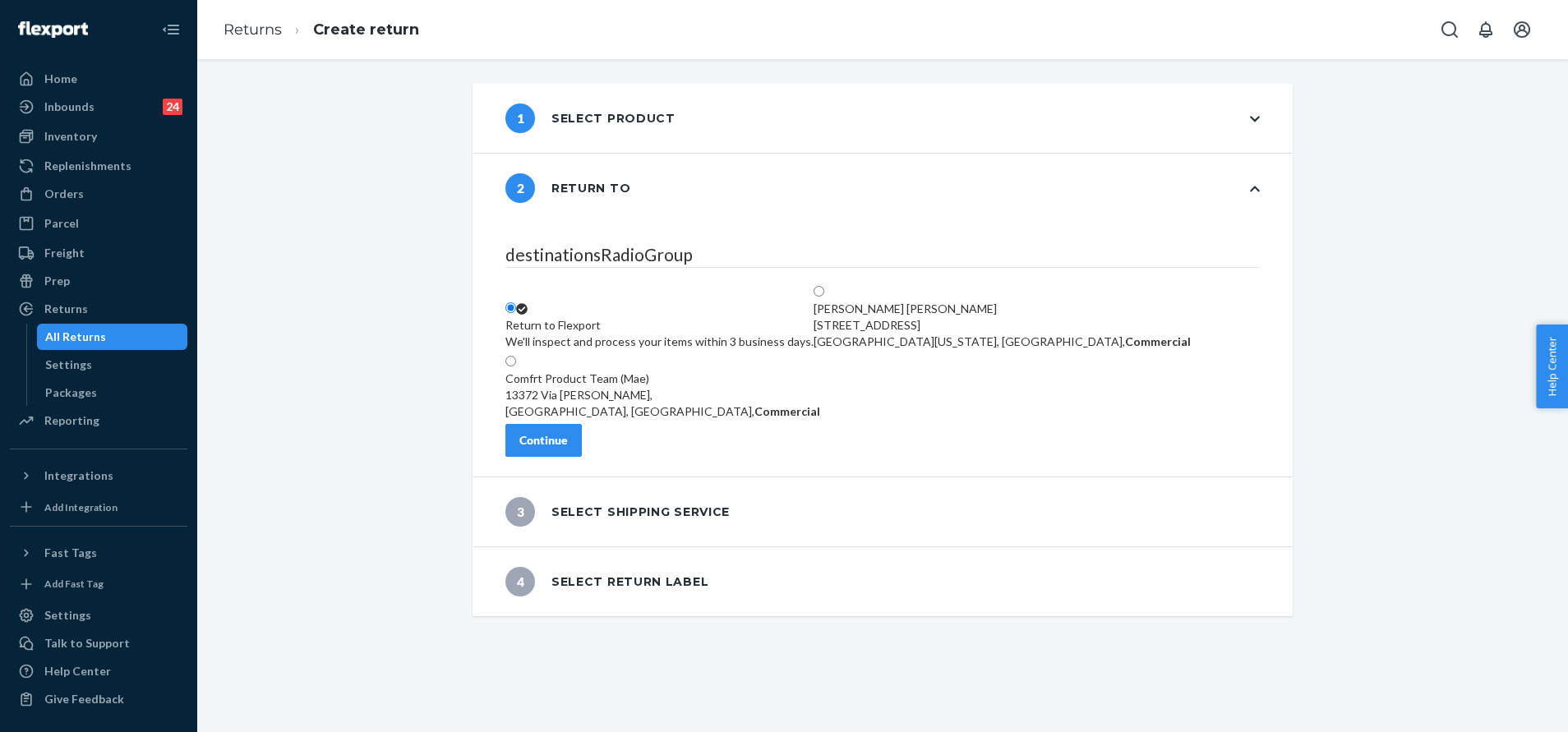
click at [568, 448] on div "Continue" at bounding box center [543, 440] width 49 height 16
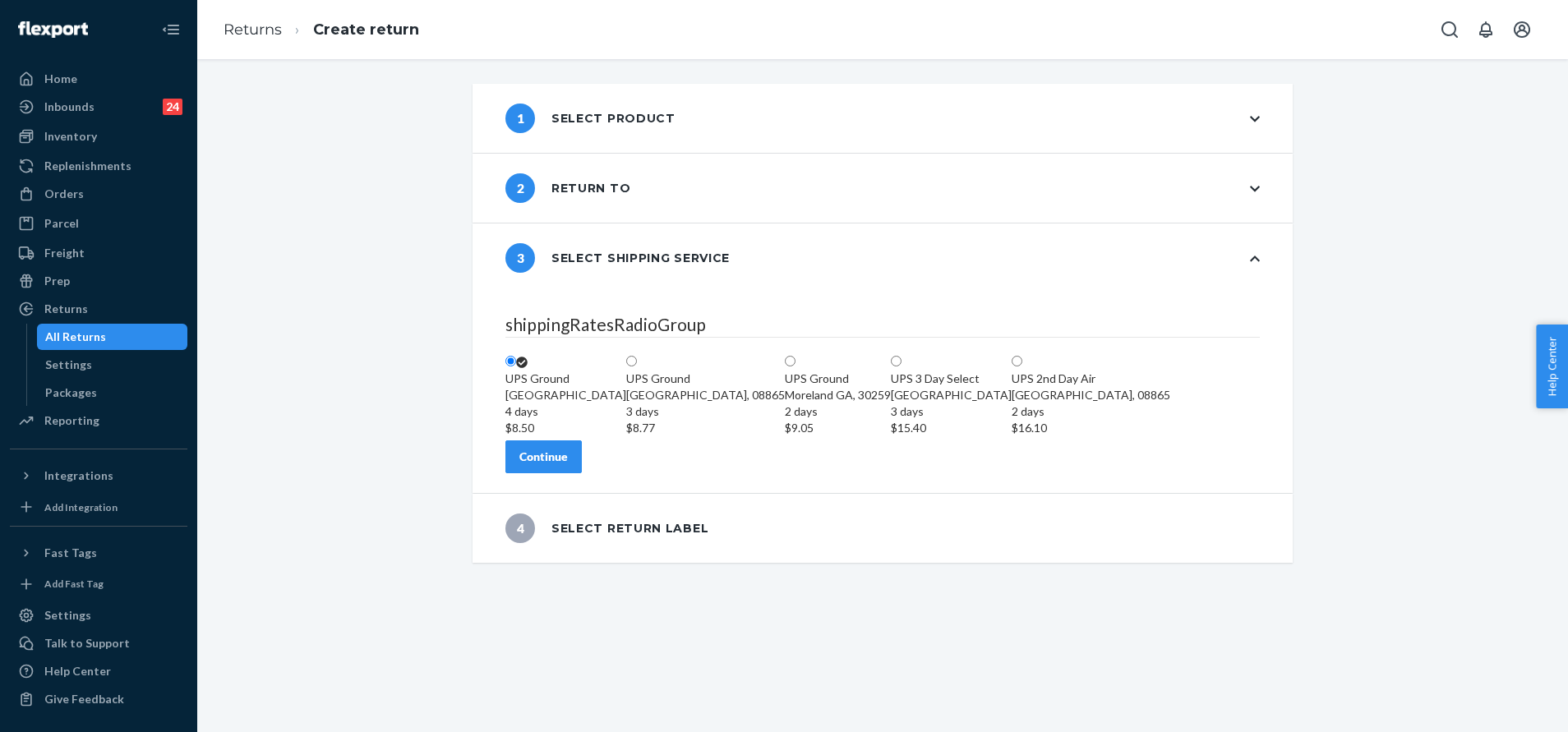
click at [568, 465] on div "Continue" at bounding box center [543, 456] width 49 height 16
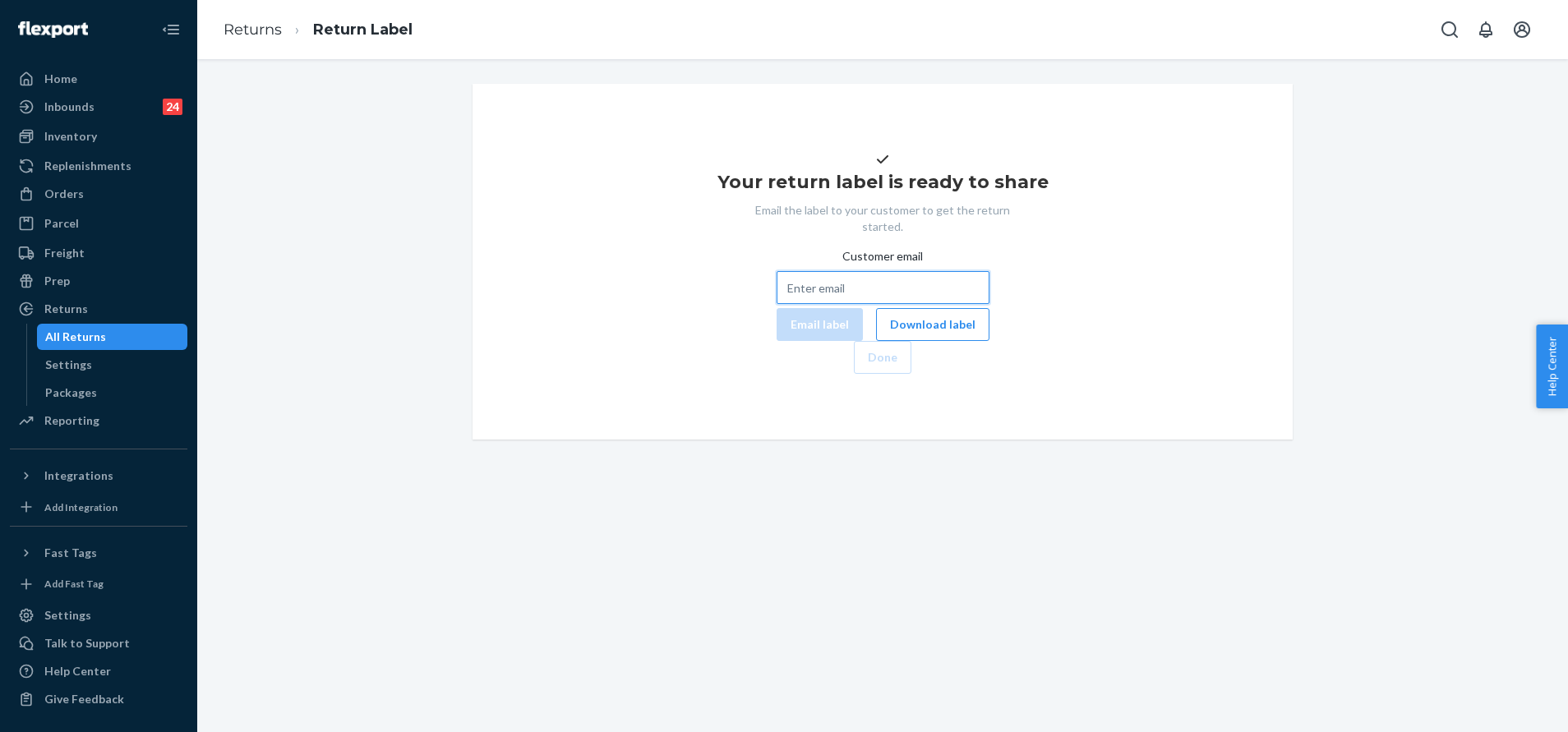
click at [795, 304] on input "Customer email" at bounding box center [883, 287] width 213 height 33
paste input "hollis@uwalumni.com"
type input "hollis@uwalumni.com"
click at [776, 341] on button "Email label" at bounding box center [819, 325] width 86 height 33
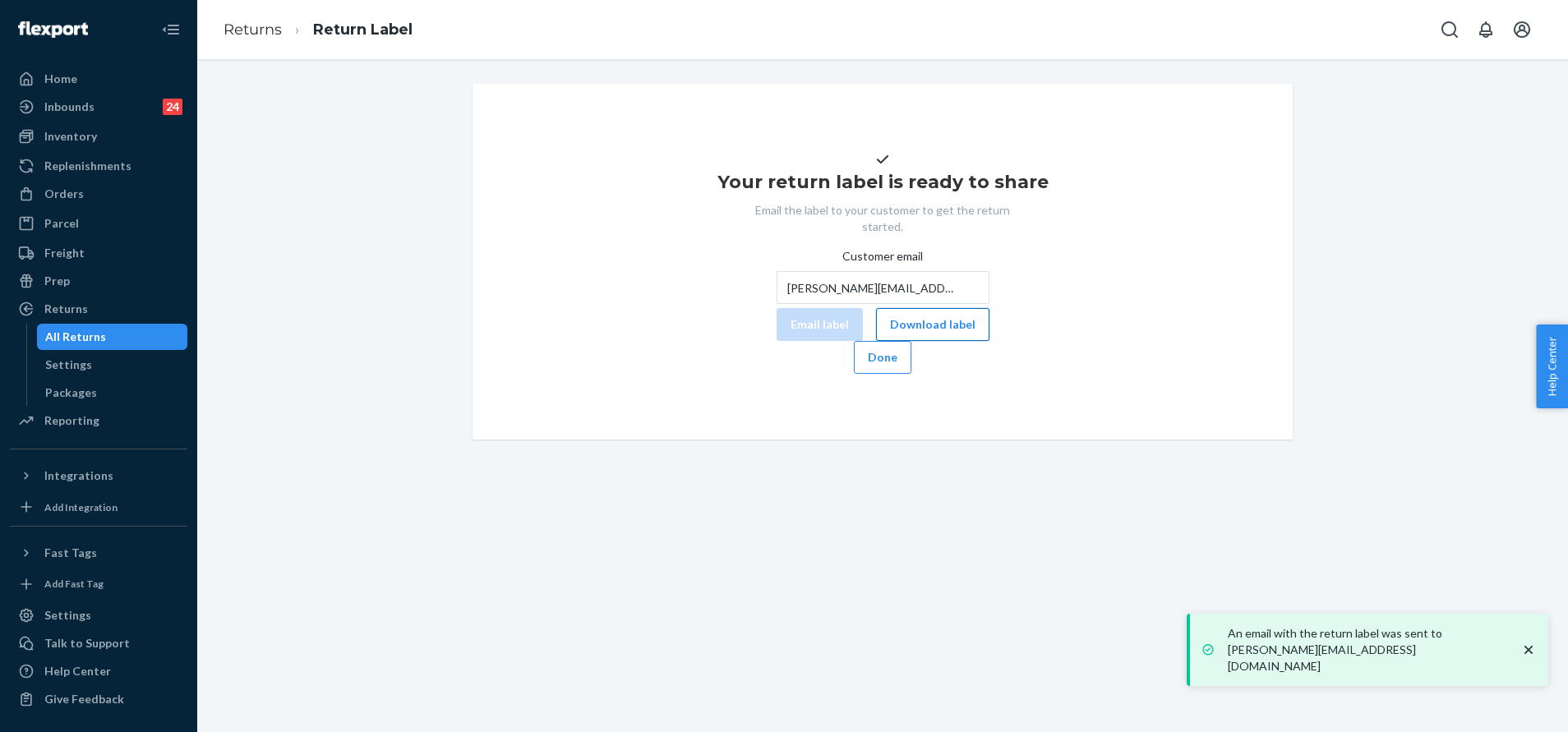
click at [876, 341] on button "Download label" at bounding box center [933, 325] width 113 height 33
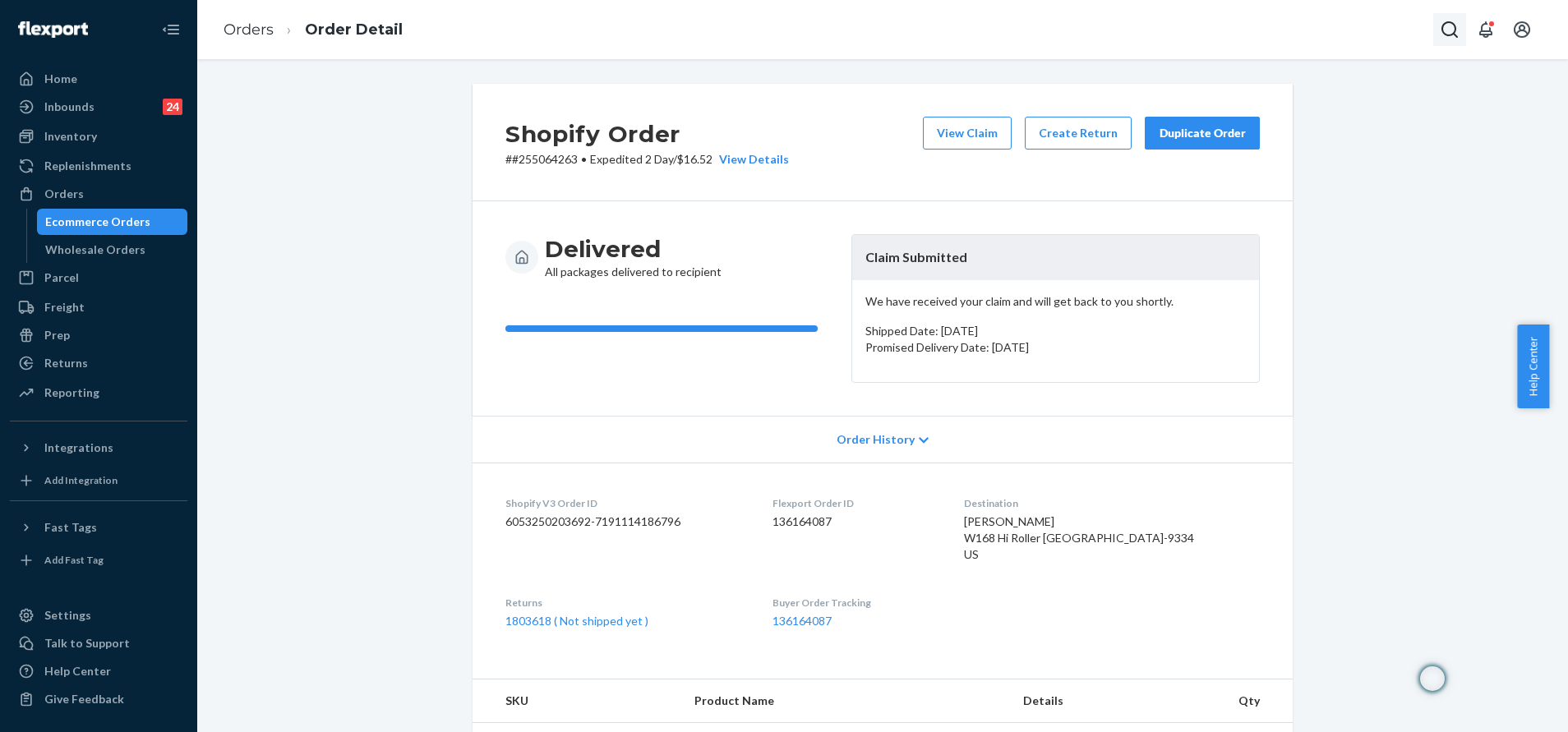
click at [1449, 27] on icon "Open Search Box" at bounding box center [1450, 30] width 20 height 20
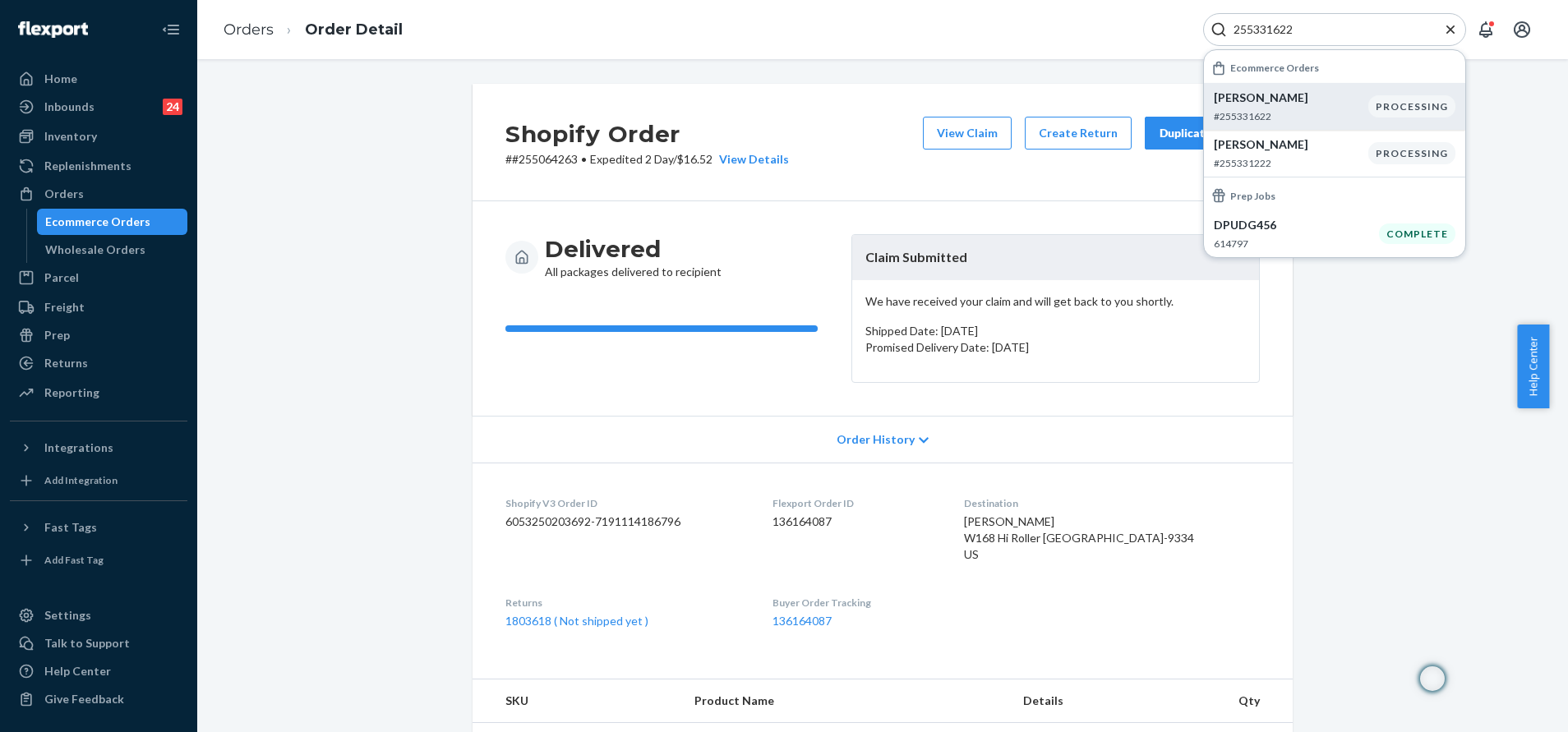
type input "255331622"
click at [1320, 97] on p "Jessica Waters" at bounding box center [1291, 97] width 154 height 16
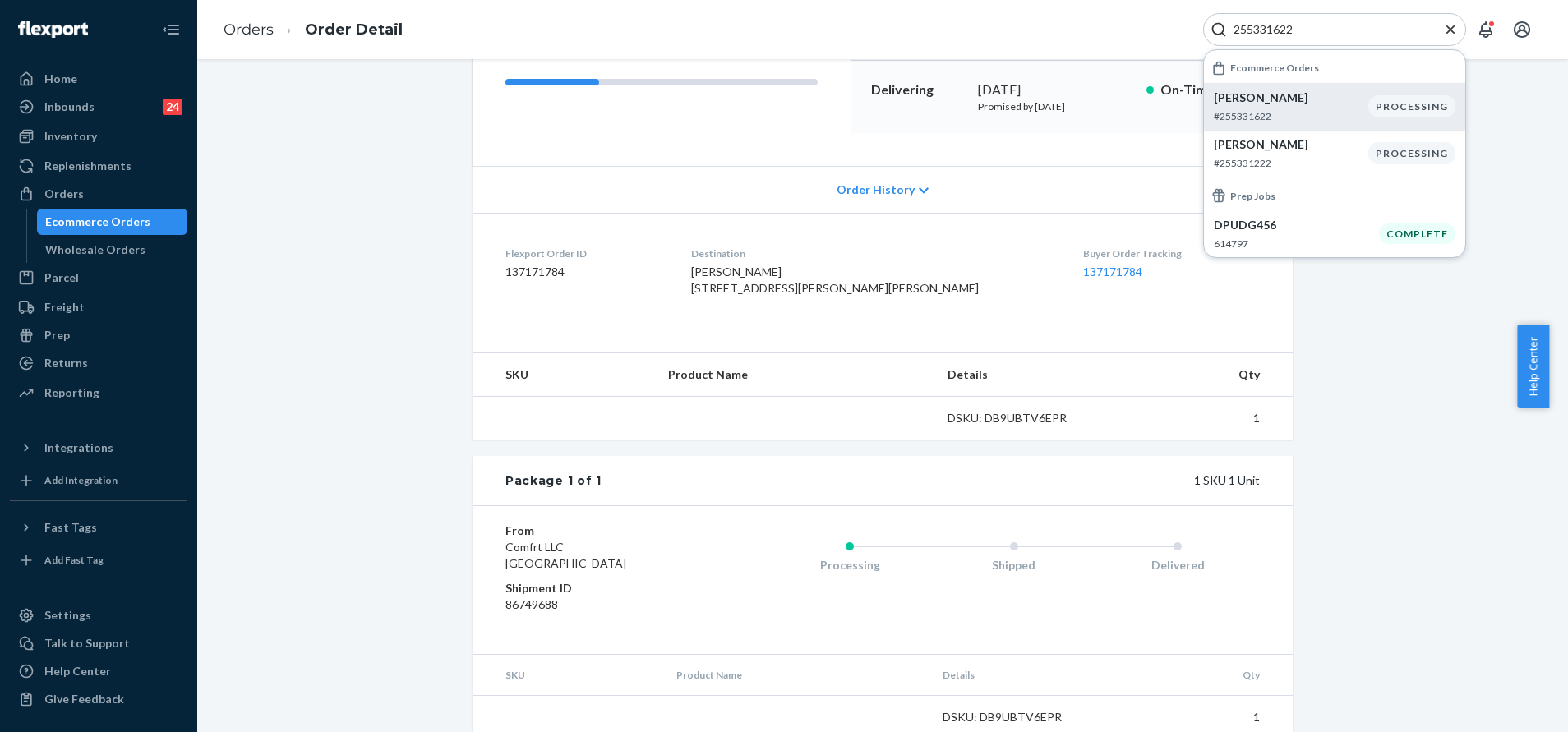
scroll to position [306, 0]
